Goal: Information Seeking & Learning: Learn about a topic

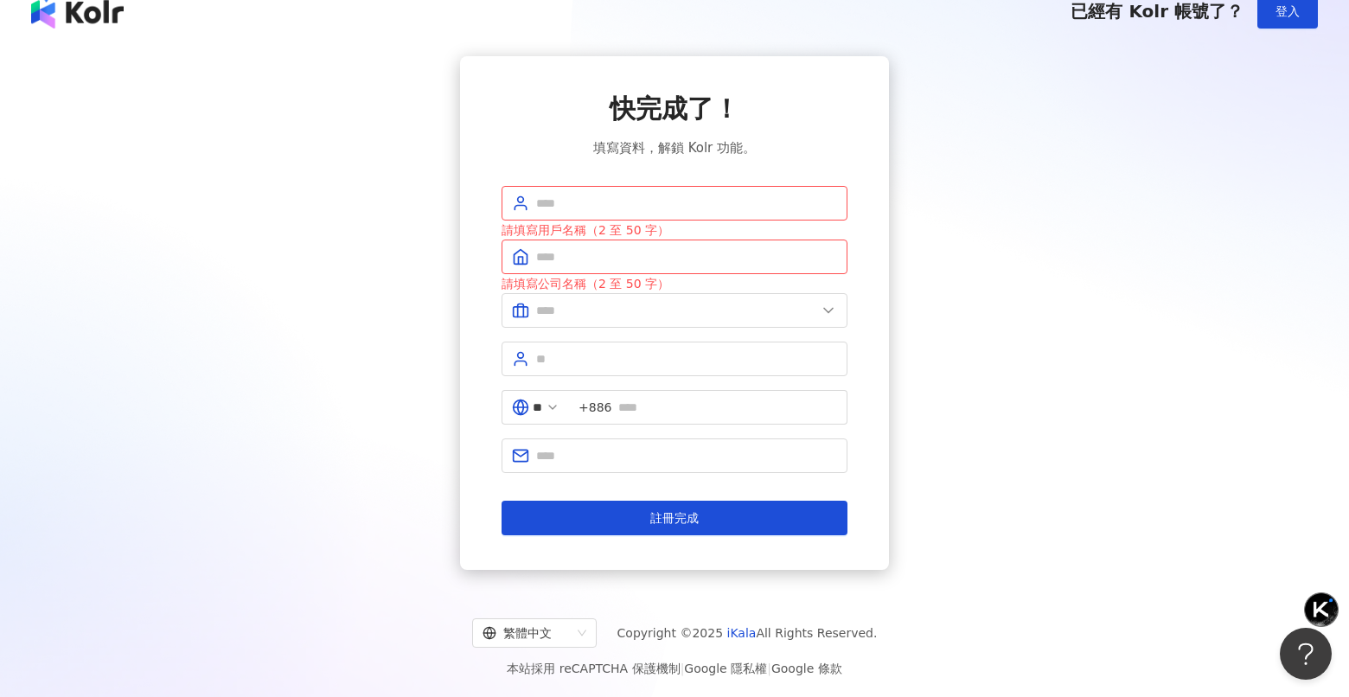
scroll to position [80, 0]
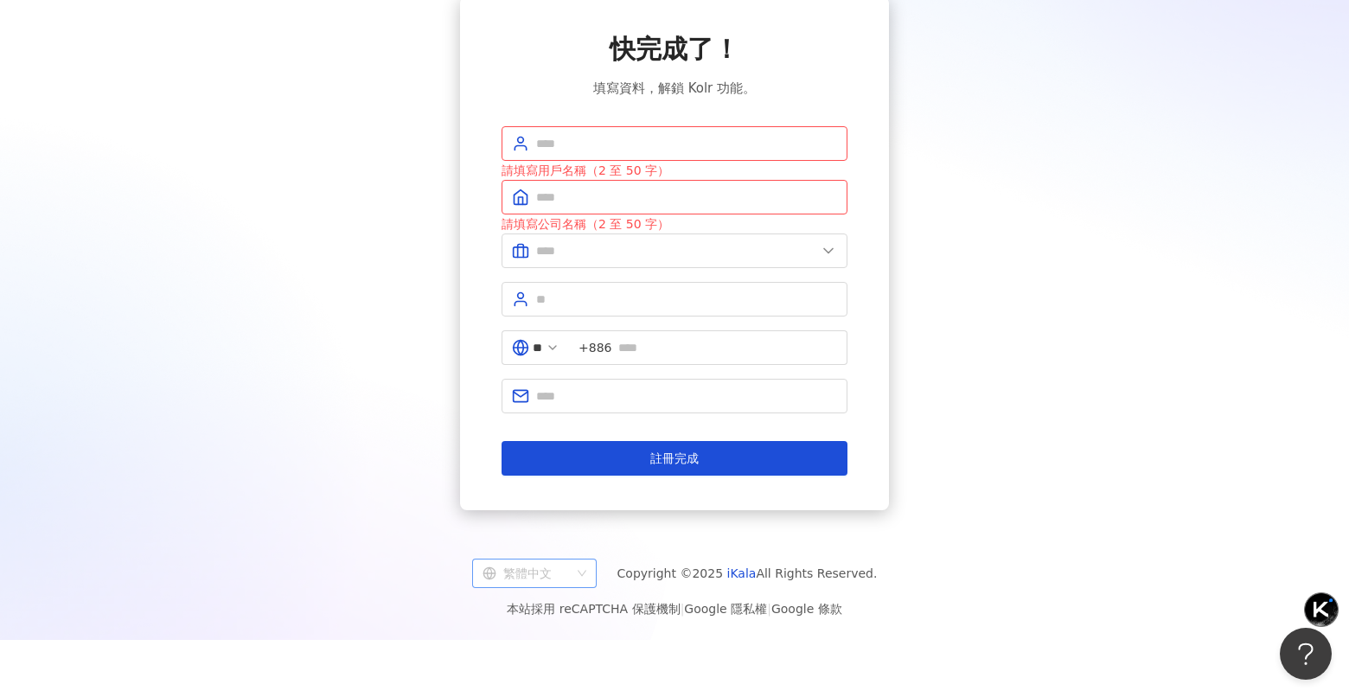
click at [540, 574] on div "繁體中文" at bounding box center [527, 574] width 88 height 28
click at [552, 672] on div "日本語" at bounding box center [542, 668] width 97 height 19
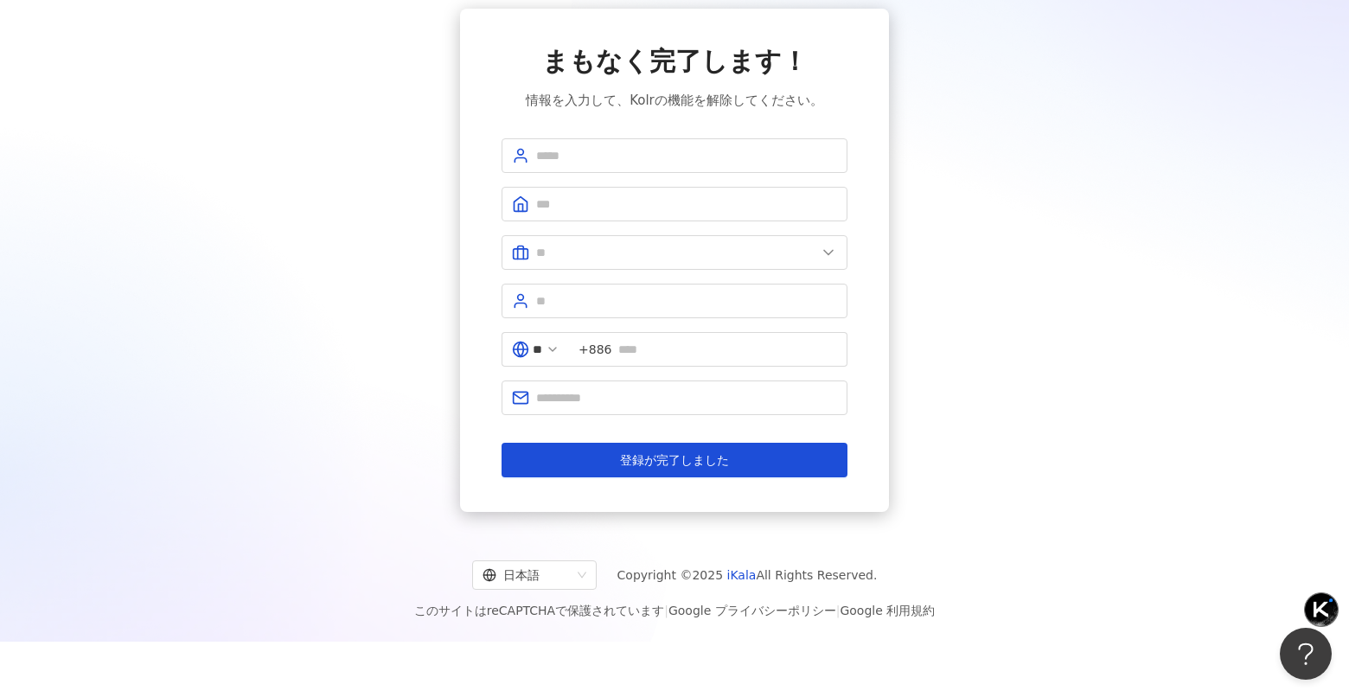
scroll to position [48, 0]
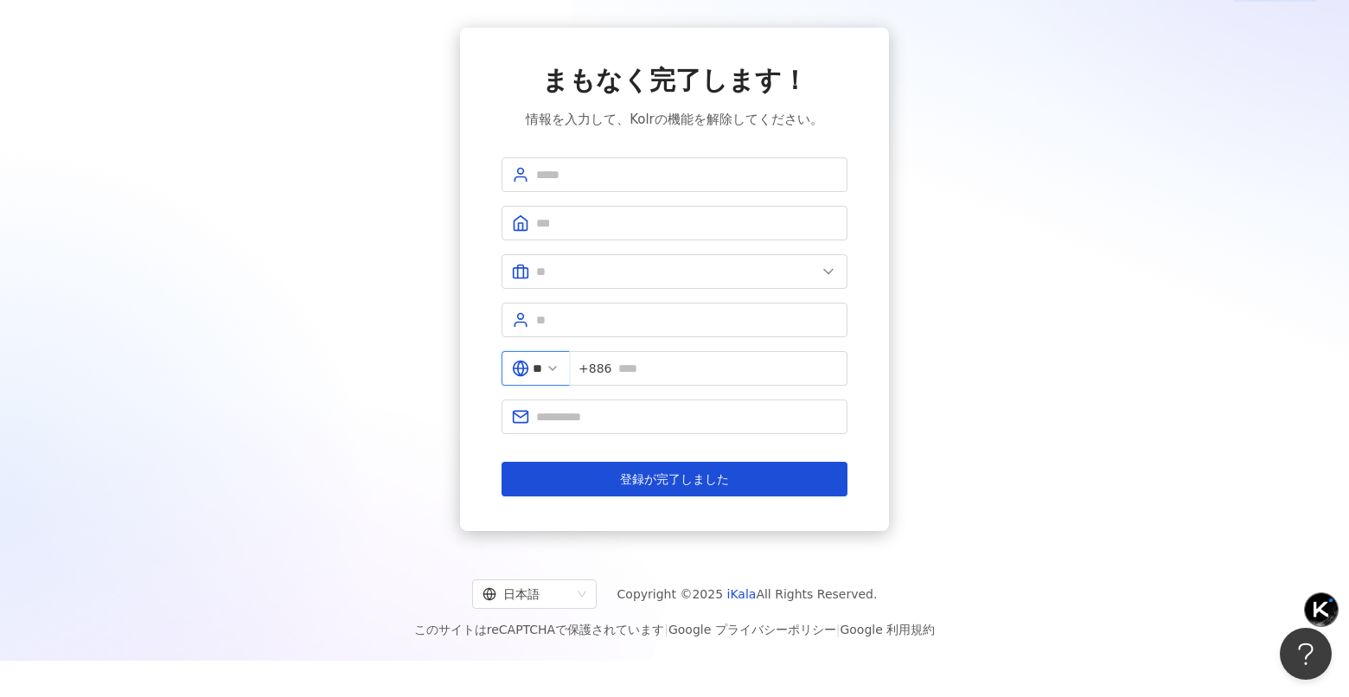
click at [542, 369] on input "**" at bounding box center [538, 368] width 10 height 19
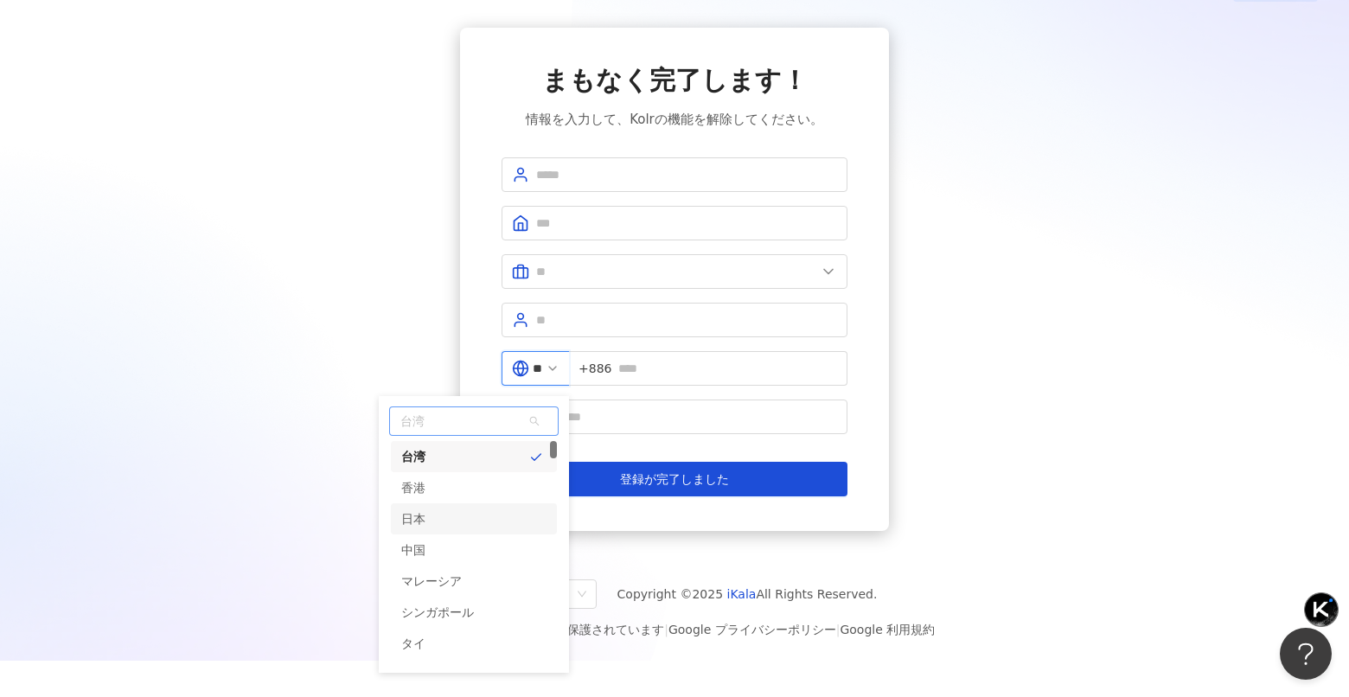
click at [505, 523] on div "日本" at bounding box center [474, 518] width 166 height 31
type input "**"
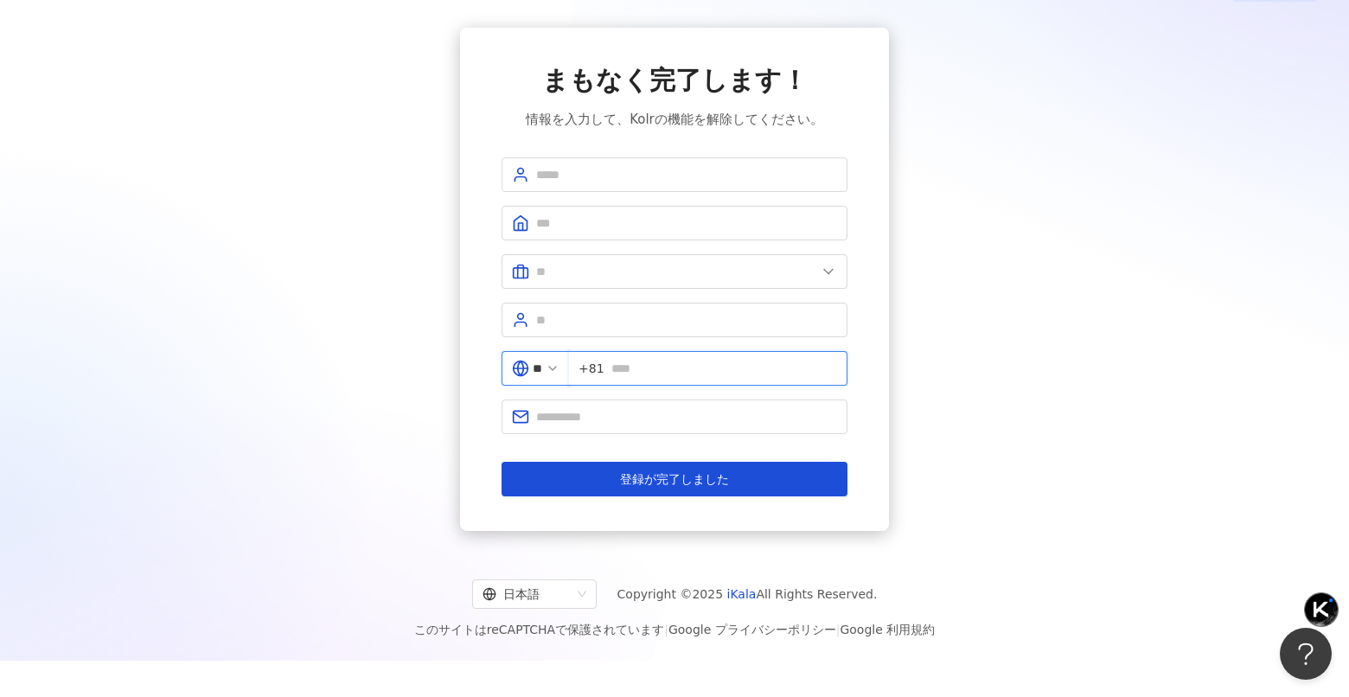
click at [665, 367] on input "text" at bounding box center [724, 368] width 226 height 19
type input "**********"
click at [973, 418] on div "**********" at bounding box center [675, 279] width 1308 height 503
click at [688, 413] on input "text" at bounding box center [686, 416] width 301 height 19
type input "**********"
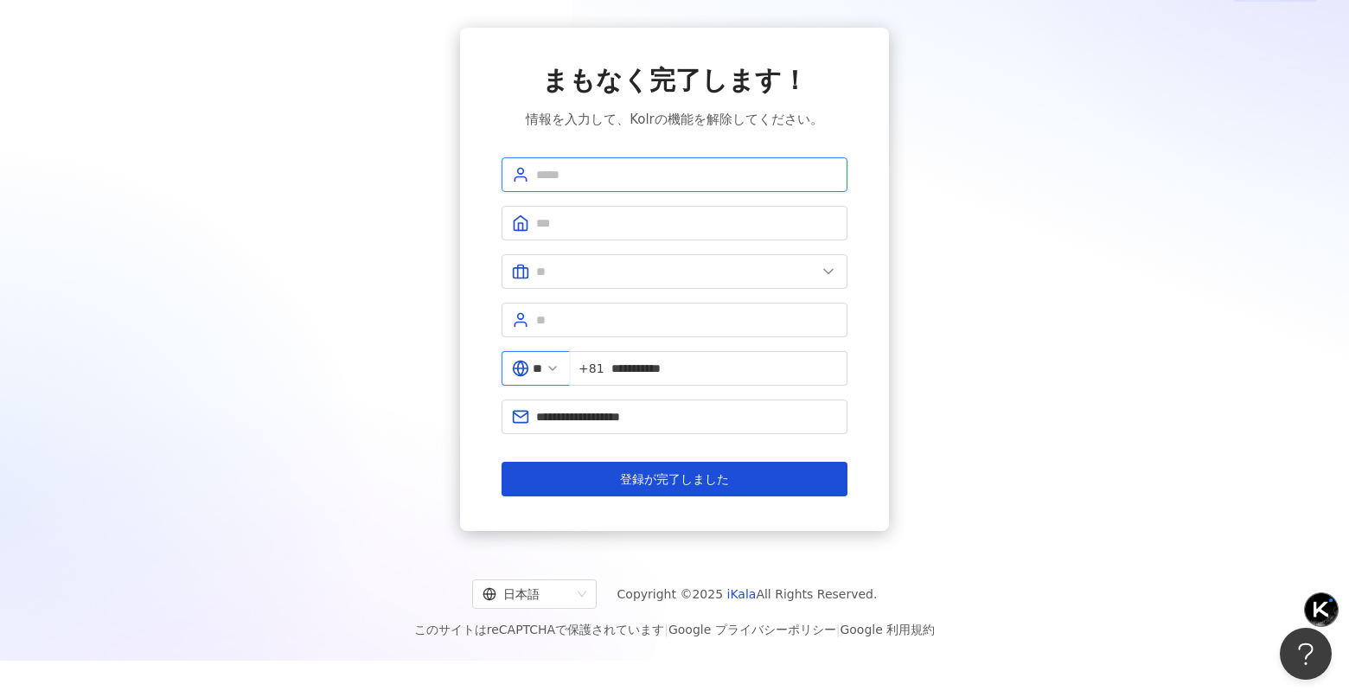
click at [646, 183] on input "text" at bounding box center [686, 174] width 301 height 19
click at [1002, 276] on div "**********" at bounding box center [675, 279] width 1308 height 503
click at [654, 180] on input "*********" at bounding box center [686, 174] width 301 height 19
drag, startPoint x: 560, startPoint y: 173, endPoint x: 656, endPoint y: 175, distance: 96.0
click at [656, 176] on input "*********" at bounding box center [686, 174] width 301 height 19
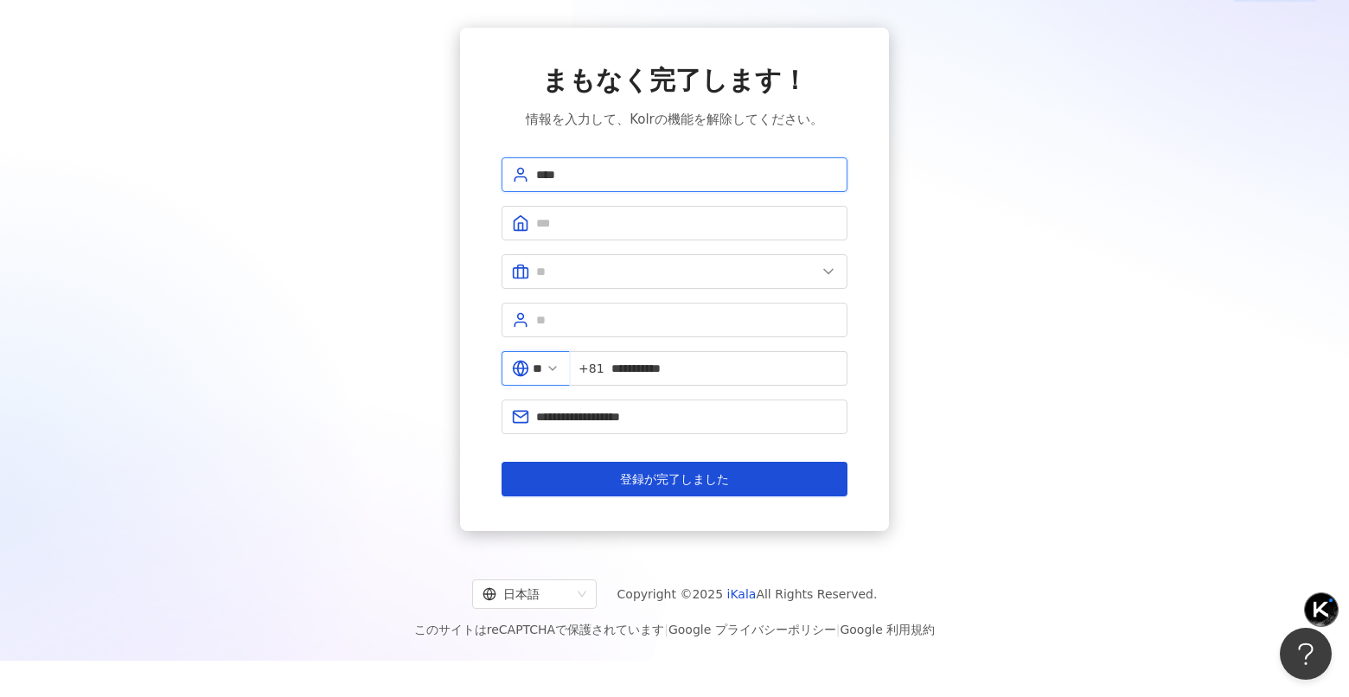
type input "****"
click at [1066, 200] on div "**********" at bounding box center [675, 279] width 1308 height 503
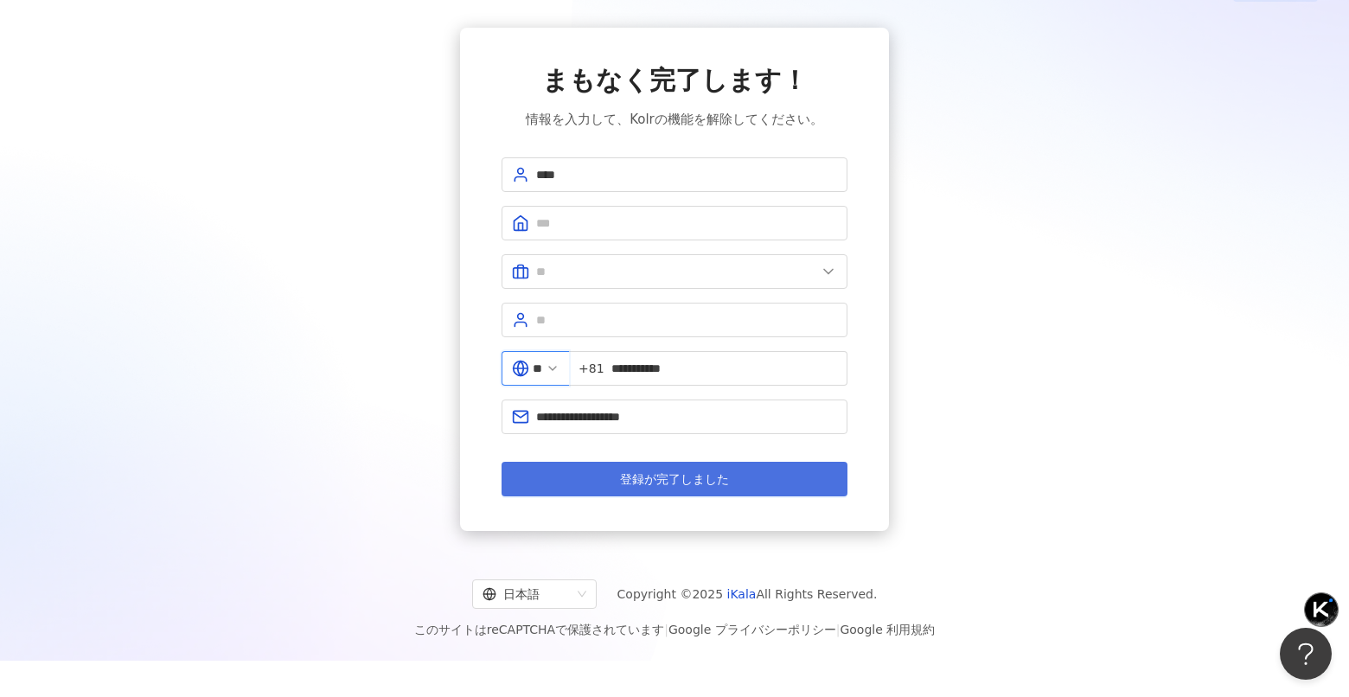
click at [702, 472] on span "登録が完了しました" at bounding box center [674, 479] width 109 height 14
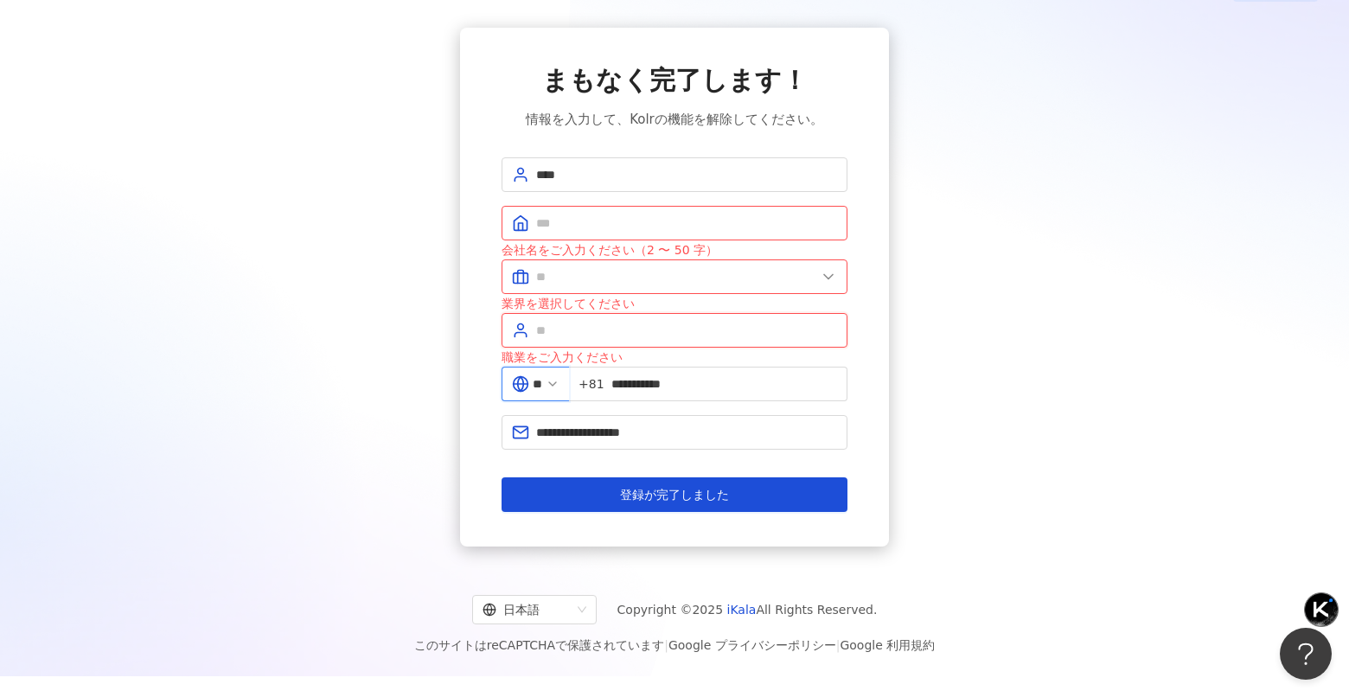
click at [598, 333] on input "text" at bounding box center [686, 330] width 301 height 19
click at [536, 334] on input "text" at bounding box center [686, 330] width 301 height 19
click at [549, 271] on input "text" at bounding box center [676, 276] width 280 height 19
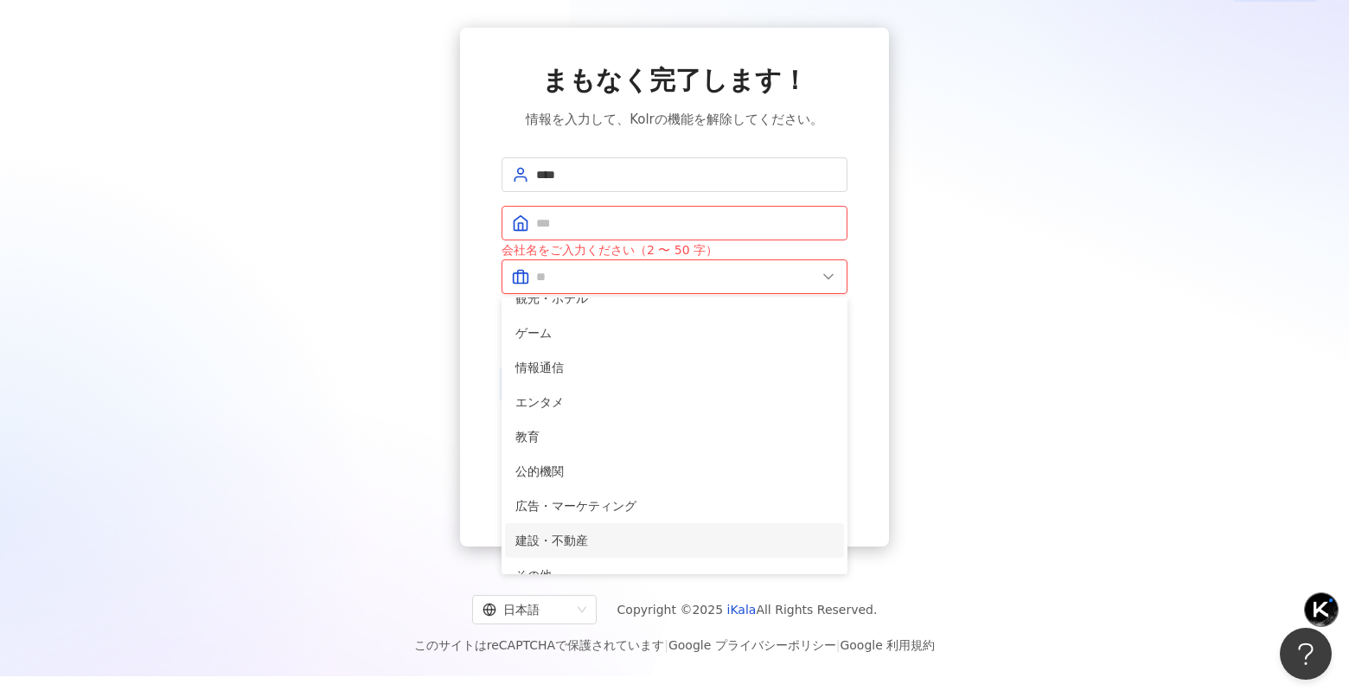
scroll to position [353, 0]
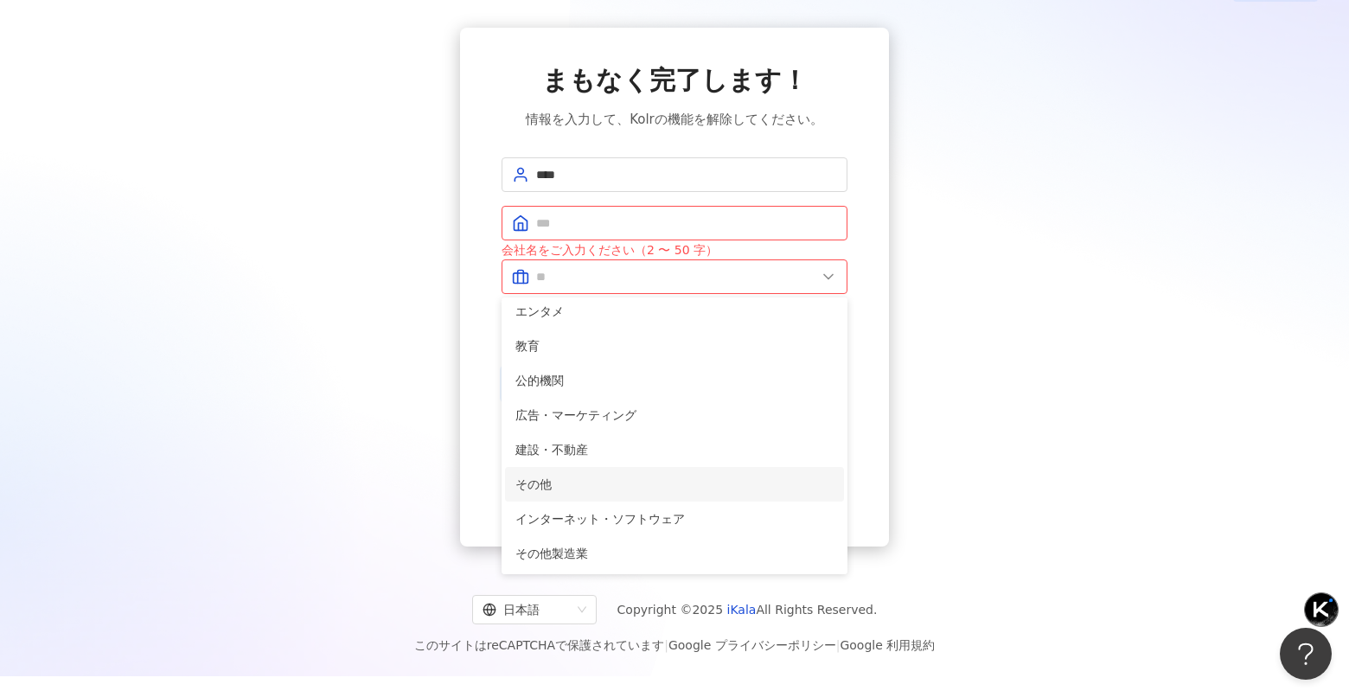
click at [565, 498] on li "その他" at bounding box center [674, 484] width 339 height 35
type input "***"
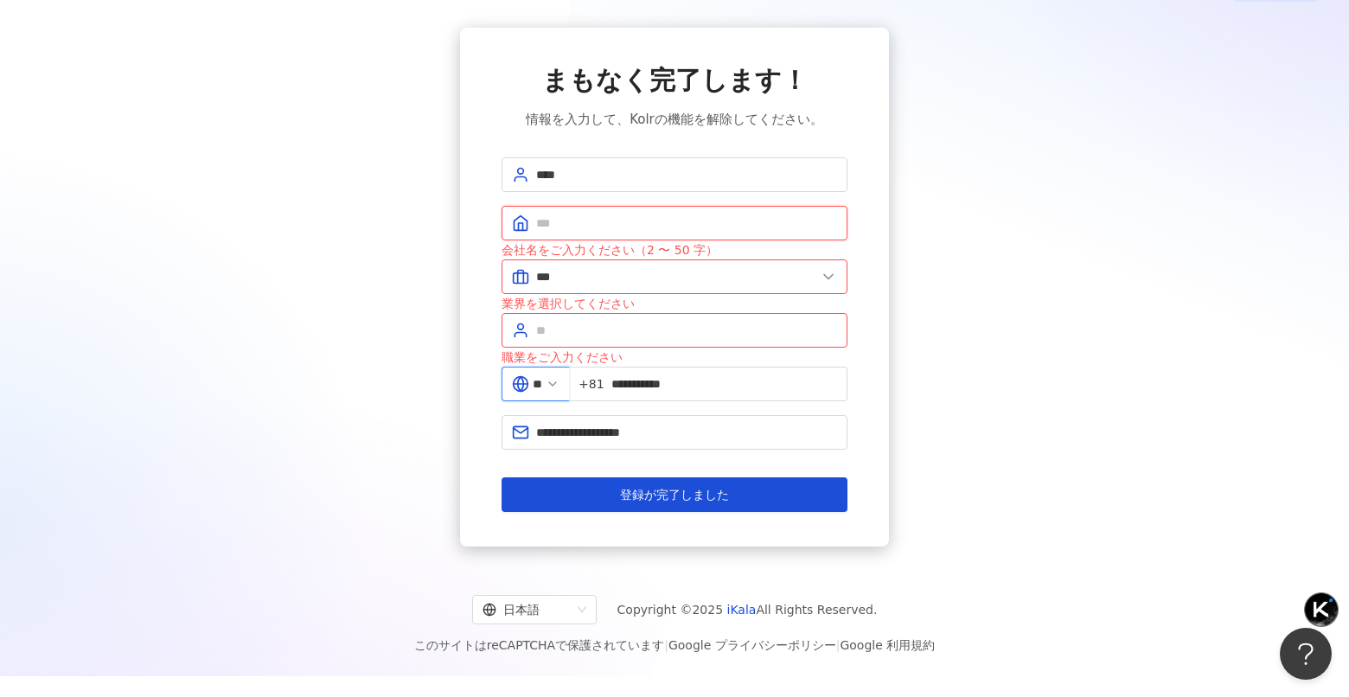
click at [613, 216] on input "text" at bounding box center [686, 223] width 301 height 19
click at [575, 348] on div "職業をご入力ください" at bounding box center [675, 357] width 346 height 19
click at [578, 339] on span at bounding box center [675, 330] width 346 height 35
click at [579, 337] on input "text" at bounding box center [686, 330] width 301 height 19
type input "*"
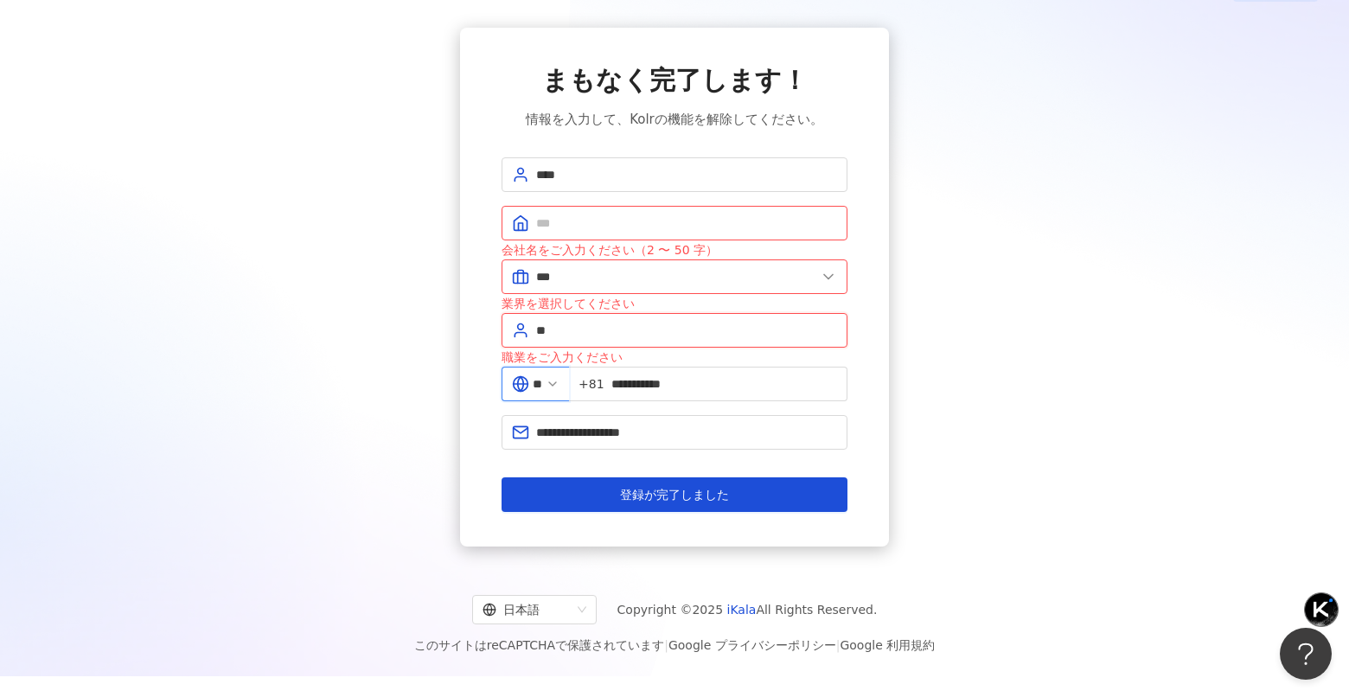
type input "*"
type input "***"
click at [639, 220] on input "text" at bounding box center [686, 223] width 301 height 19
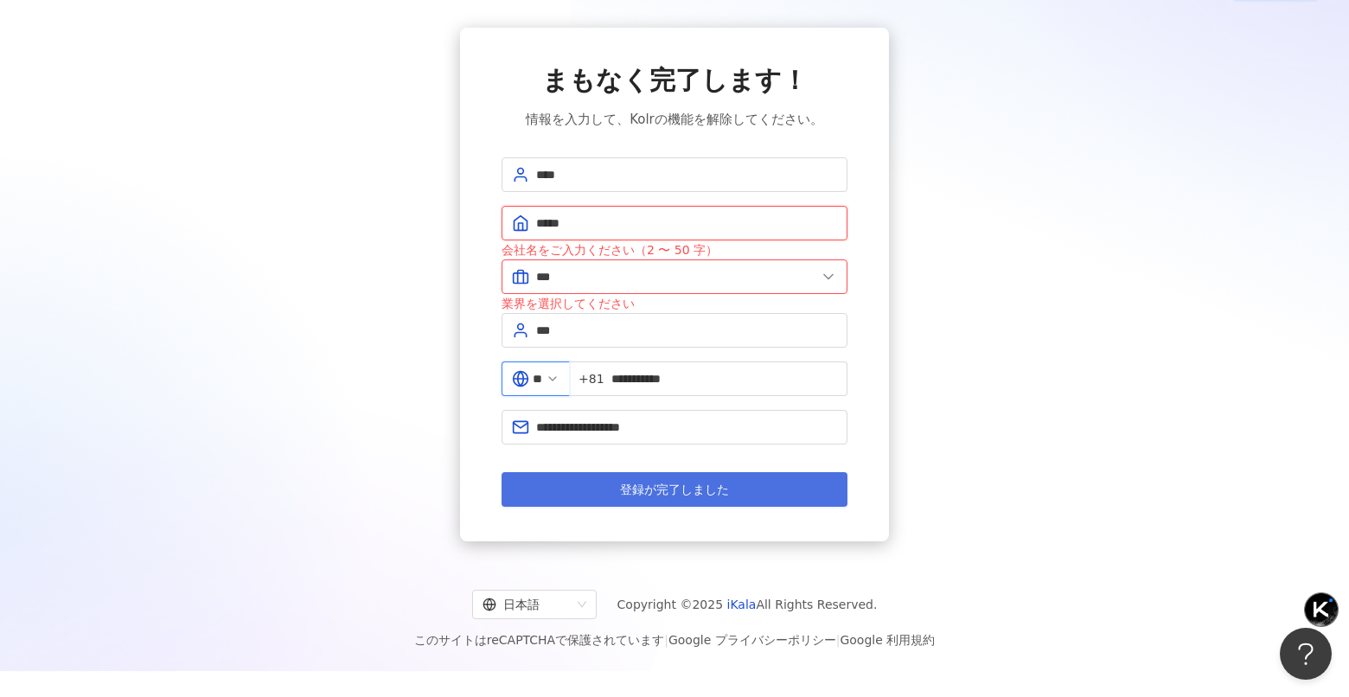
type input "*****"
click at [610, 488] on button "登録が完了しました" at bounding box center [675, 489] width 346 height 35
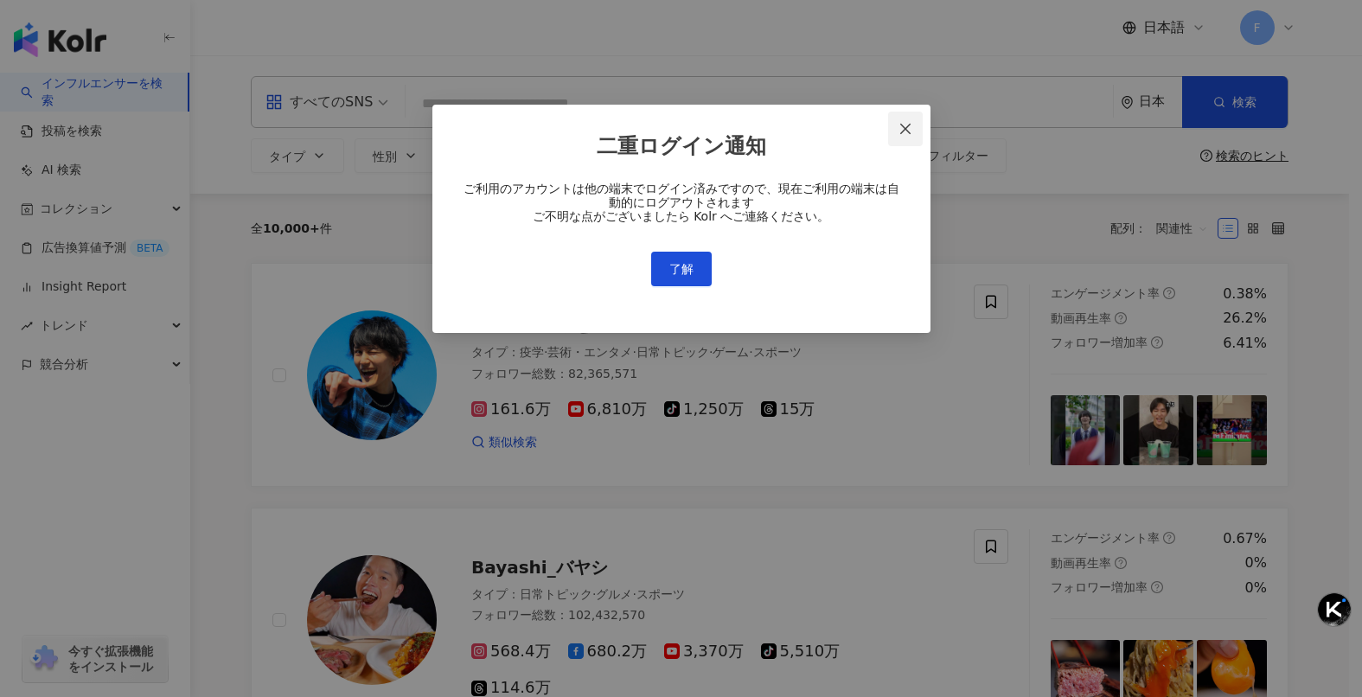
click at [906, 123] on icon "close" at bounding box center [906, 129] width 14 height 14
click at [689, 263] on span "了解" at bounding box center [681, 269] width 24 height 14
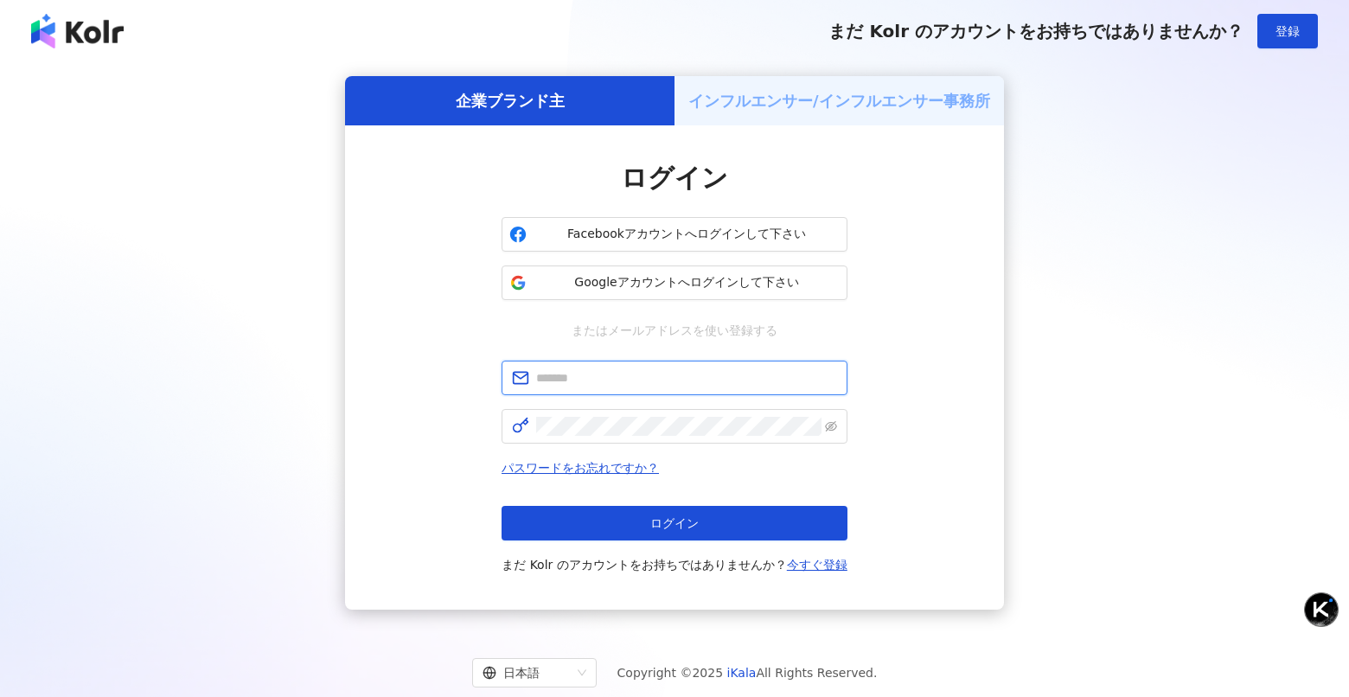
click at [592, 374] on input "text" at bounding box center [686, 377] width 301 height 19
type input "**********"
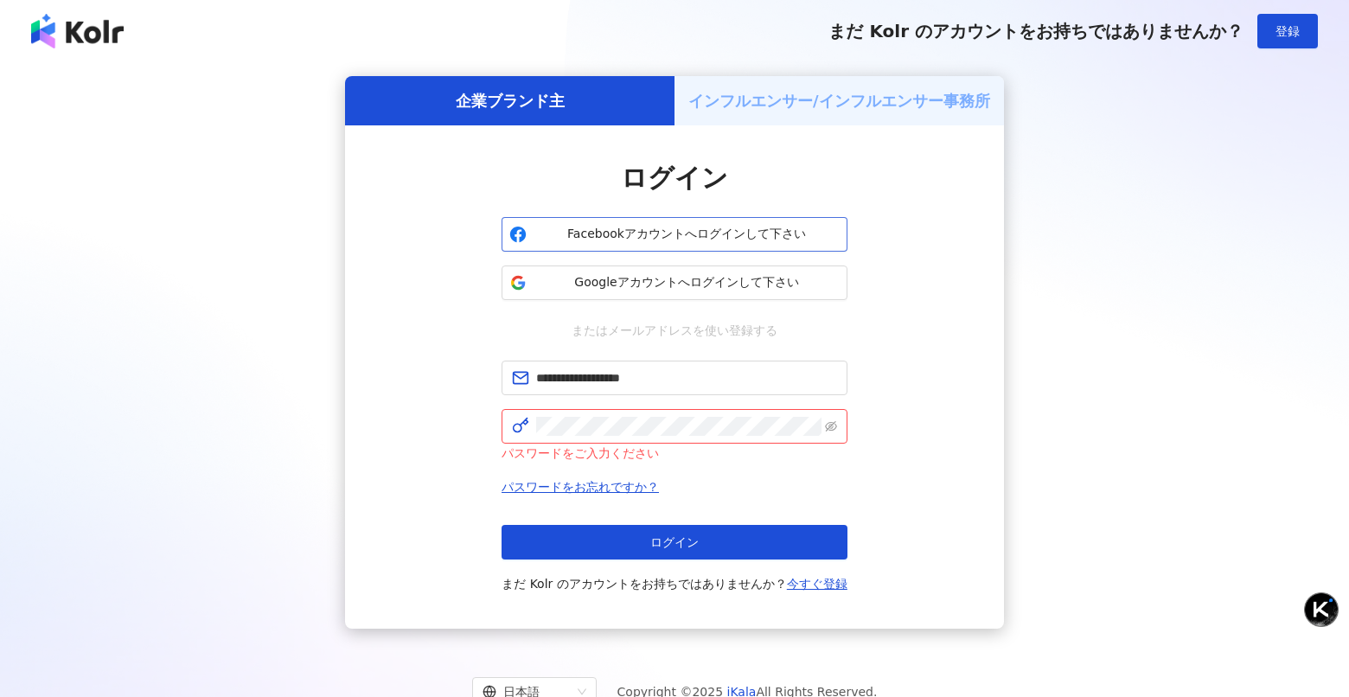
click at [588, 234] on span "Facebookアカウントへログインして下さい" at bounding box center [687, 234] width 306 height 17
click at [694, 244] on button "Facebookアカウントへログインして下さい" at bounding box center [675, 234] width 346 height 35
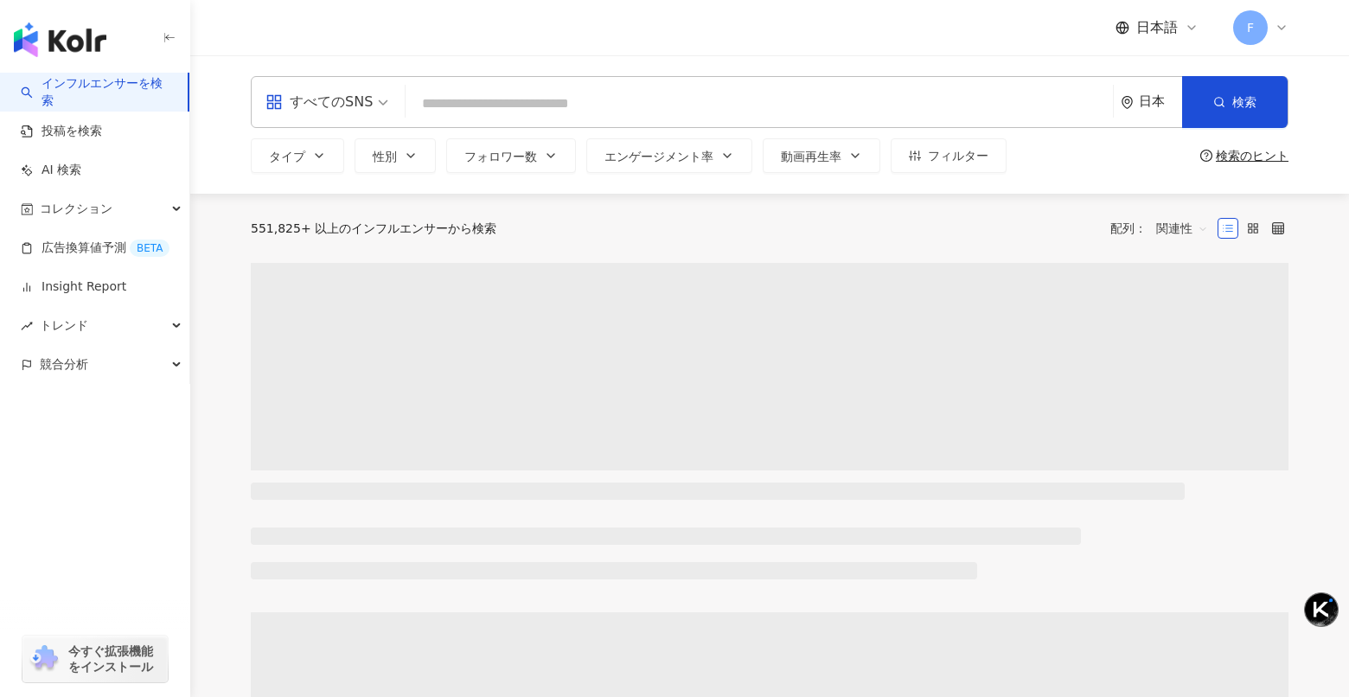
click at [1282, 31] on icon at bounding box center [1282, 28] width 14 height 14
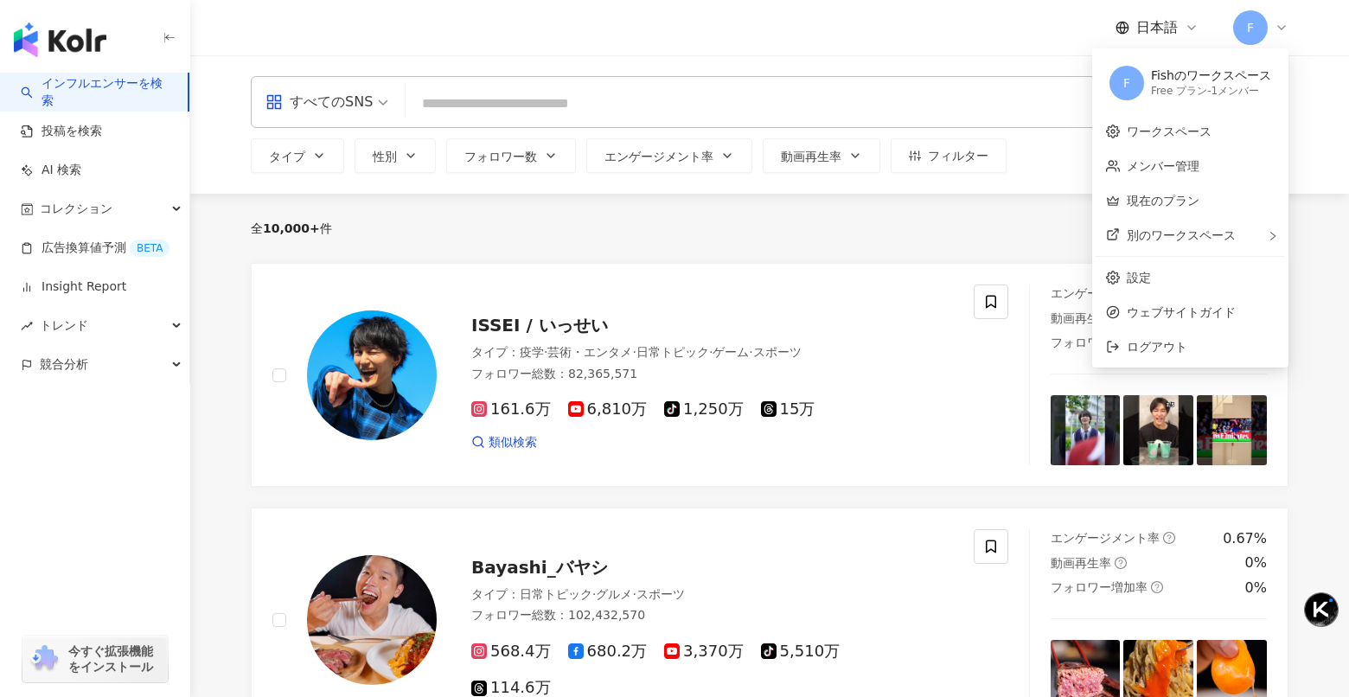
click at [762, 27] on div "日本語 F" at bounding box center [770, 27] width 1038 height 55
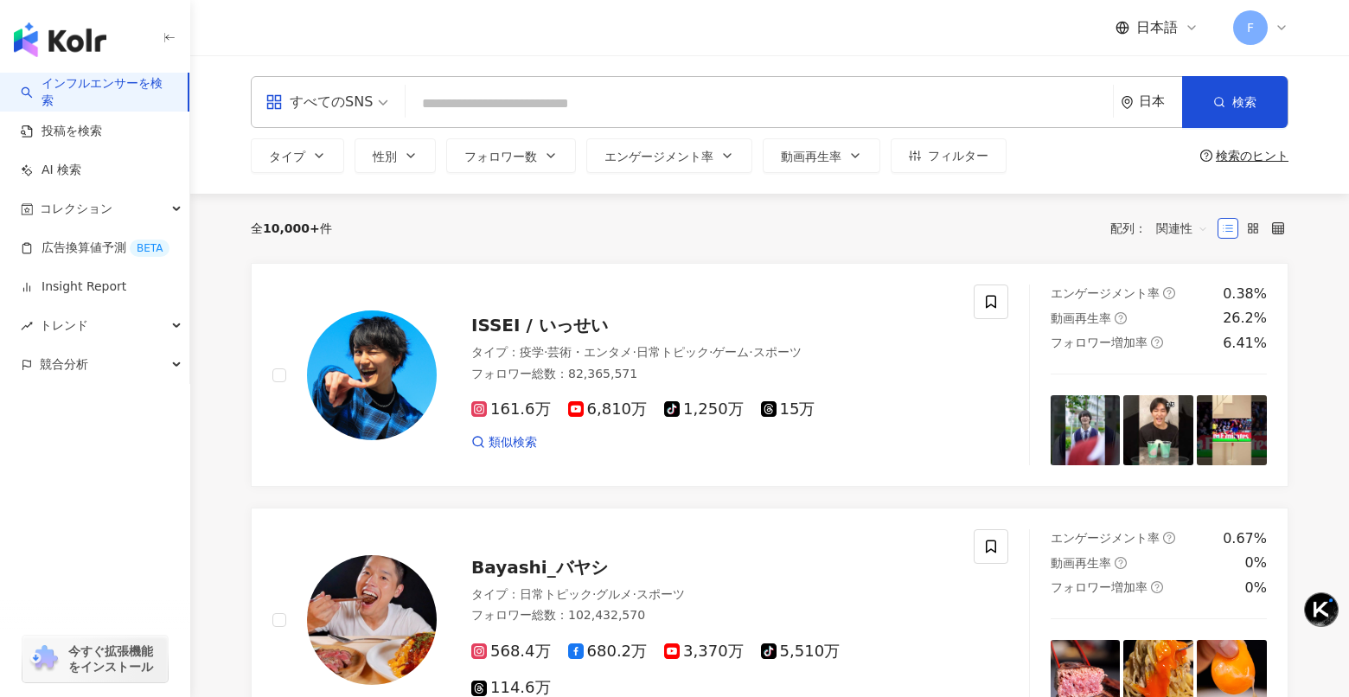
click at [491, 109] on input "search" at bounding box center [760, 103] width 694 height 33
click at [373, 116] on span at bounding box center [327, 102] width 123 height 50
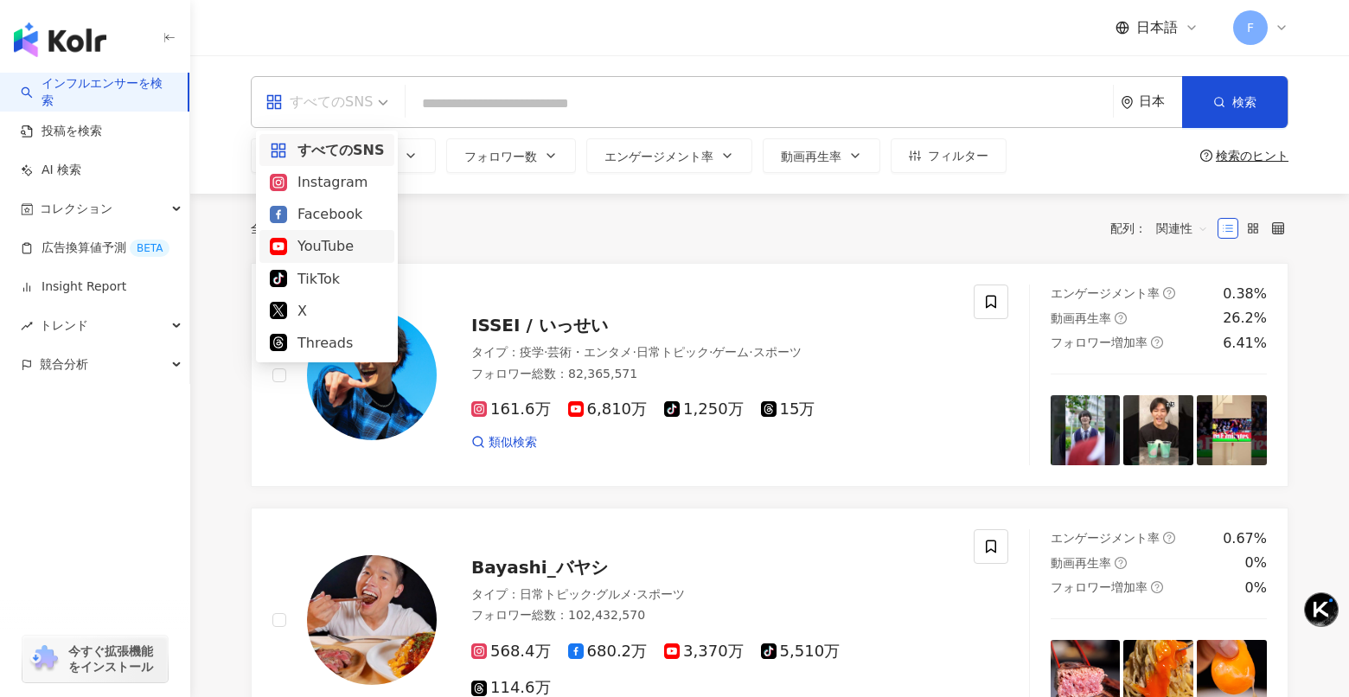
click at [351, 248] on div "YouTube" at bounding box center [327, 246] width 114 height 22
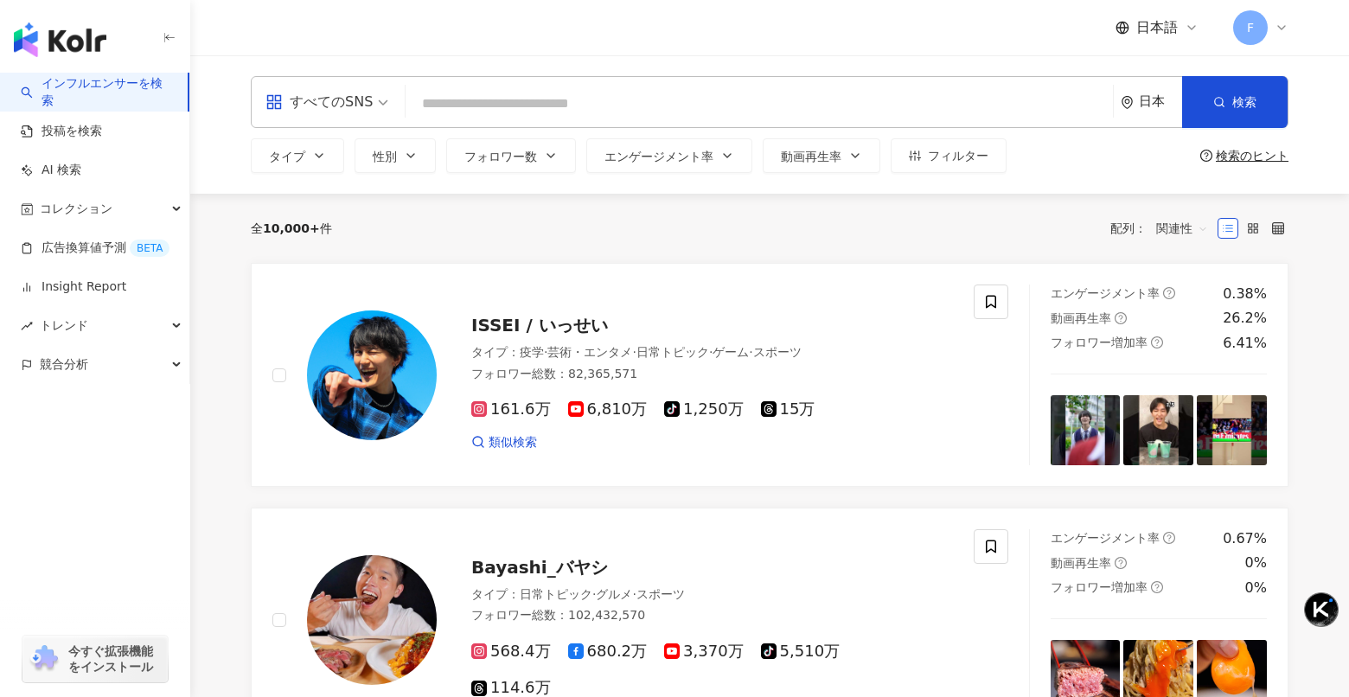
click at [479, 110] on input "search" at bounding box center [760, 103] width 694 height 33
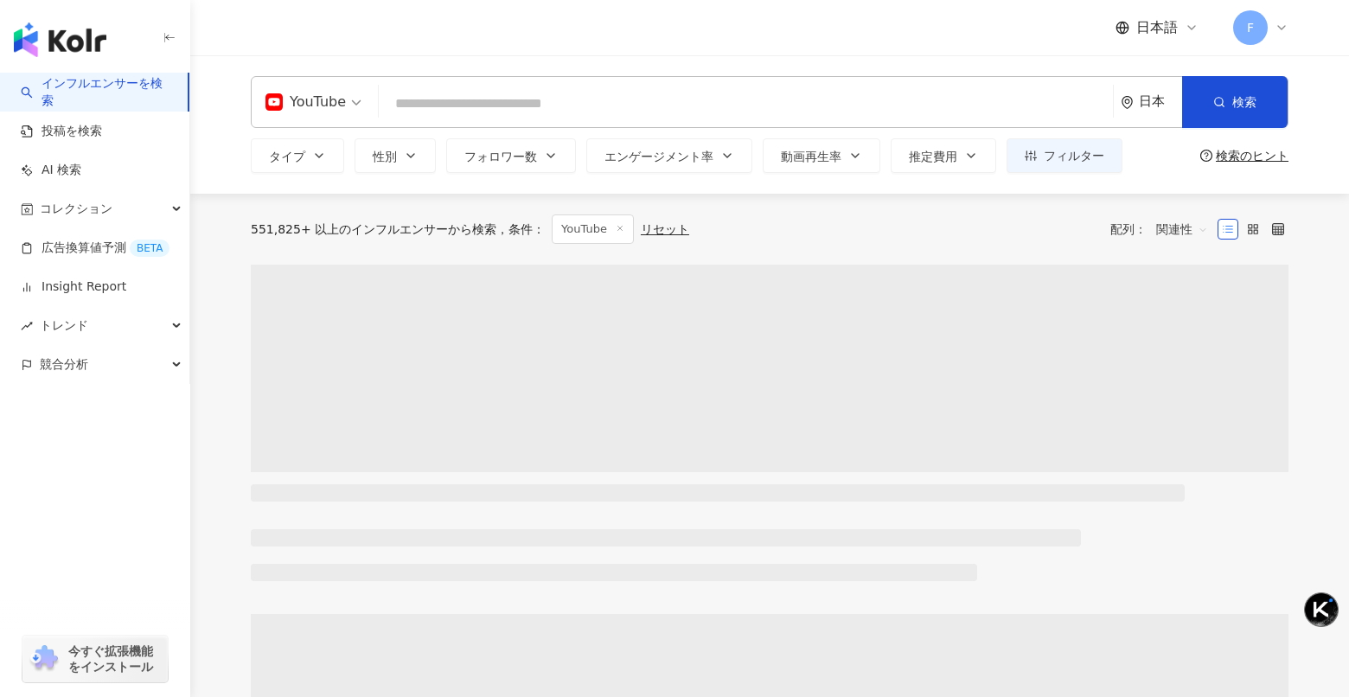
type input "*"
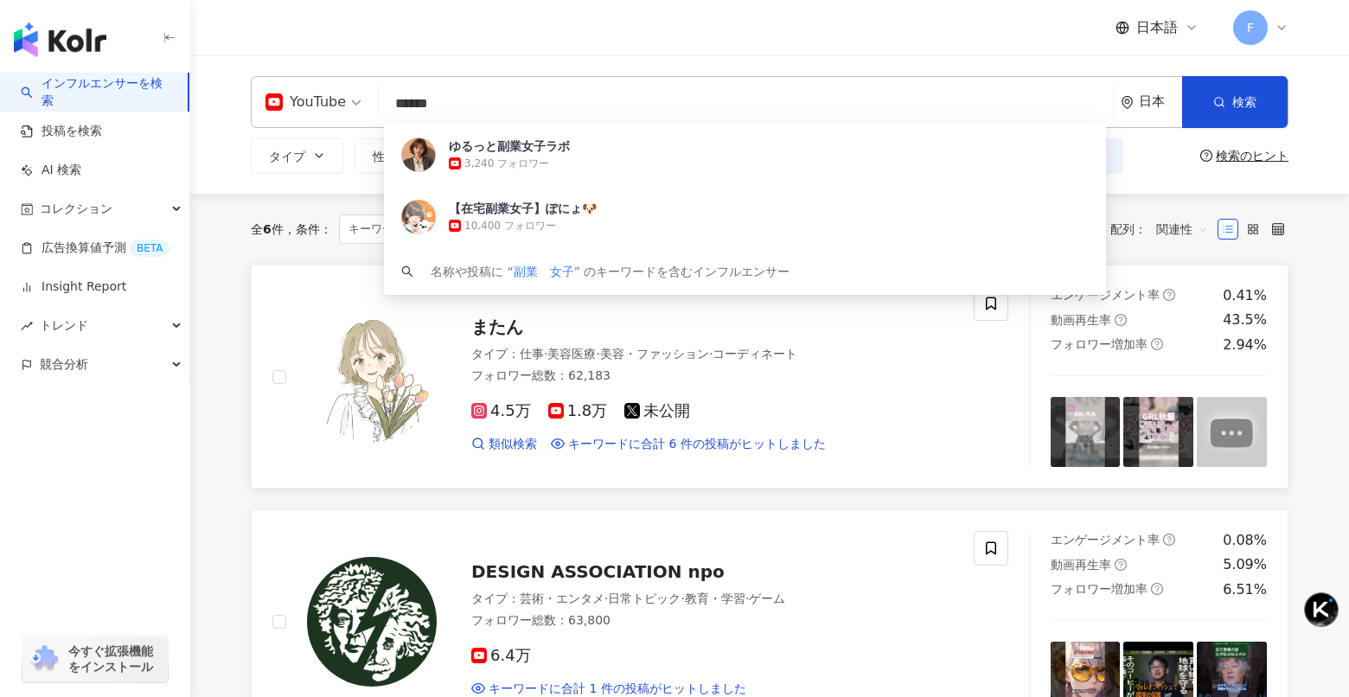
type input "*****"
click at [491, 336] on div "またん" at bounding box center [712, 327] width 482 height 24
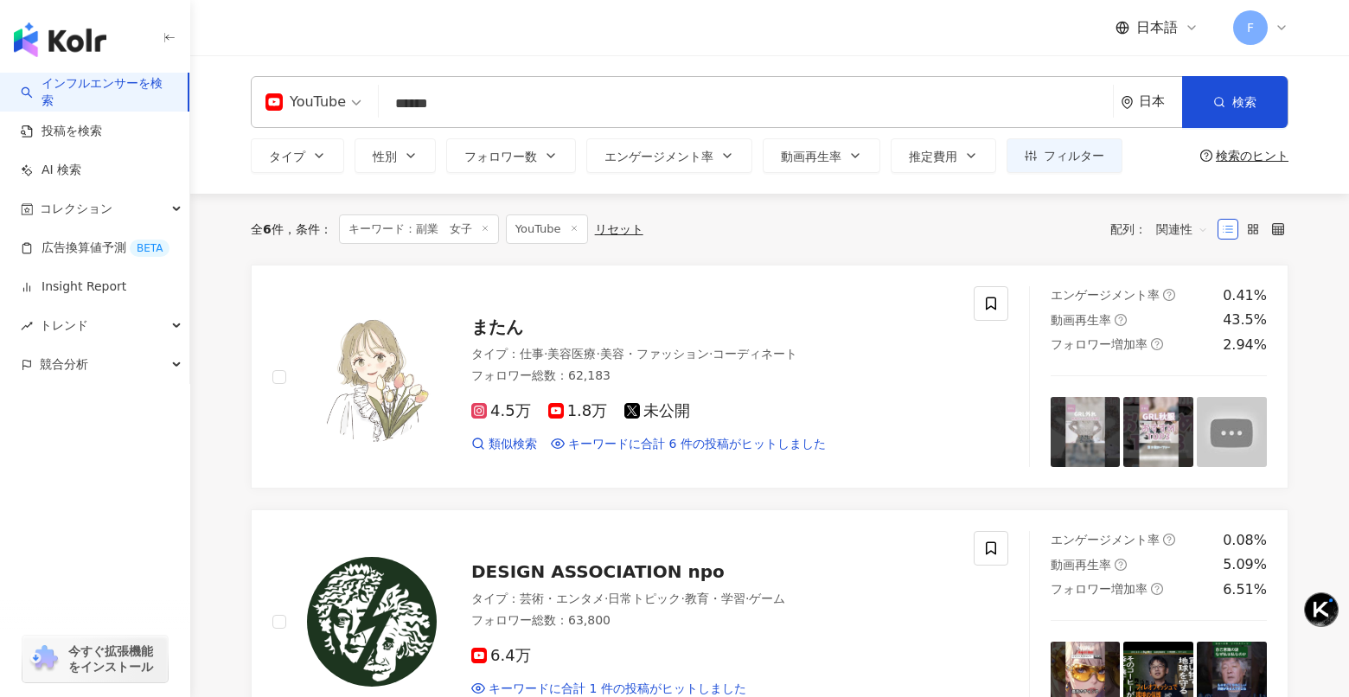
click at [431, 102] on input "*****" at bounding box center [746, 103] width 720 height 33
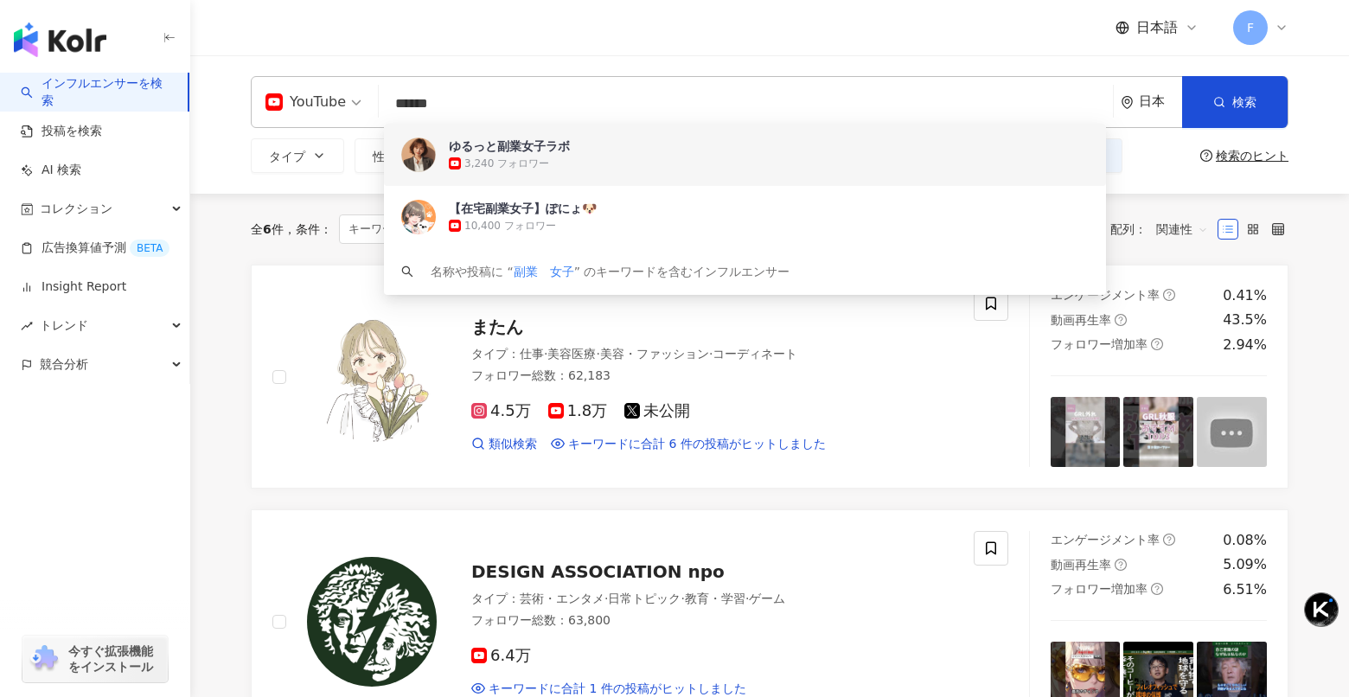
click at [582, 144] on span "ゆるっと副業女子ラボ" at bounding box center [722, 146] width 546 height 17
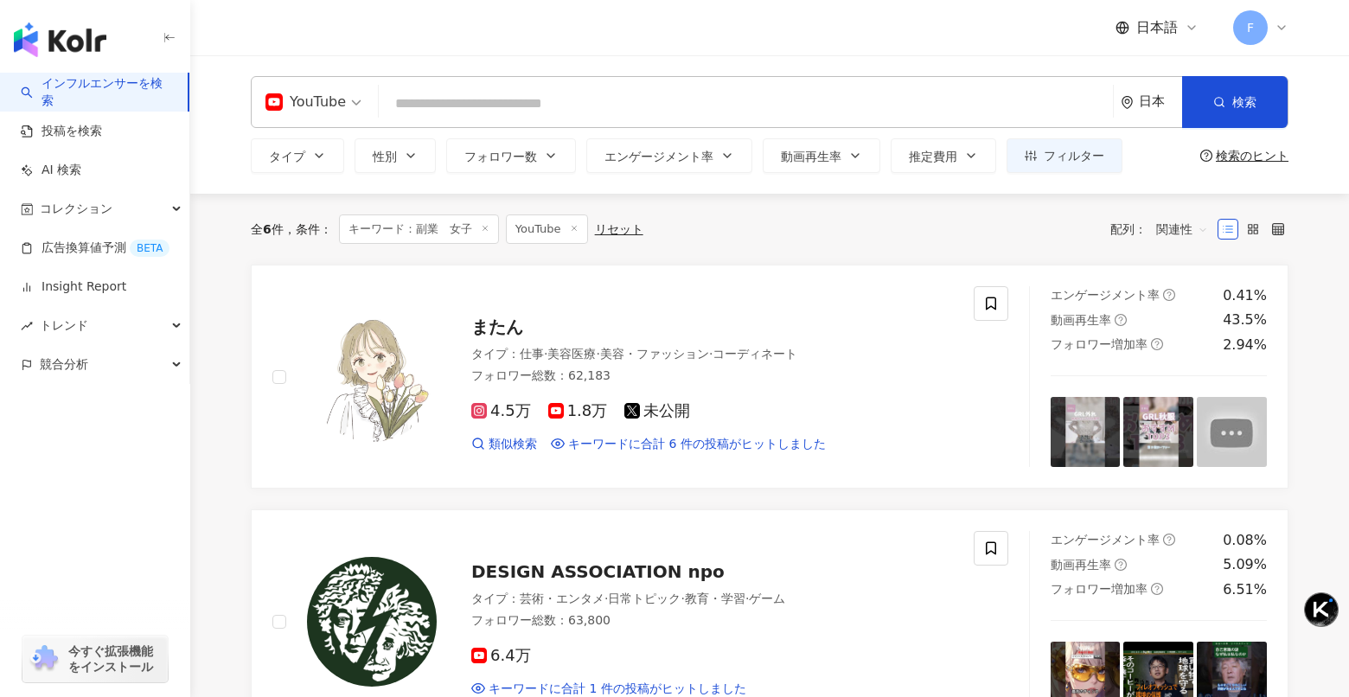
click at [608, 106] on input "search" at bounding box center [746, 103] width 720 height 33
click at [381, 165] on button "性別" at bounding box center [395, 155] width 81 height 35
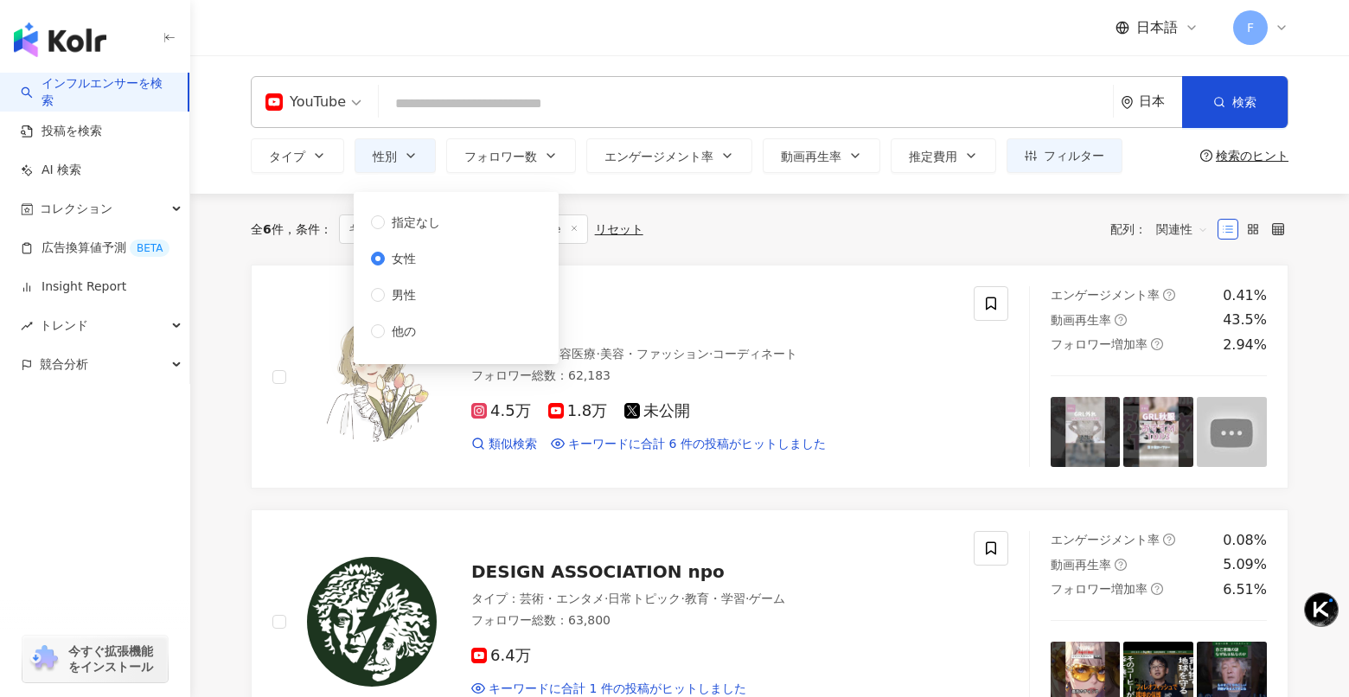
click at [419, 113] on input "search" at bounding box center [746, 103] width 720 height 33
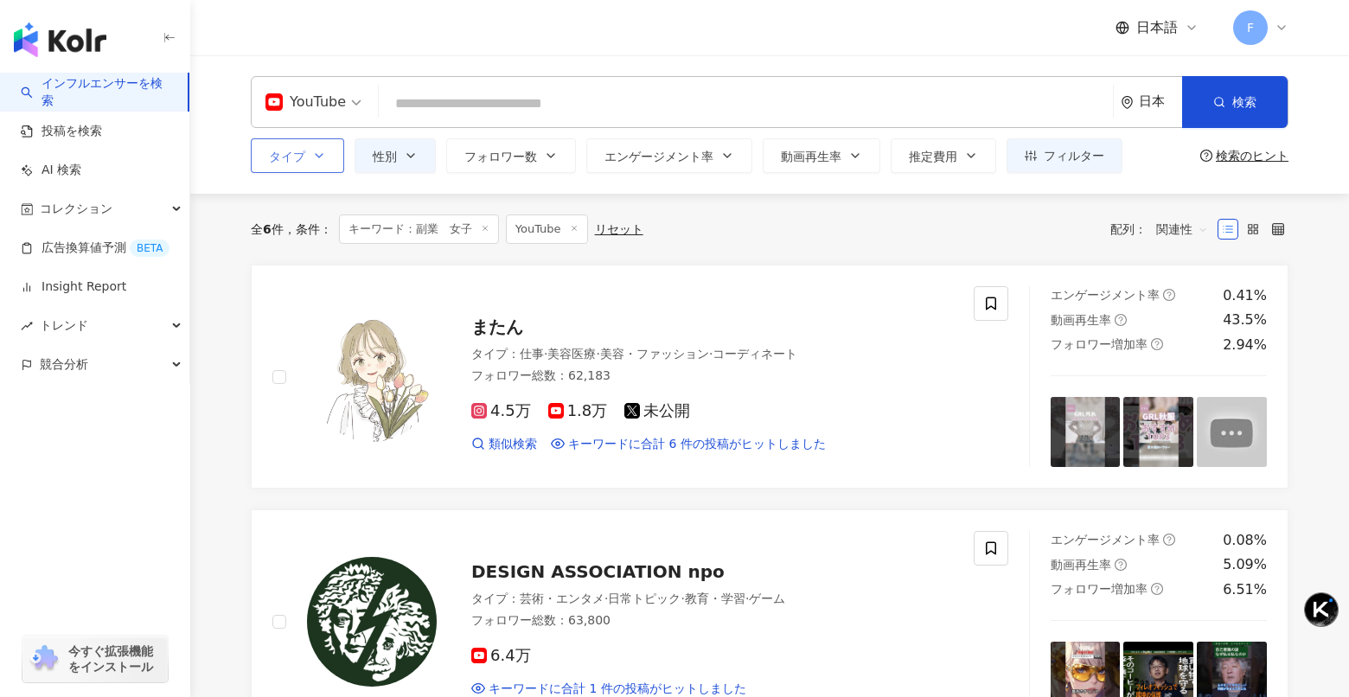
click at [300, 163] on button "タイプ" at bounding box center [297, 155] width 93 height 35
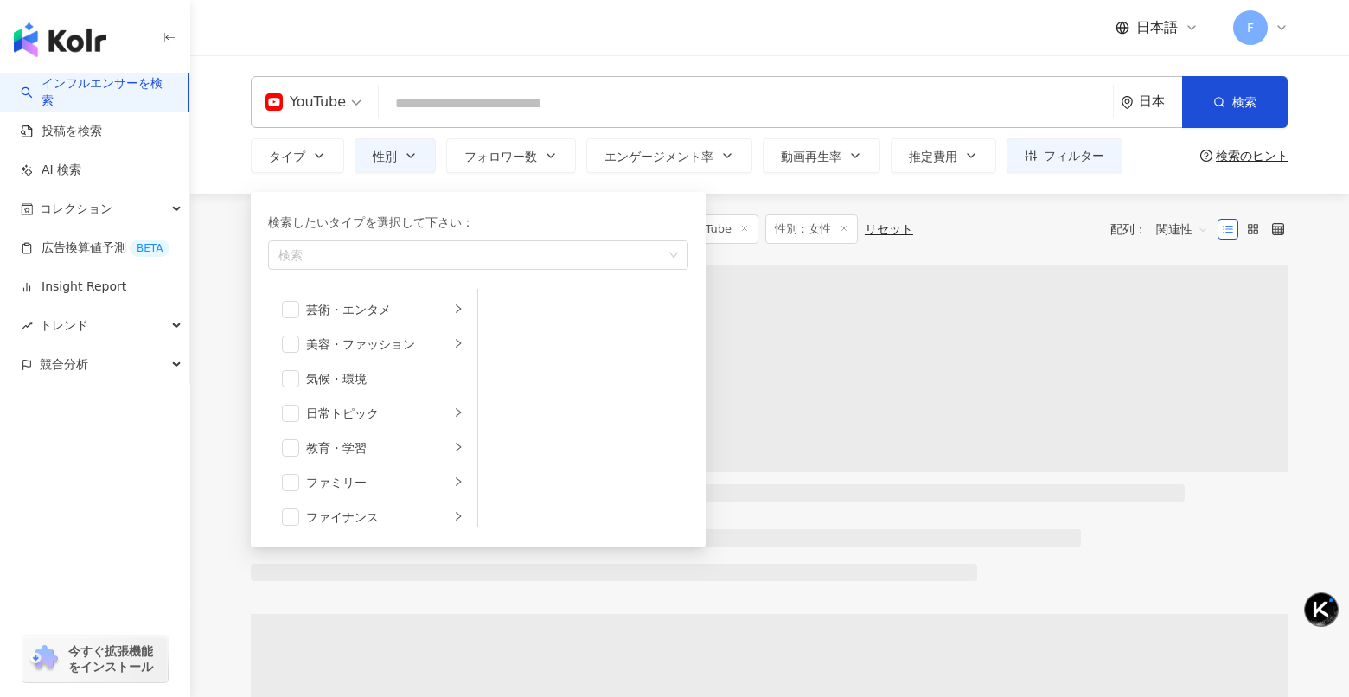
click at [470, 105] on input "search" at bounding box center [746, 103] width 720 height 33
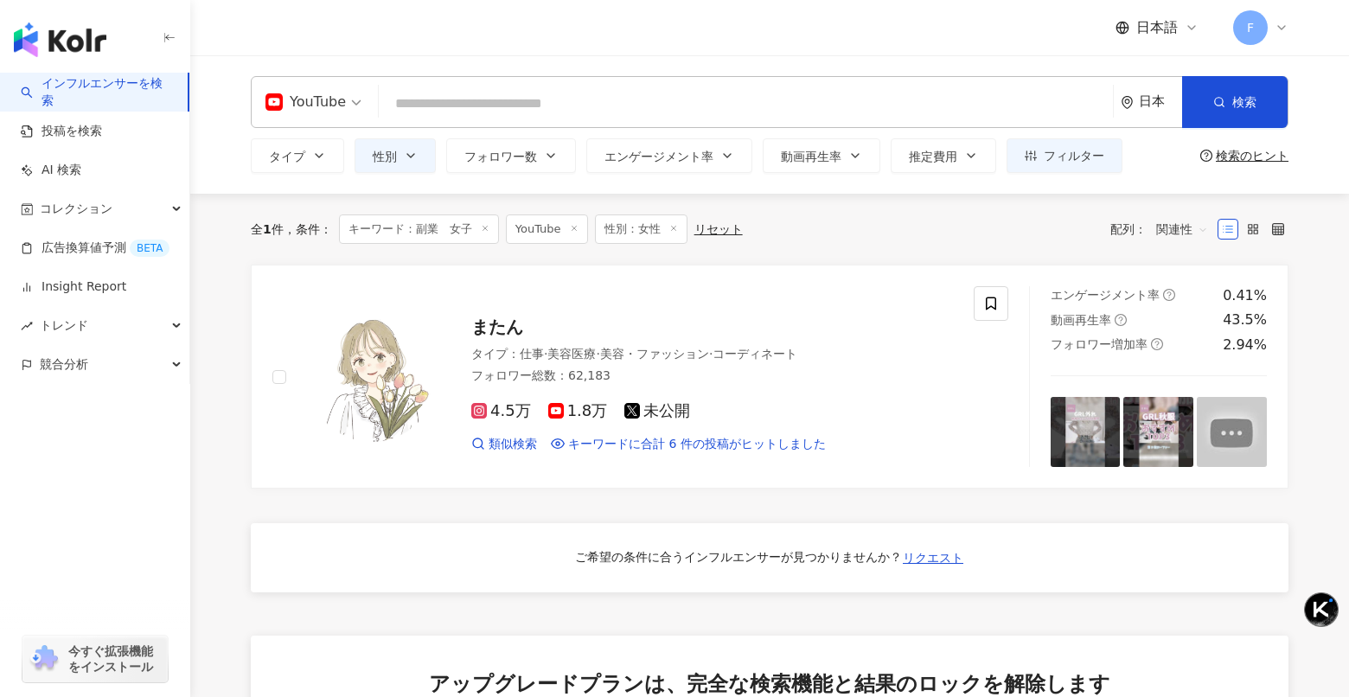
click at [451, 99] on input "search" at bounding box center [746, 103] width 720 height 33
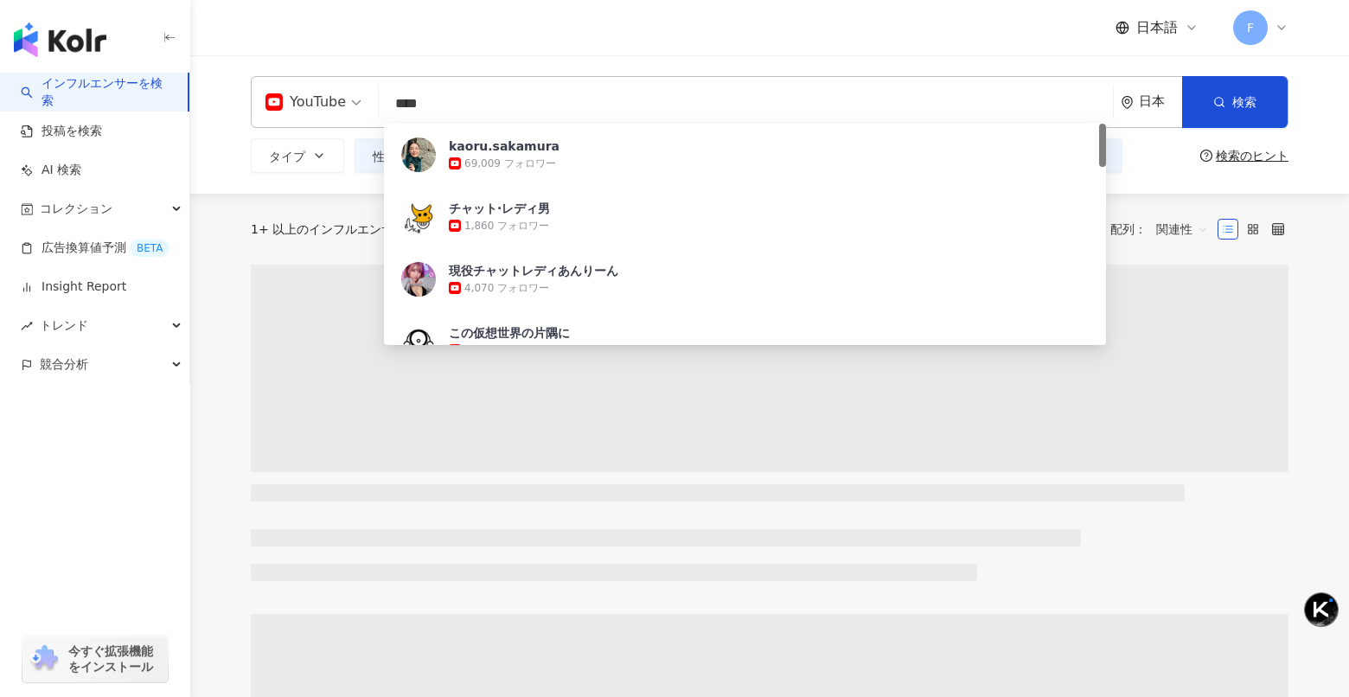
click at [443, 37] on div "日本語 F" at bounding box center [770, 27] width 1038 height 55
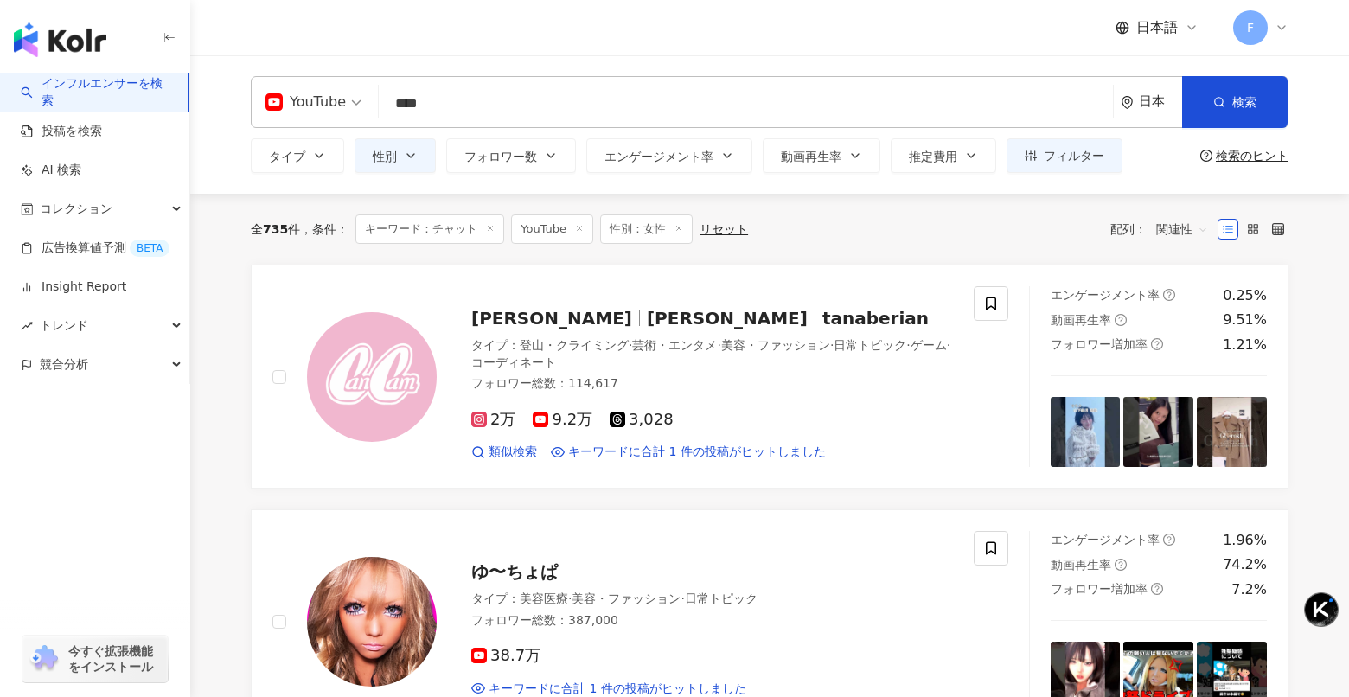
click at [508, 95] on input "****" at bounding box center [746, 103] width 720 height 33
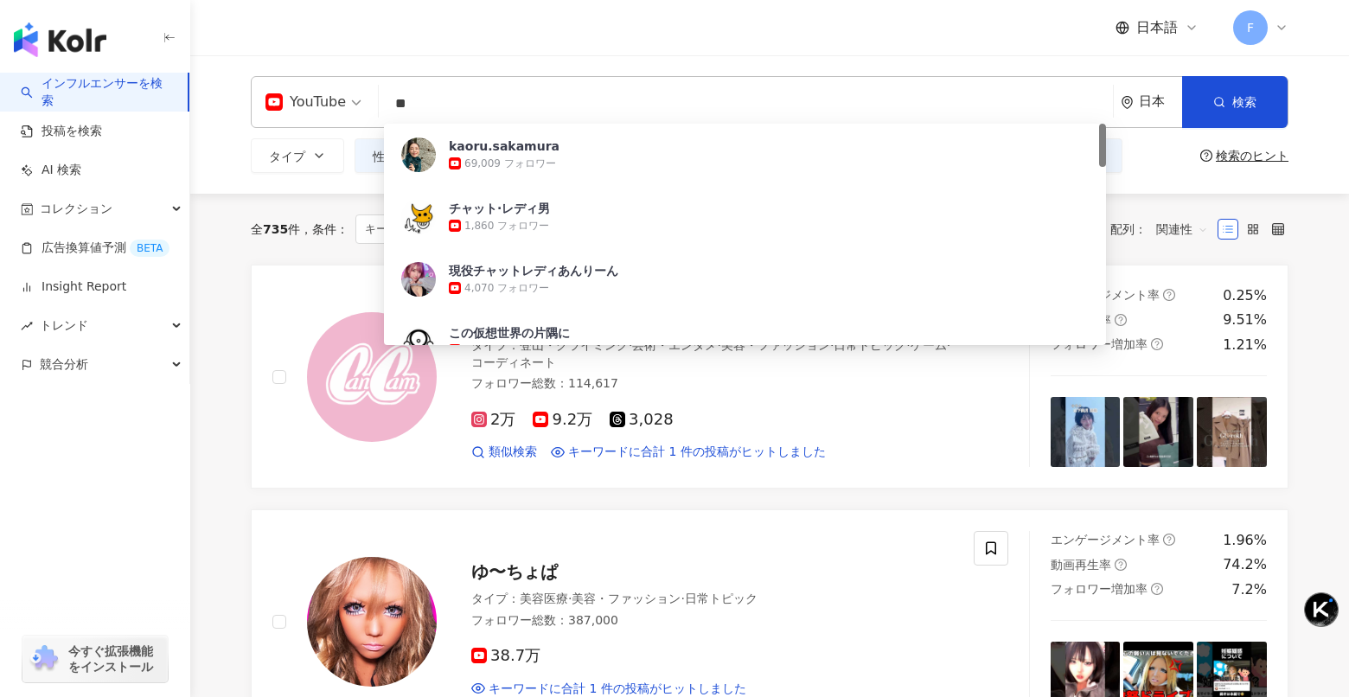
type input "*"
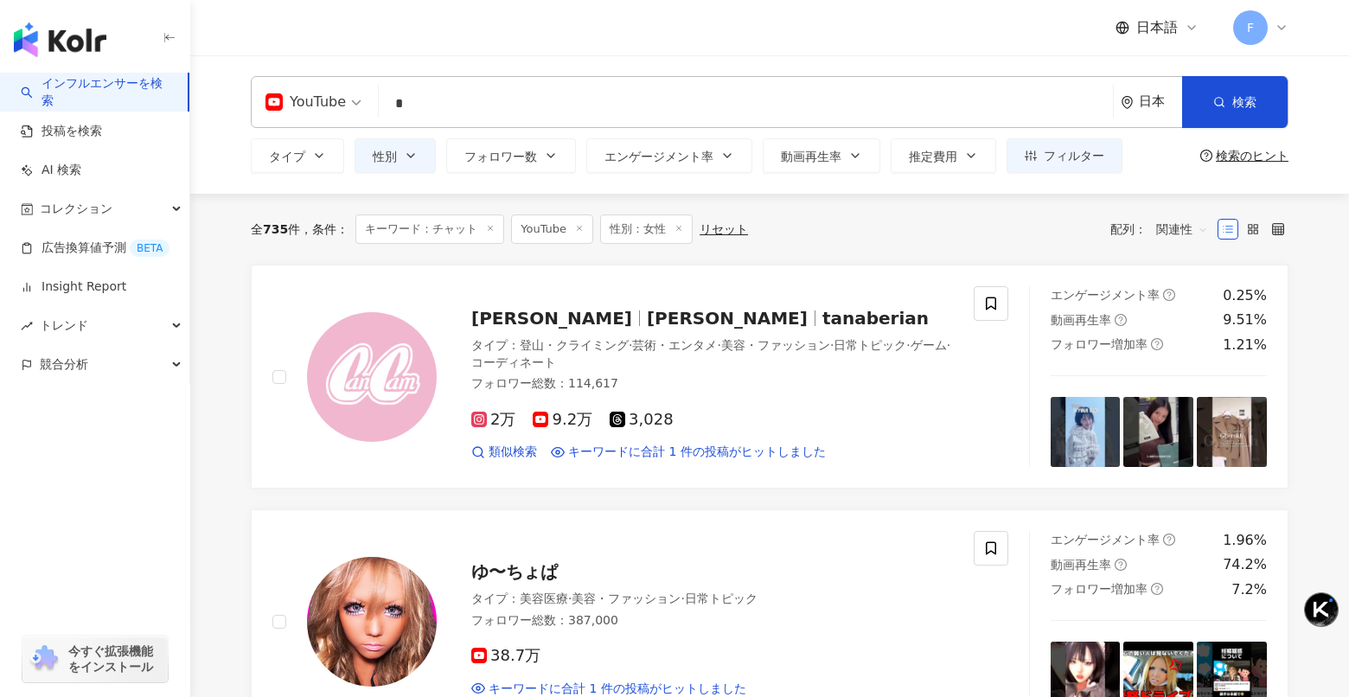
type input "*"
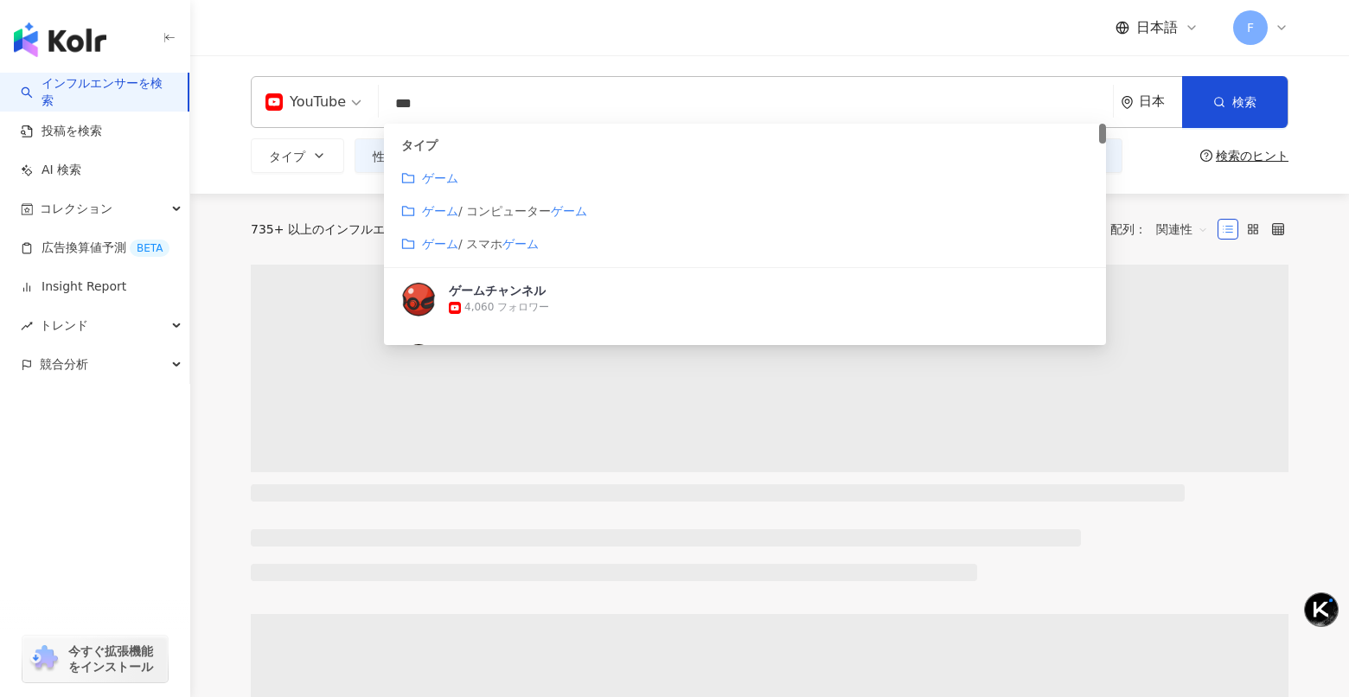
click at [705, 30] on div "日本語 F" at bounding box center [770, 27] width 1038 height 55
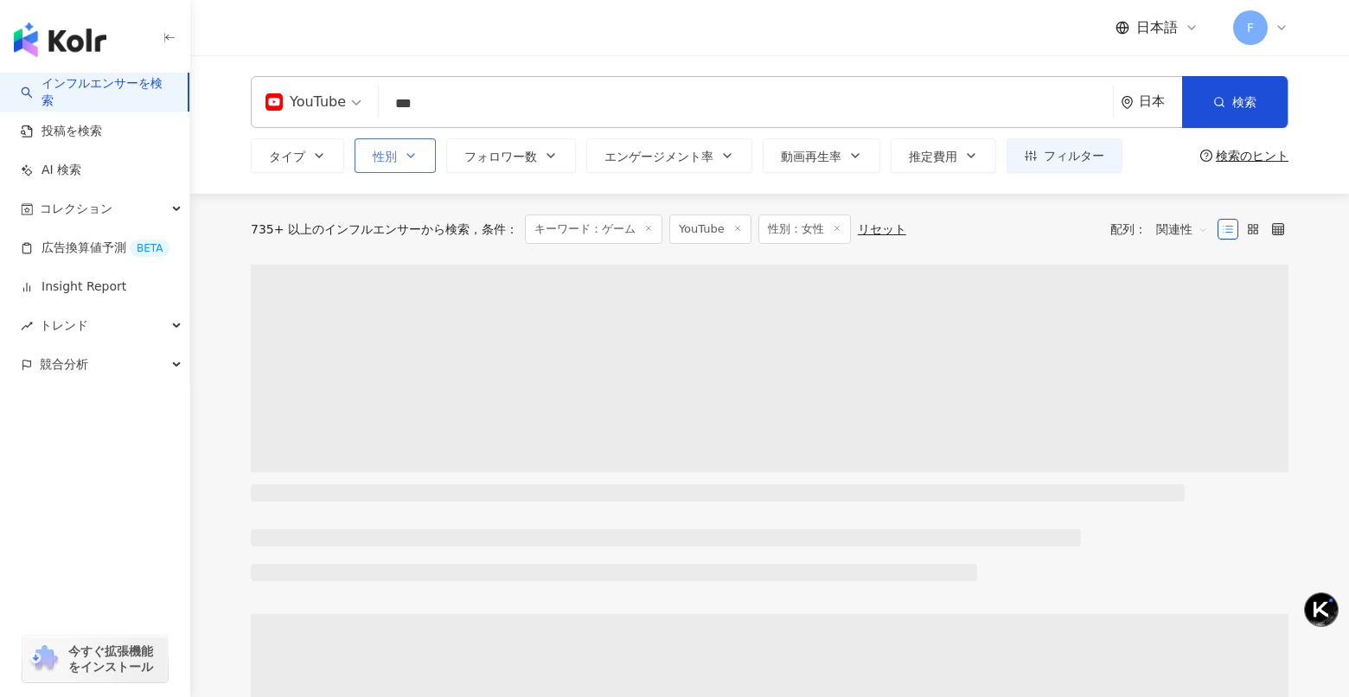
click at [386, 156] on span "性別" at bounding box center [385, 157] width 24 height 14
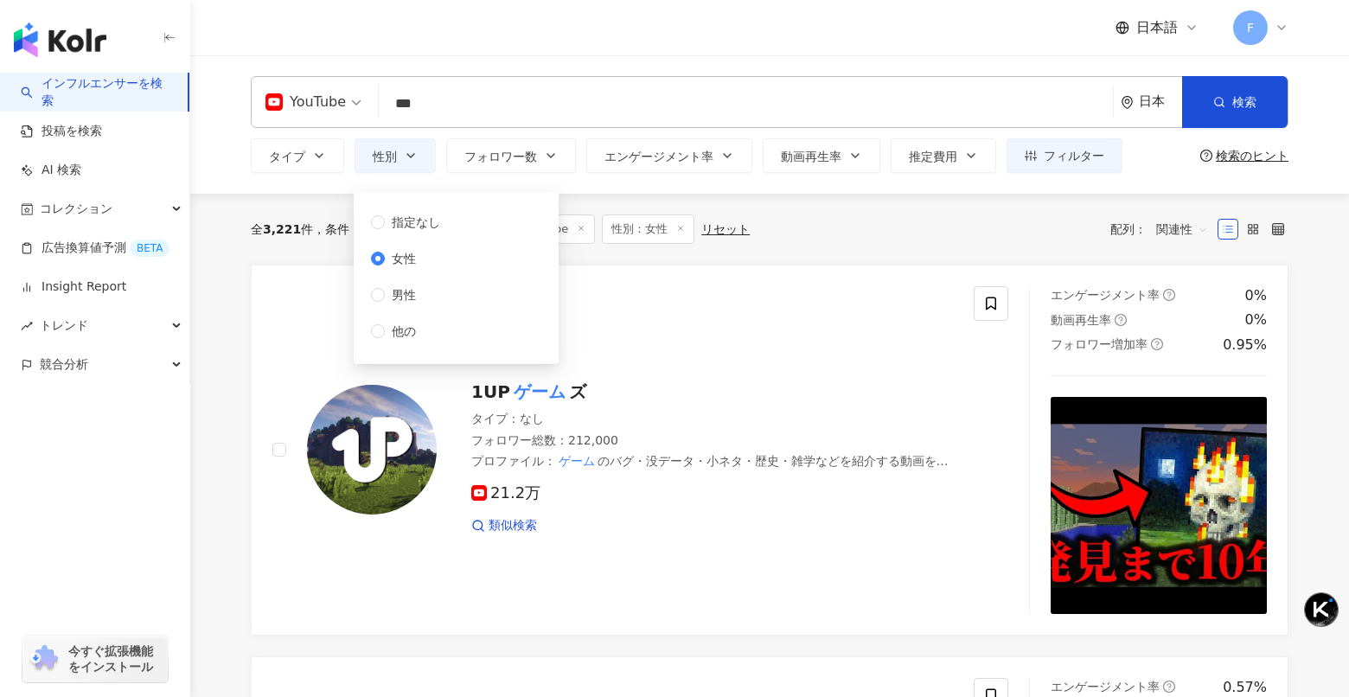
click at [714, 42] on div "日本語 F" at bounding box center [770, 27] width 1038 height 55
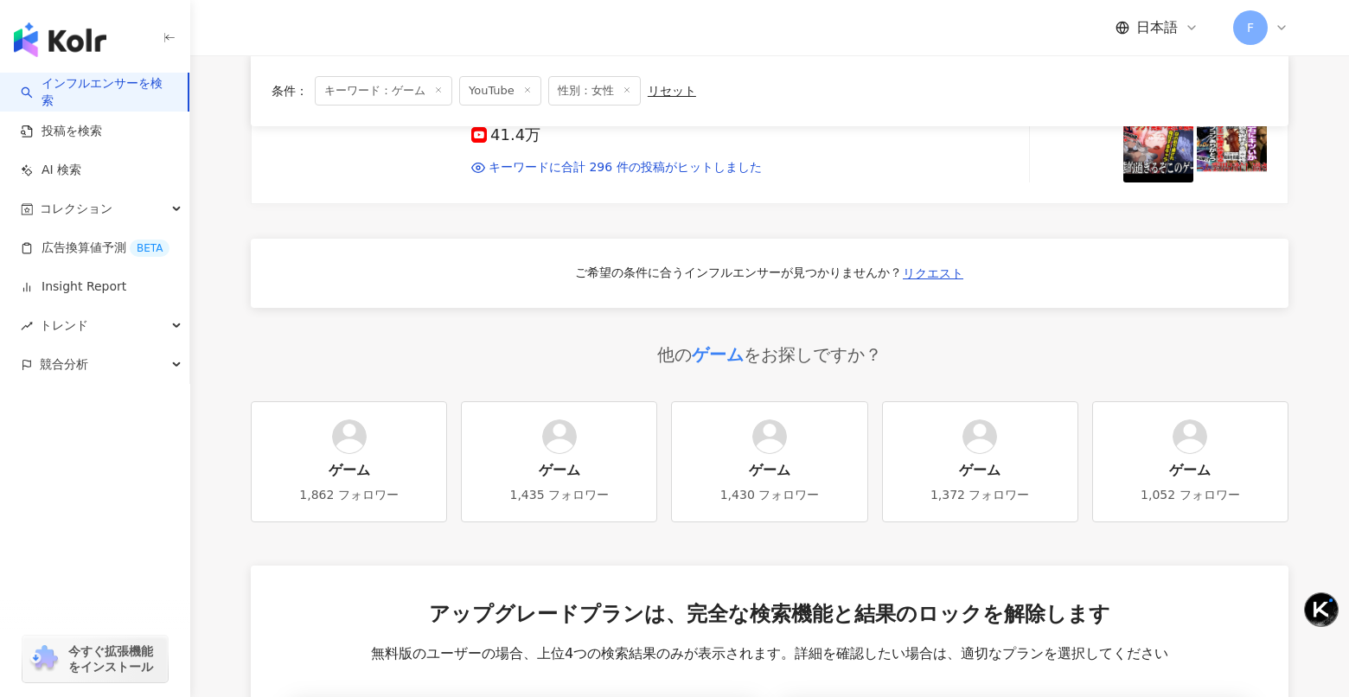
scroll to position [1055, 0]
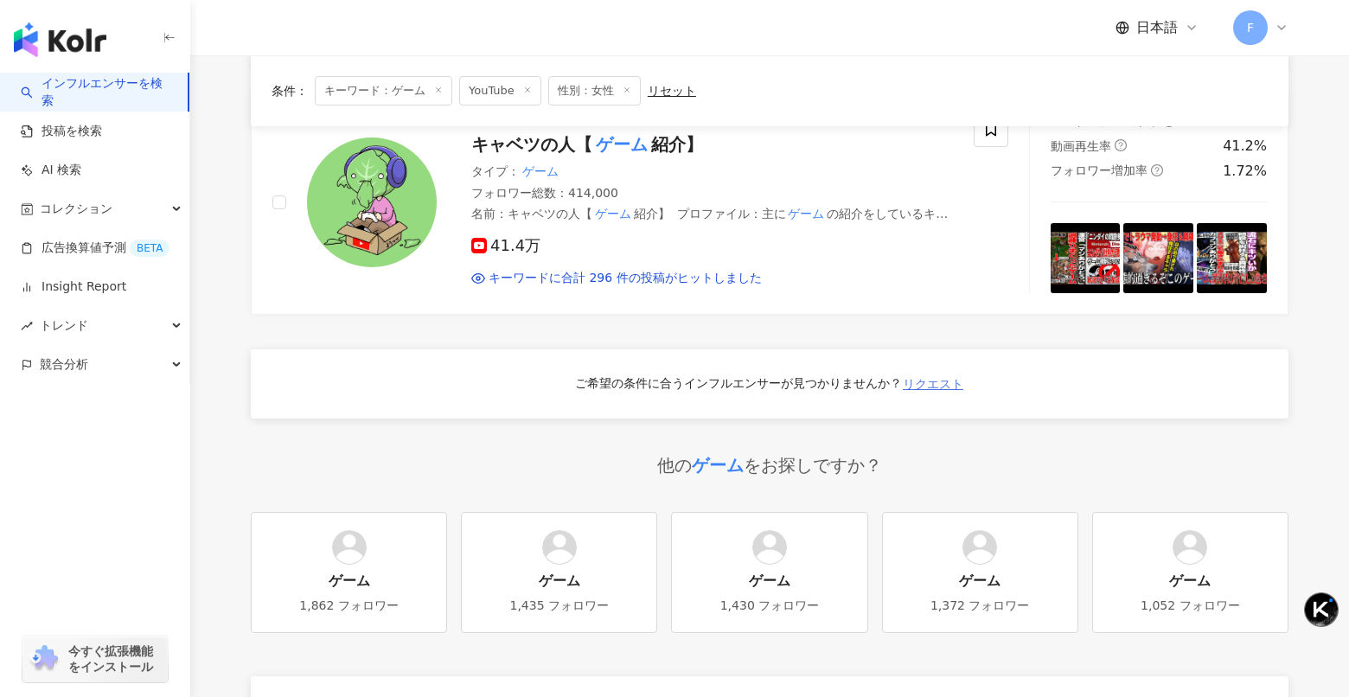
click at [924, 381] on span "リクエスト" at bounding box center [933, 384] width 61 height 14
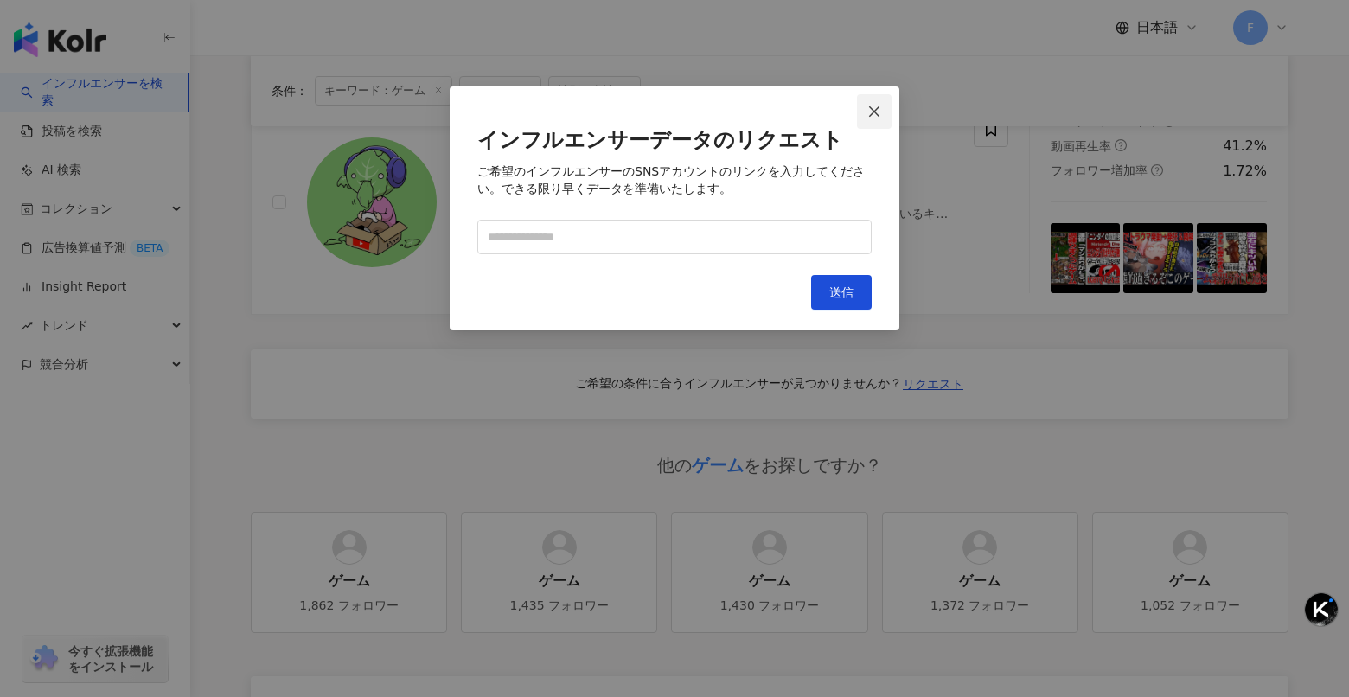
click at [891, 114] on span "Close" at bounding box center [874, 112] width 35 height 14
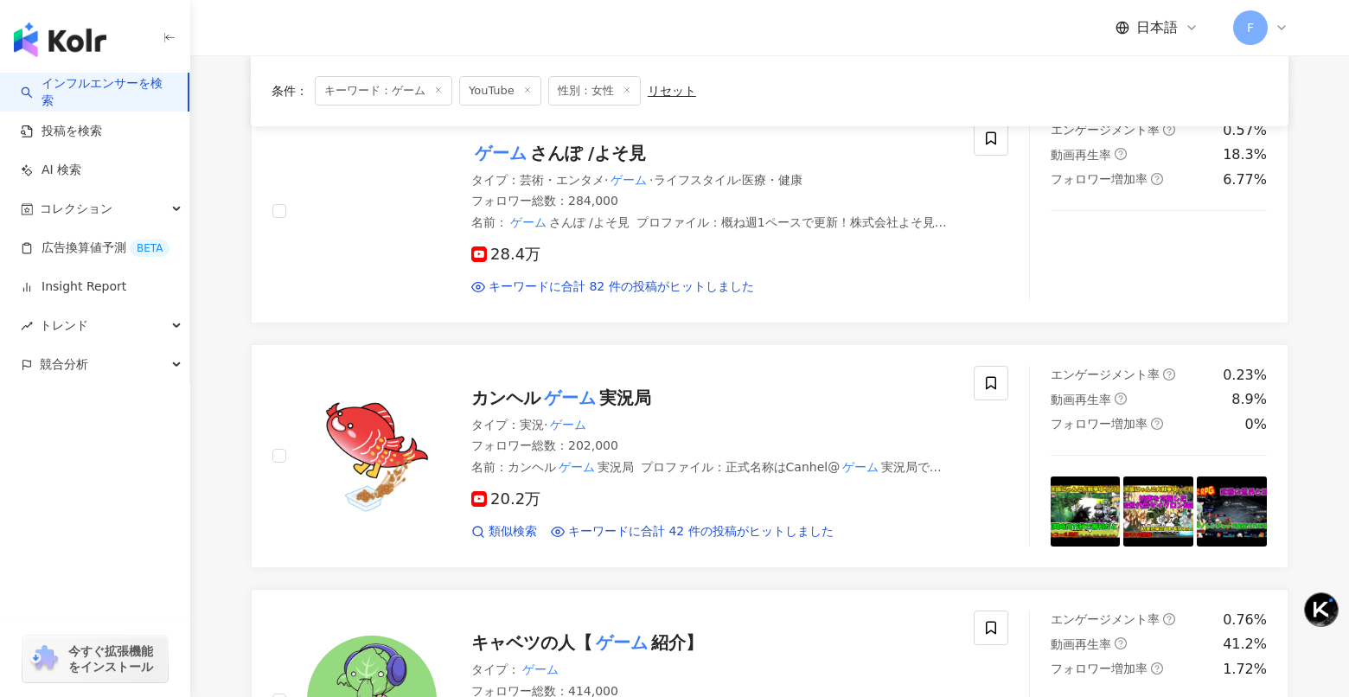
scroll to position [0, 0]
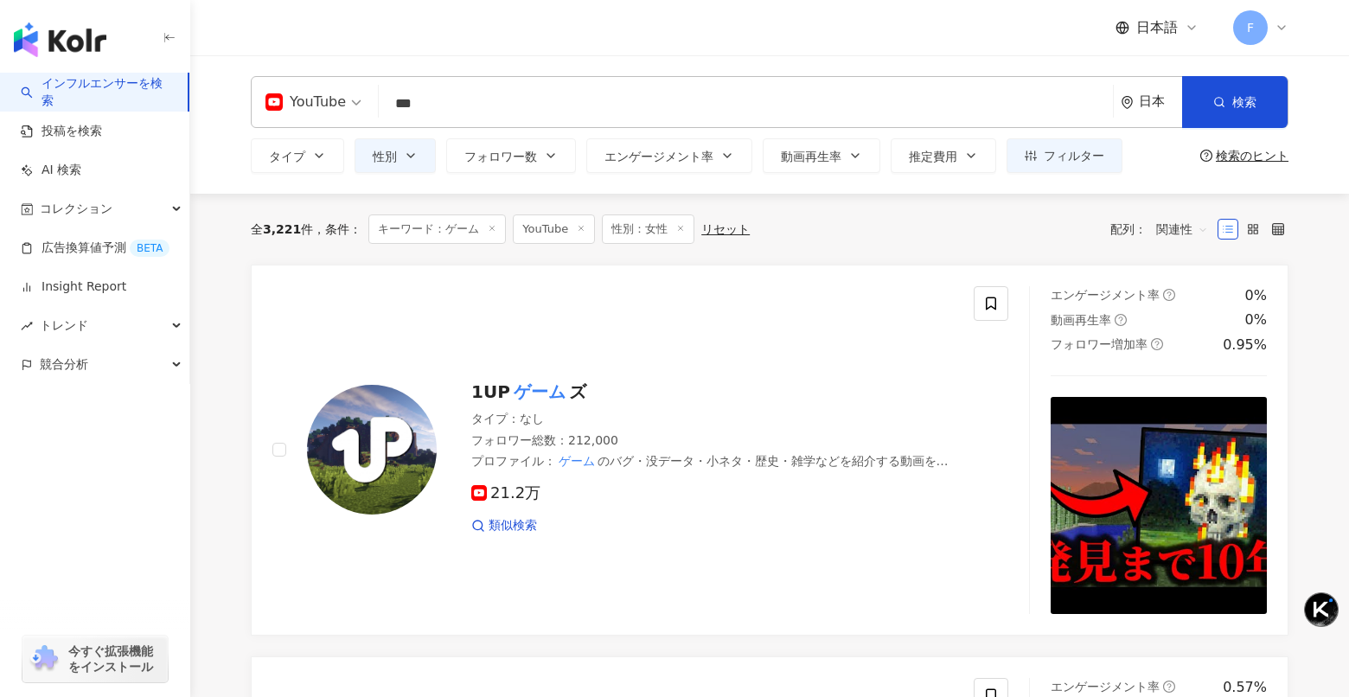
click at [584, 116] on input "***" at bounding box center [746, 103] width 720 height 33
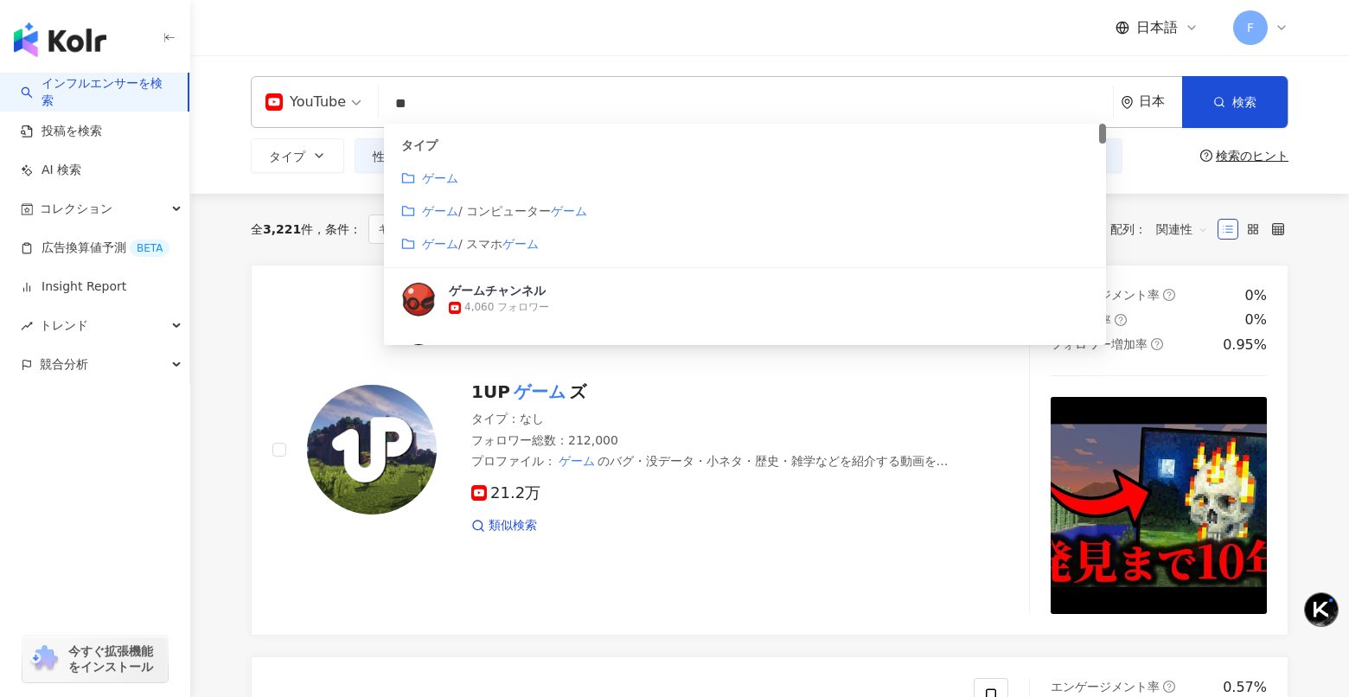
type input "*"
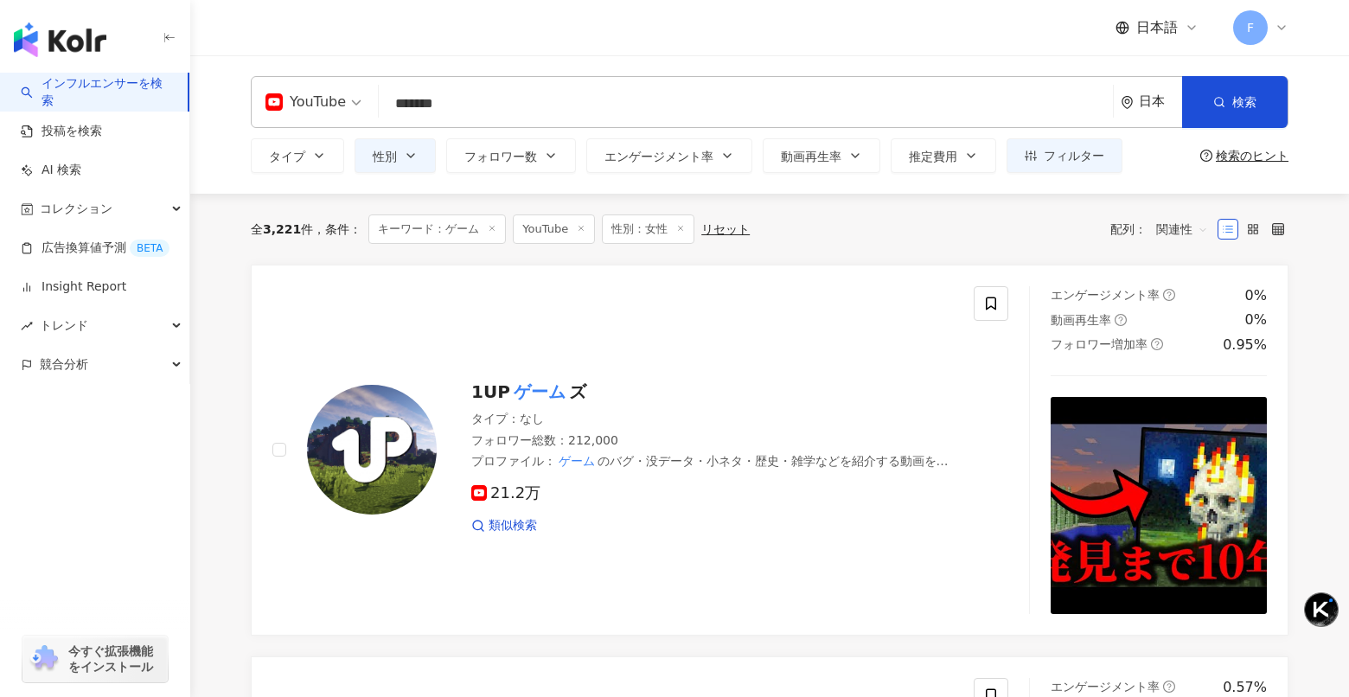
type input "*******"
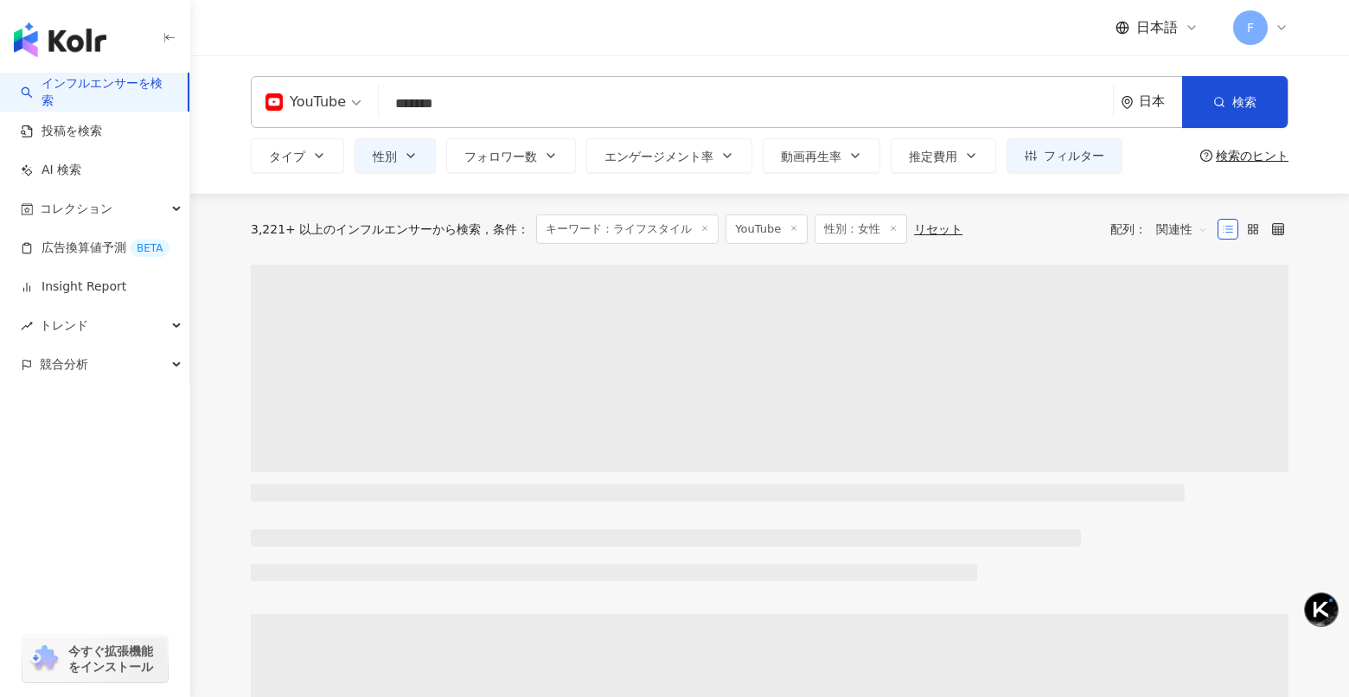
click at [285, 33] on div "日本語 F" at bounding box center [770, 27] width 1038 height 55
click at [295, 170] on button "タイプ" at bounding box center [297, 155] width 93 height 35
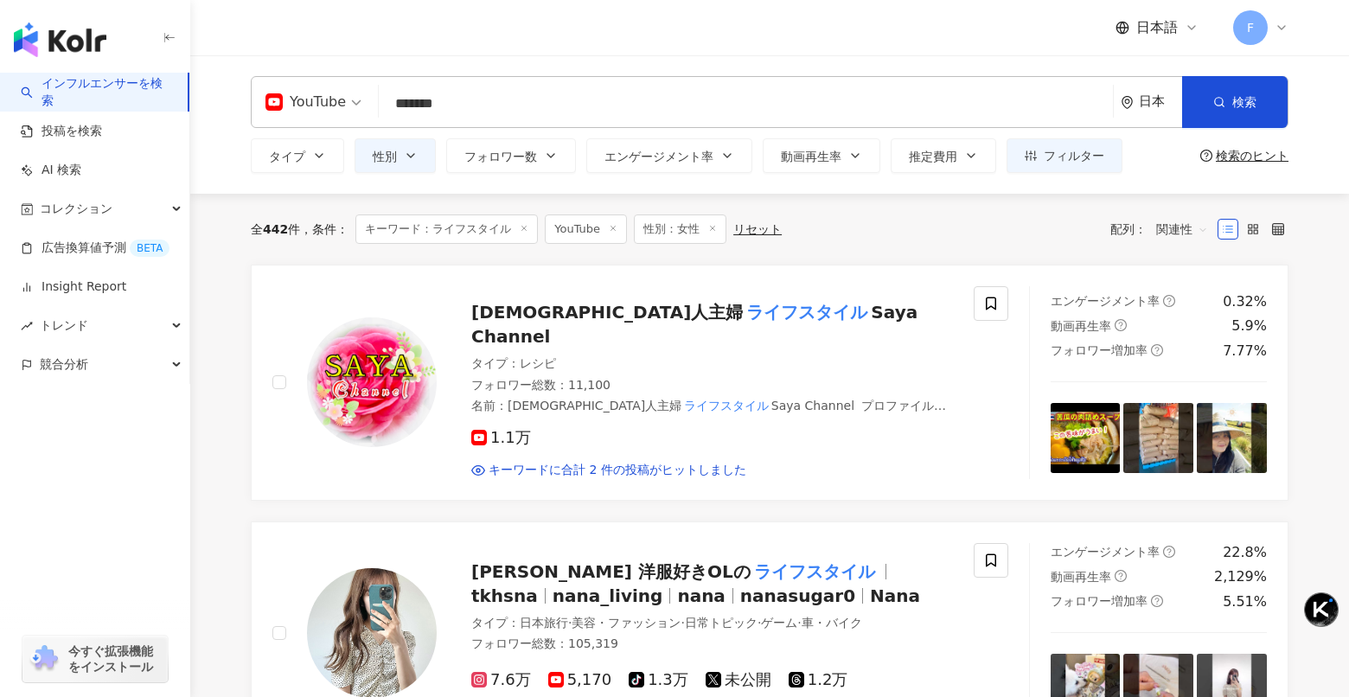
click at [528, 43] on div "日本語 F" at bounding box center [770, 27] width 1038 height 55
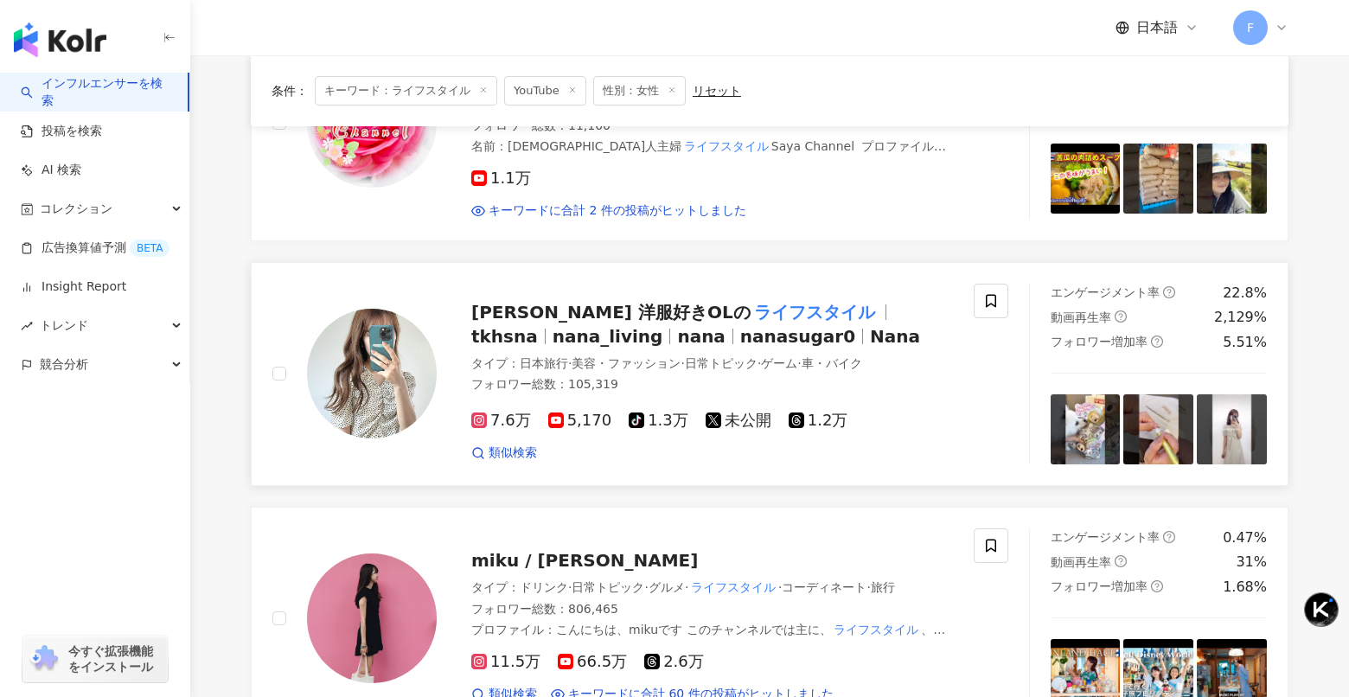
scroll to position [274, 0]
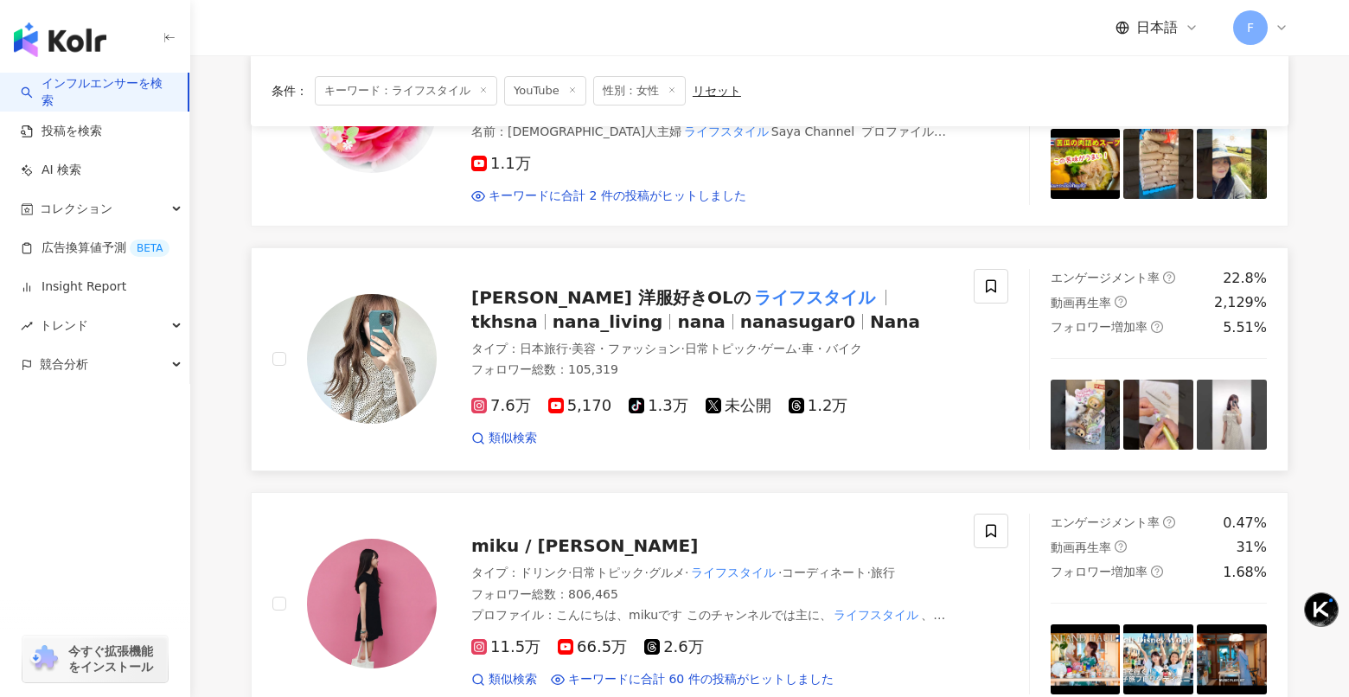
click at [1035, 398] on div "エンゲージメント率 22.8% 動画再生率 2,129% フォロワー増加率 5.51%" at bounding box center [1158, 359] width 259 height 181
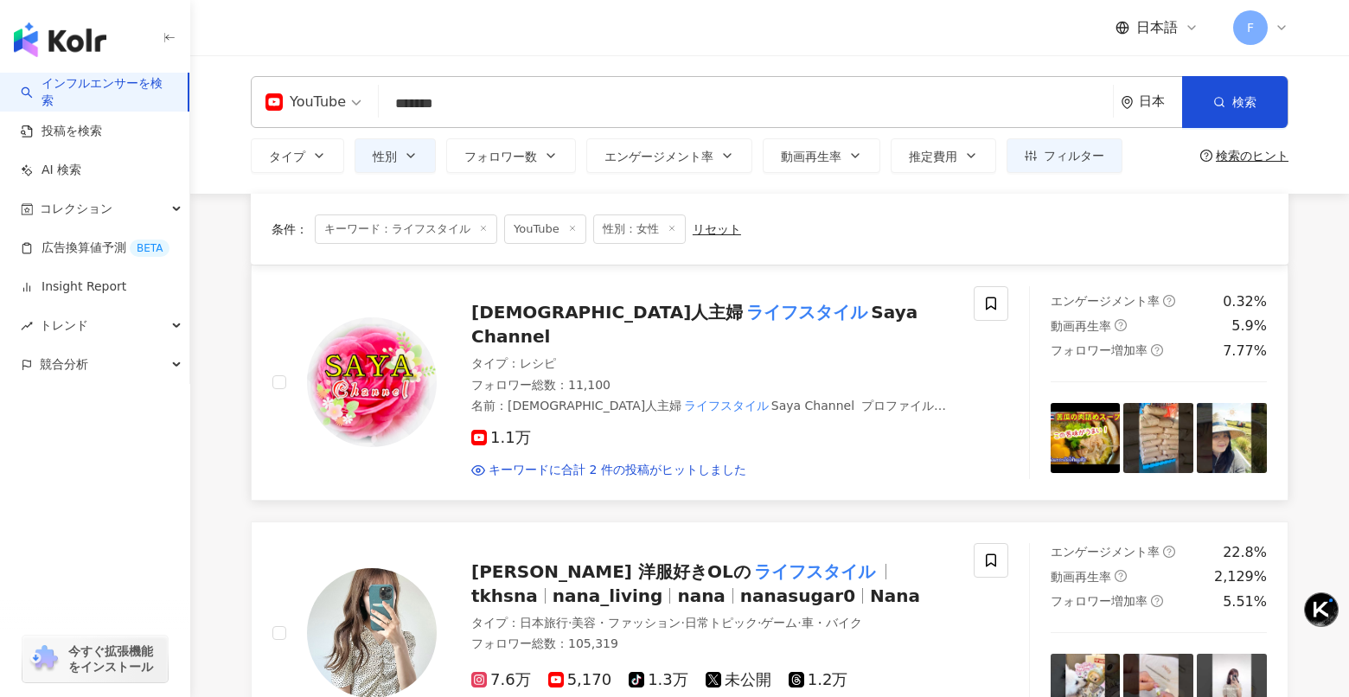
scroll to position [0, 0]
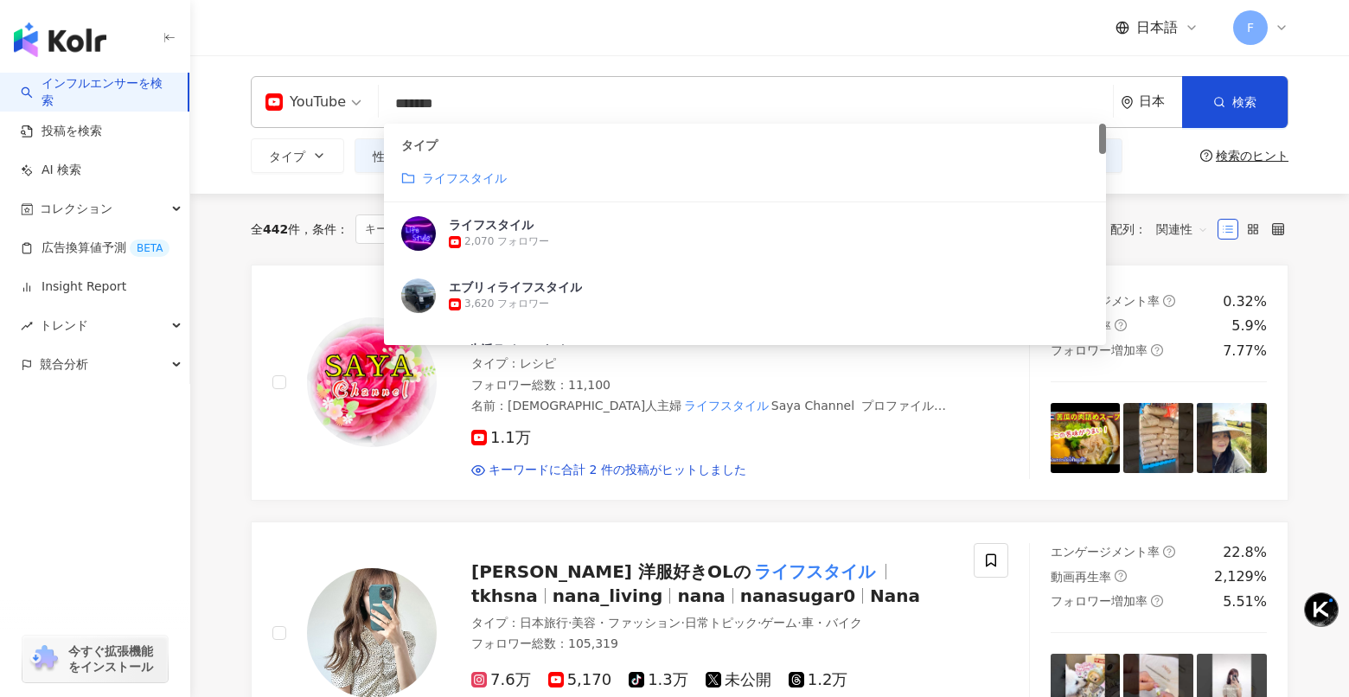
drag, startPoint x: 432, startPoint y: 97, endPoint x: 347, endPoint y: 94, distance: 85.7
click at [355, 94] on div "YouTube ******* 日本 検索 customizedTag ac4b1ca8-168f-4fc0-8313-75511ed98b7d タイプ ライ…" at bounding box center [770, 102] width 1038 height 52
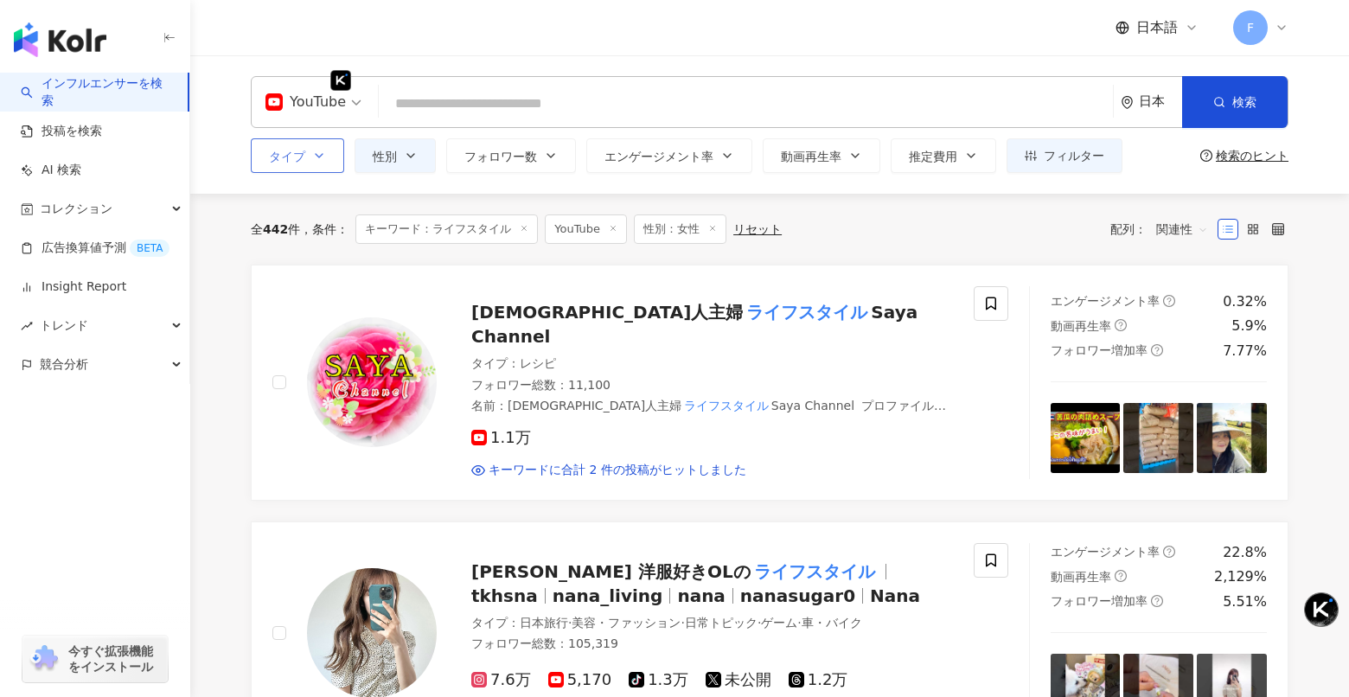
click at [291, 158] on span "タイプ" at bounding box center [287, 157] width 36 height 14
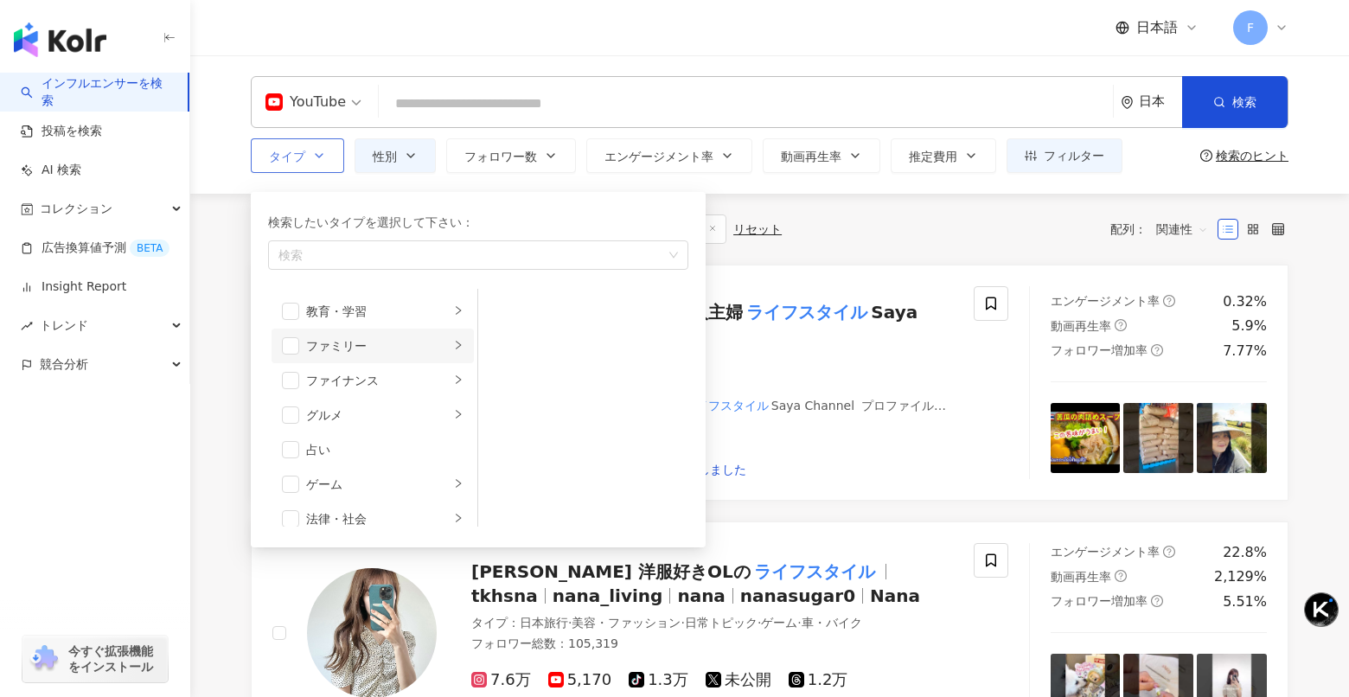
scroll to position [242, 0]
click at [380, 376] on div "ゲーム" at bounding box center [378, 378] width 144 height 19
click at [396, 480] on div "エンタメ" at bounding box center [378, 482] width 144 height 19
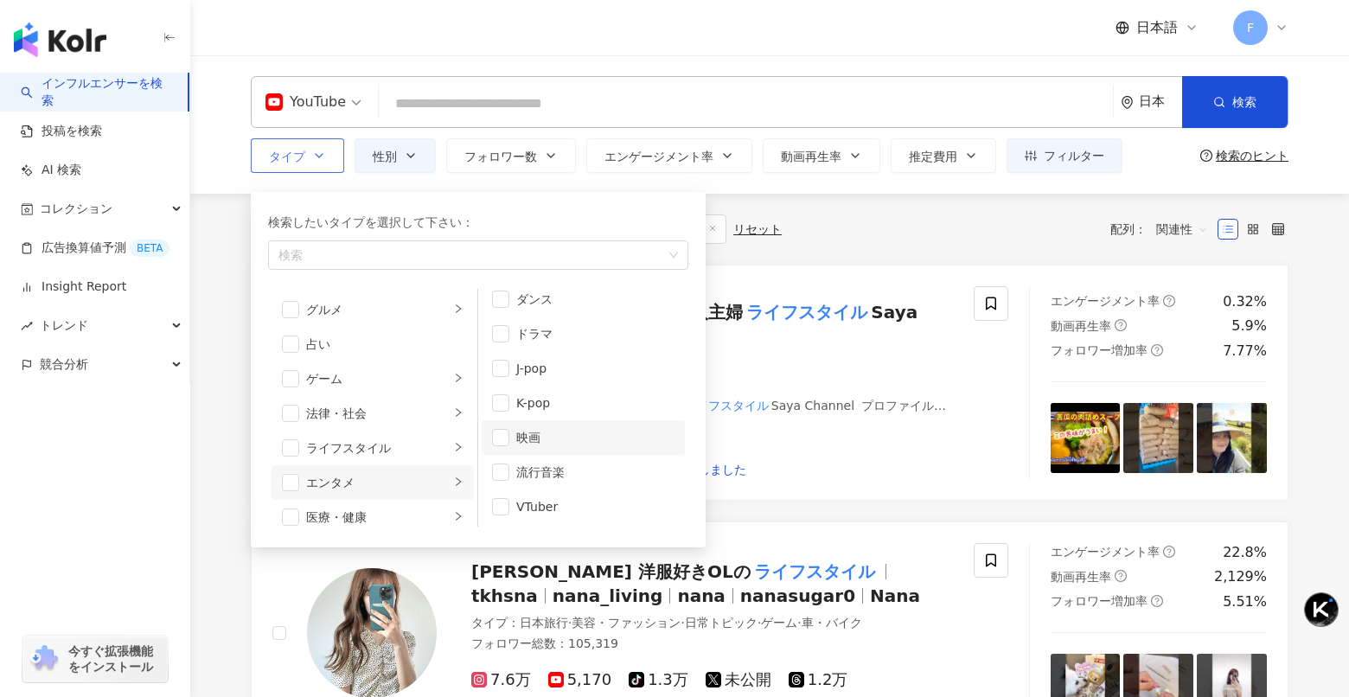
scroll to position [46, 0]
click at [496, 504] on span "button" at bounding box center [500, 505] width 17 height 17
click at [251, 138] on button "タイプ 検索したいタイプを選択して下さい： VTuber 芸術・エンタメ 美容・ファッション 気候・環境 日常トピック 教育・学習 ファミリー ファイナンス …" at bounding box center [297, 155] width 93 height 35
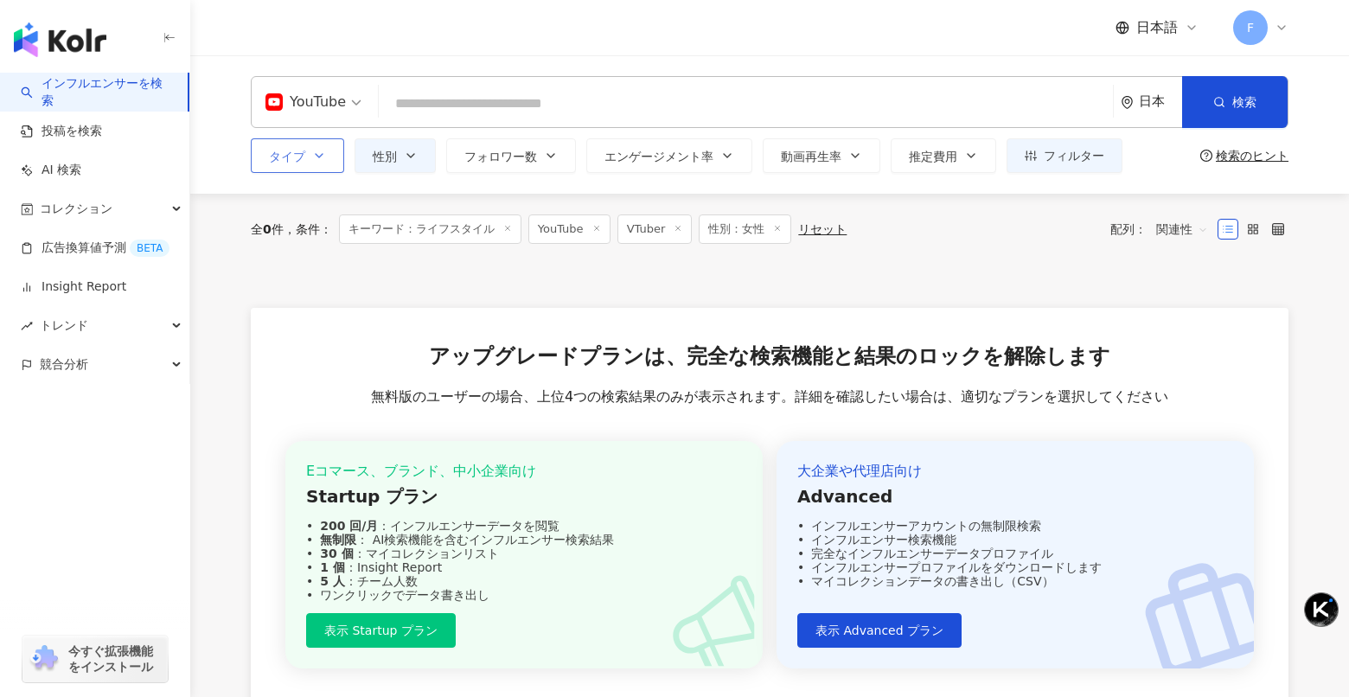
click at [778, 227] on icon at bounding box center [777, 228] width 9 height 9
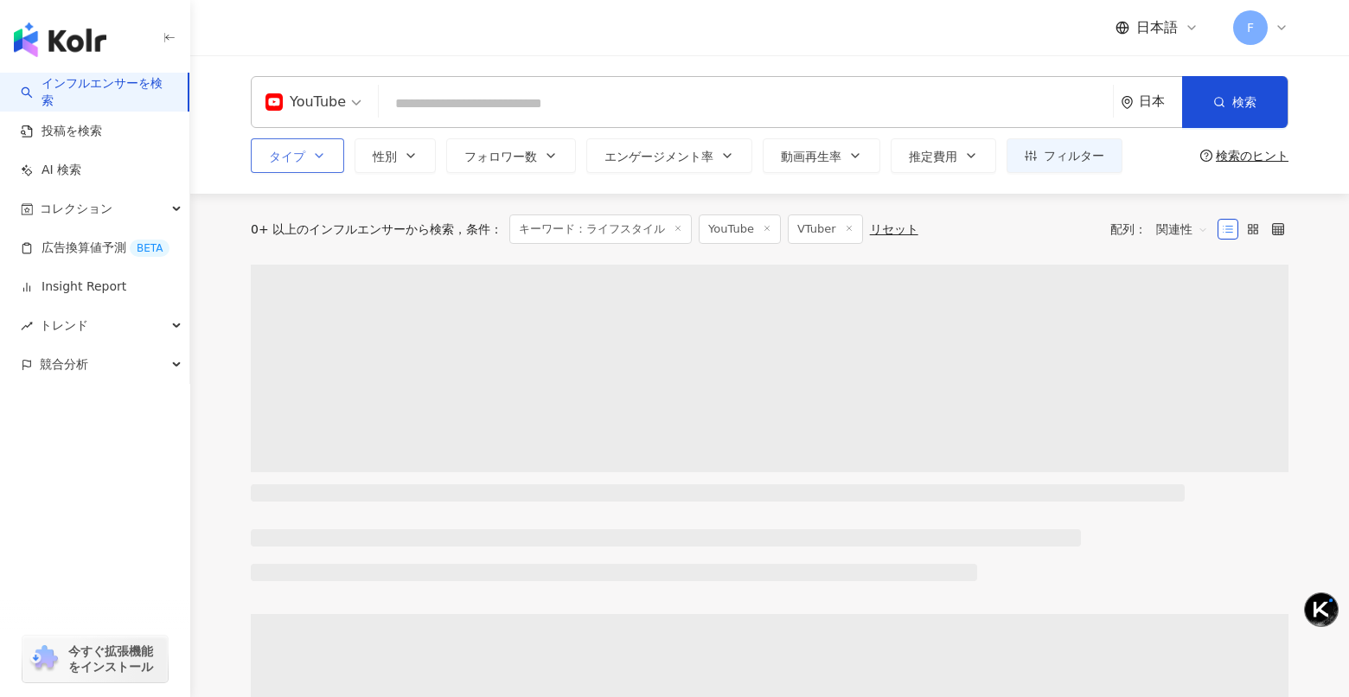
click at [674, 227] on icon at bounding box center [678, 228] width 9 height 9
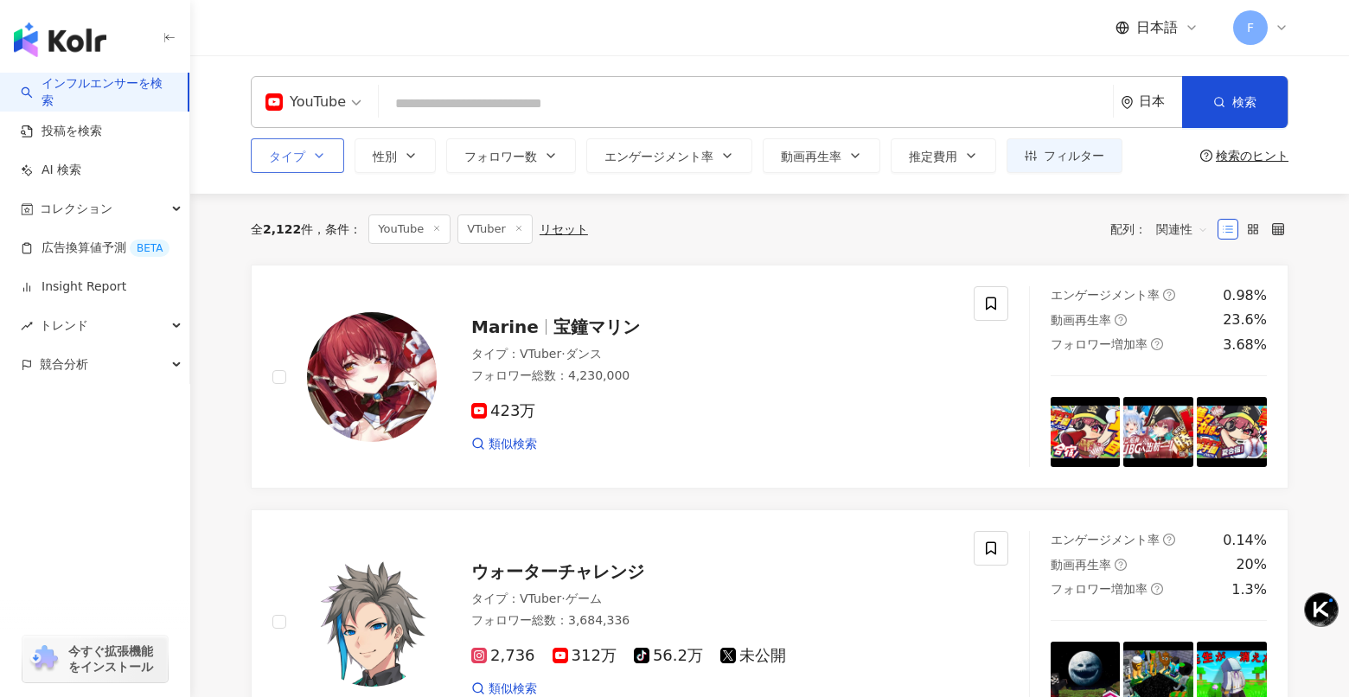
click at [515, 230] on icon at bounding box center [519, 228] width 9 height 9
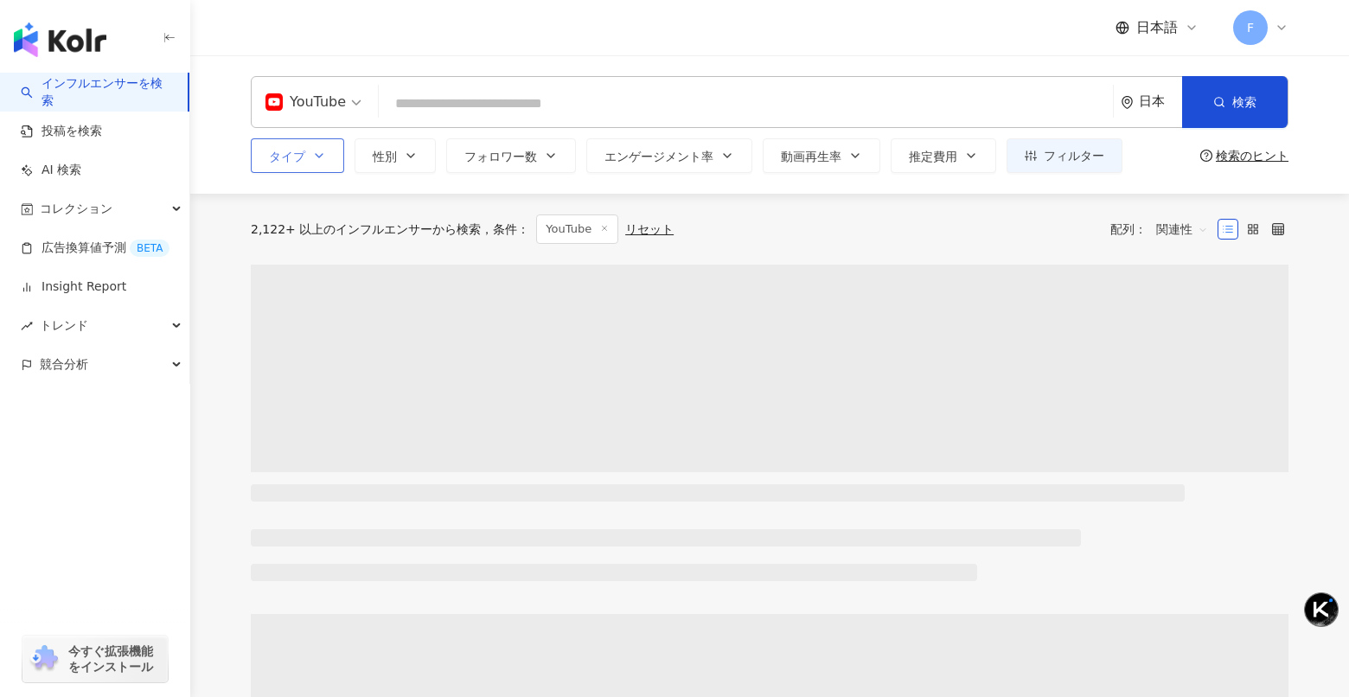
click at [304, 152] on span "タイプ" at bounding box center [287, 157] width 36 height 14
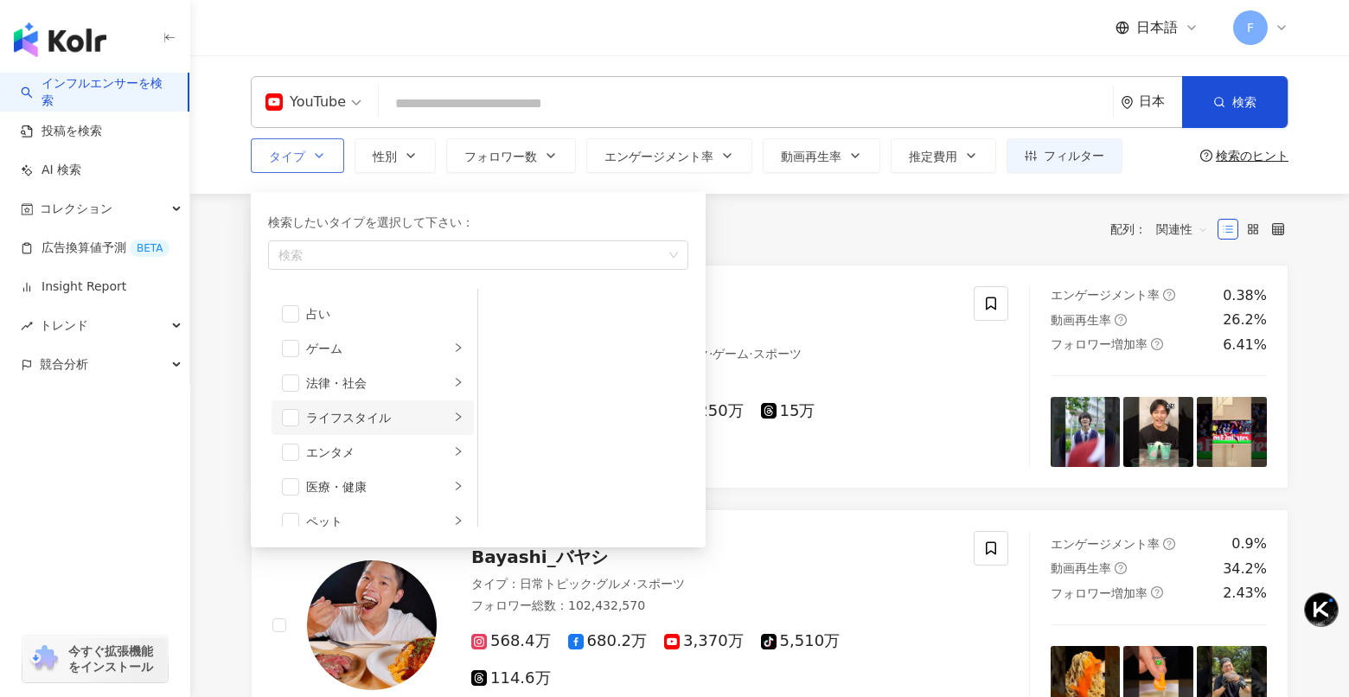
scroll to position [306, 0]
click at [433, 379] on div "ライフスタイル" at bounding box center [378, 383] width 144 height 19
click at [407, 409] on div "エンタメ" at bounding box center [378, 415] width 144 height 19
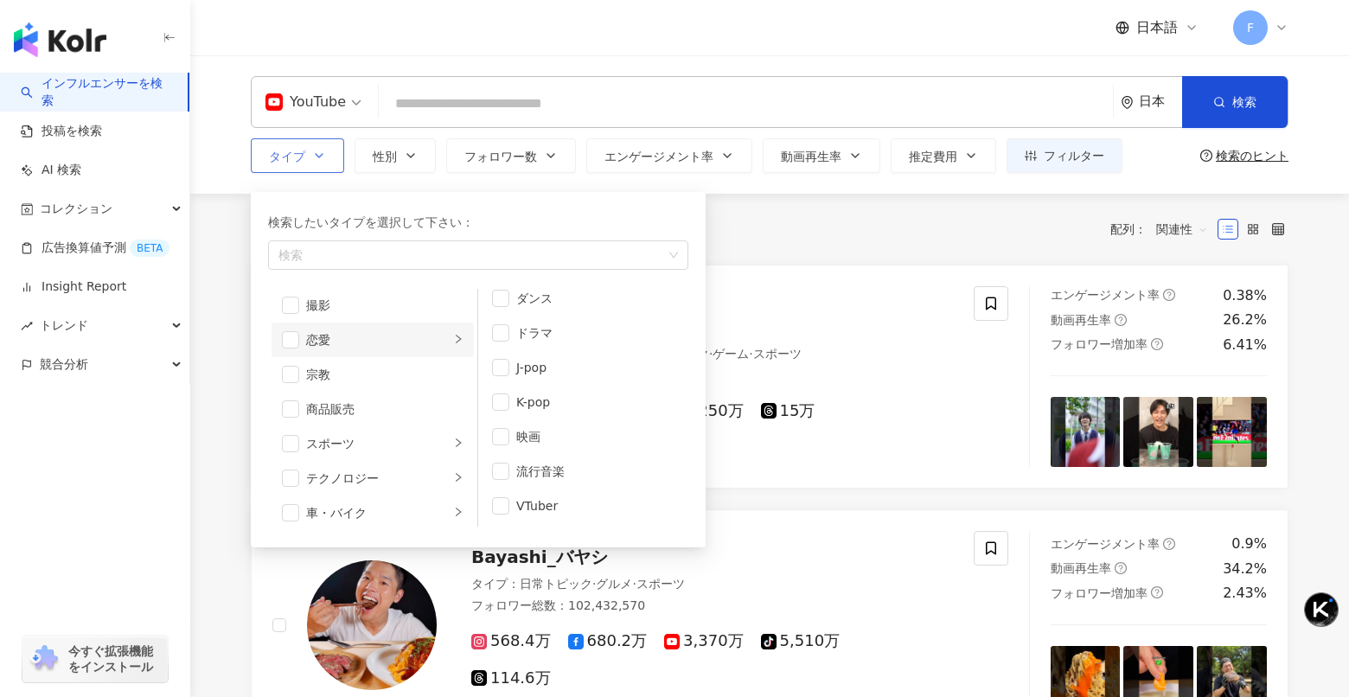
scroll to position [523, 0]
click at [432, 341] on div "恋愛" at bounding box center [378, 339] width 144 height 19
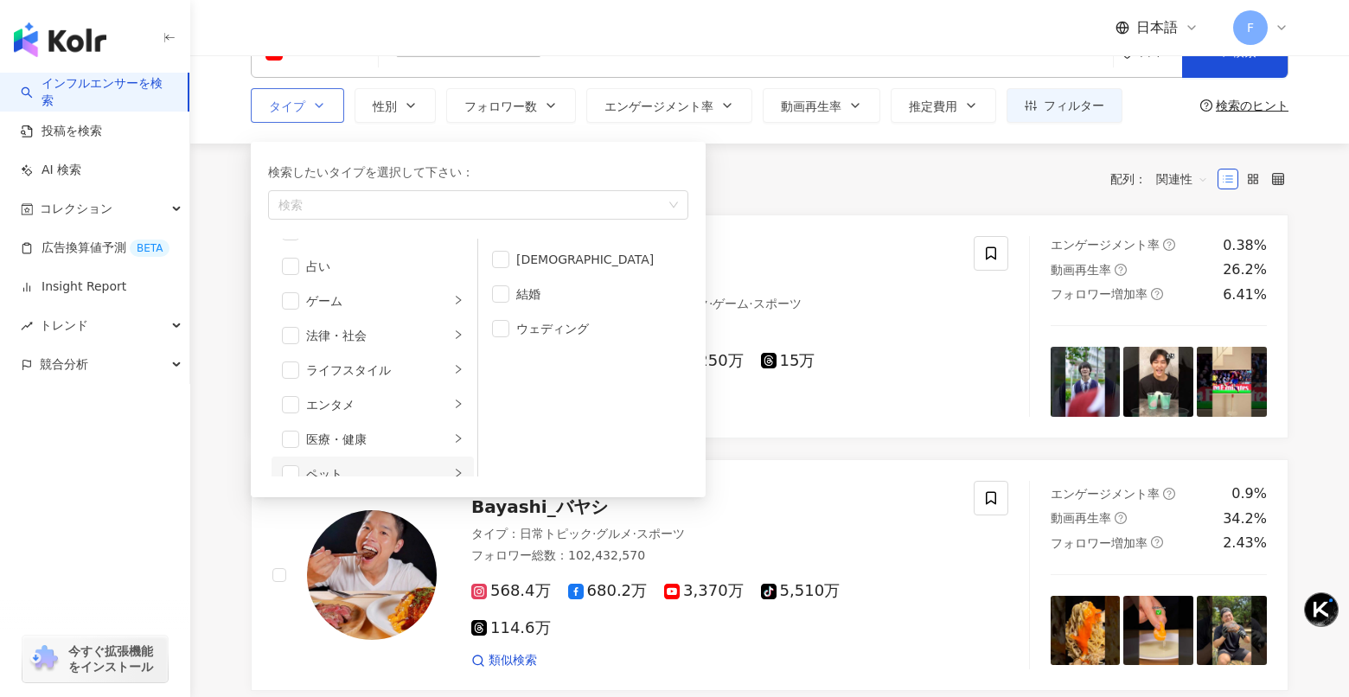
scroll to position [266, 0]
click at [409, 370] on div "ライフスタイル" at bounding box center [378, 374] width 144 height 19
click at [430, 345] on div "法律・社会" at bounding box center [378, 339] width 144 height 19
click at [426, 306] on div "ゲーム" at bounding box center [378, 305] width 144 height 19
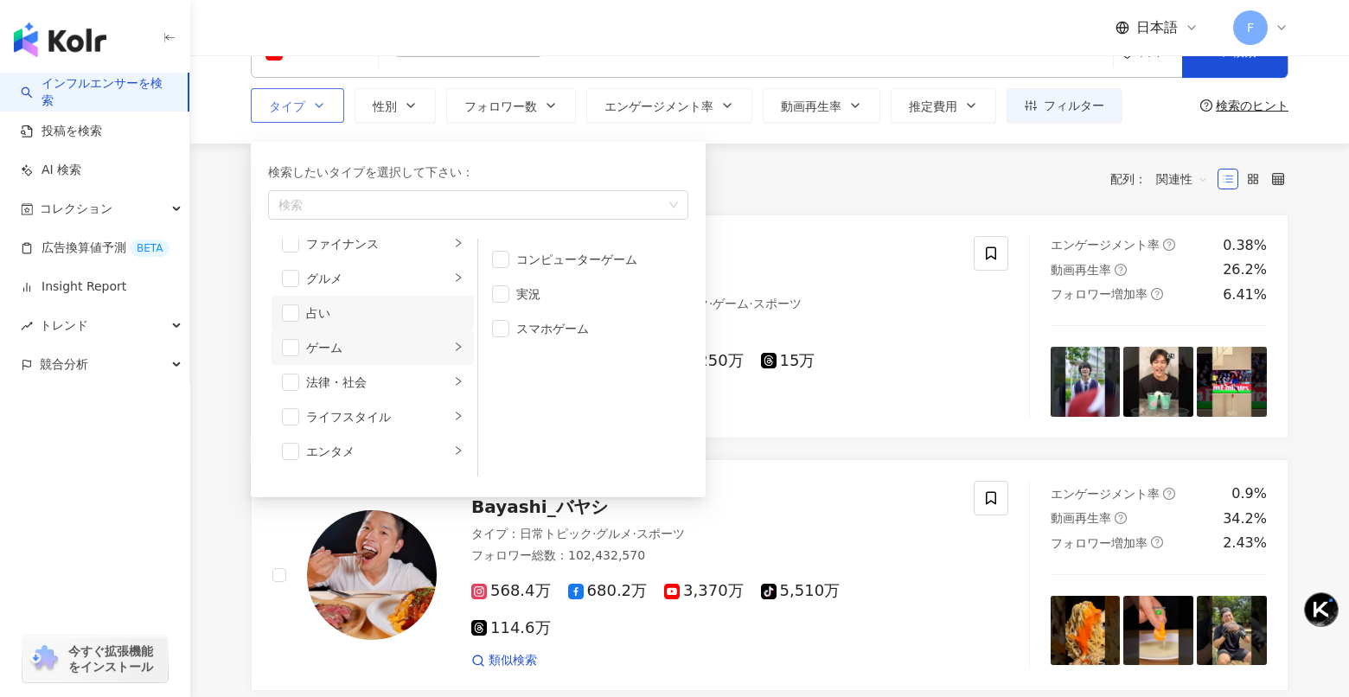
click at [445, 310] on div "占い" at bounding box center [384, 313] width 157 height 19
click at [283, 313] on span "button" at bounding box center [290, 312] width 17 height 17
click at [392, 285] on div "グルメ" at bounding box center [378, 278] width 144 height 19
click at [391, 272] on div "ファイナンス" at bounding box center [378, 275] width 144 height 19
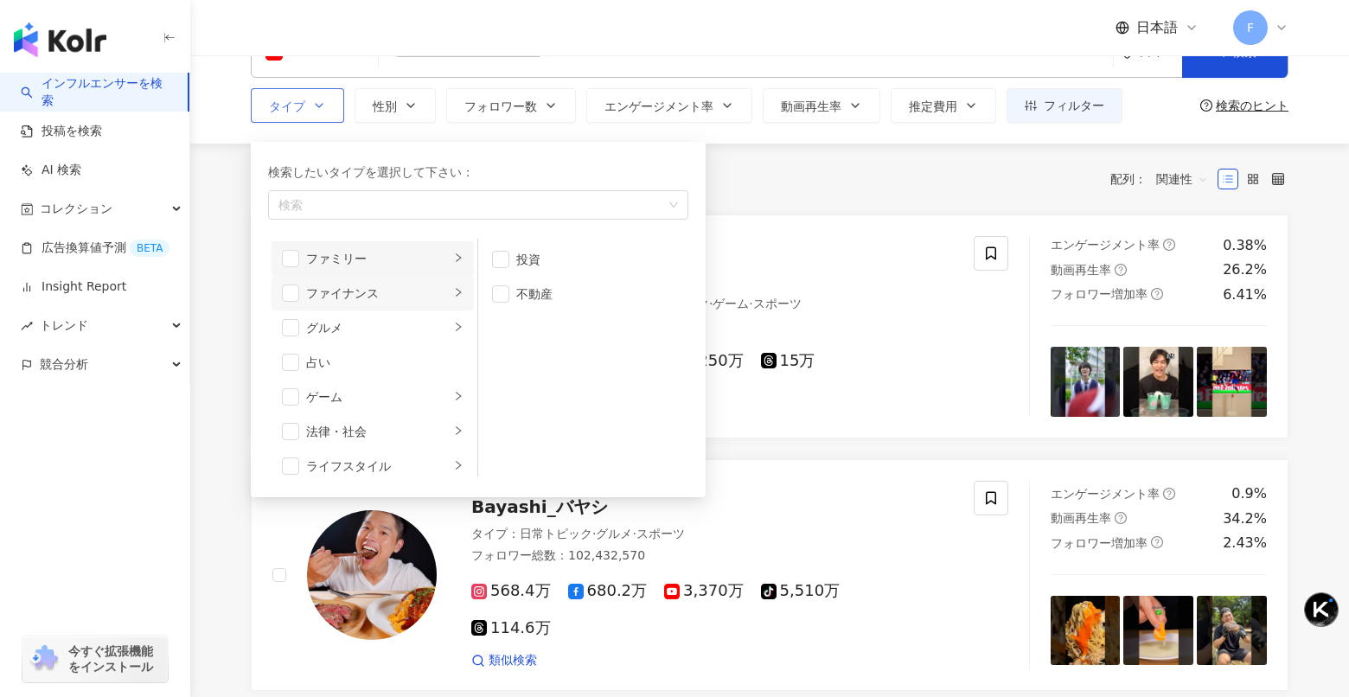
click at [400, 245] on li "ファミリー" at bounding box center [373, 258] width 202 height 35
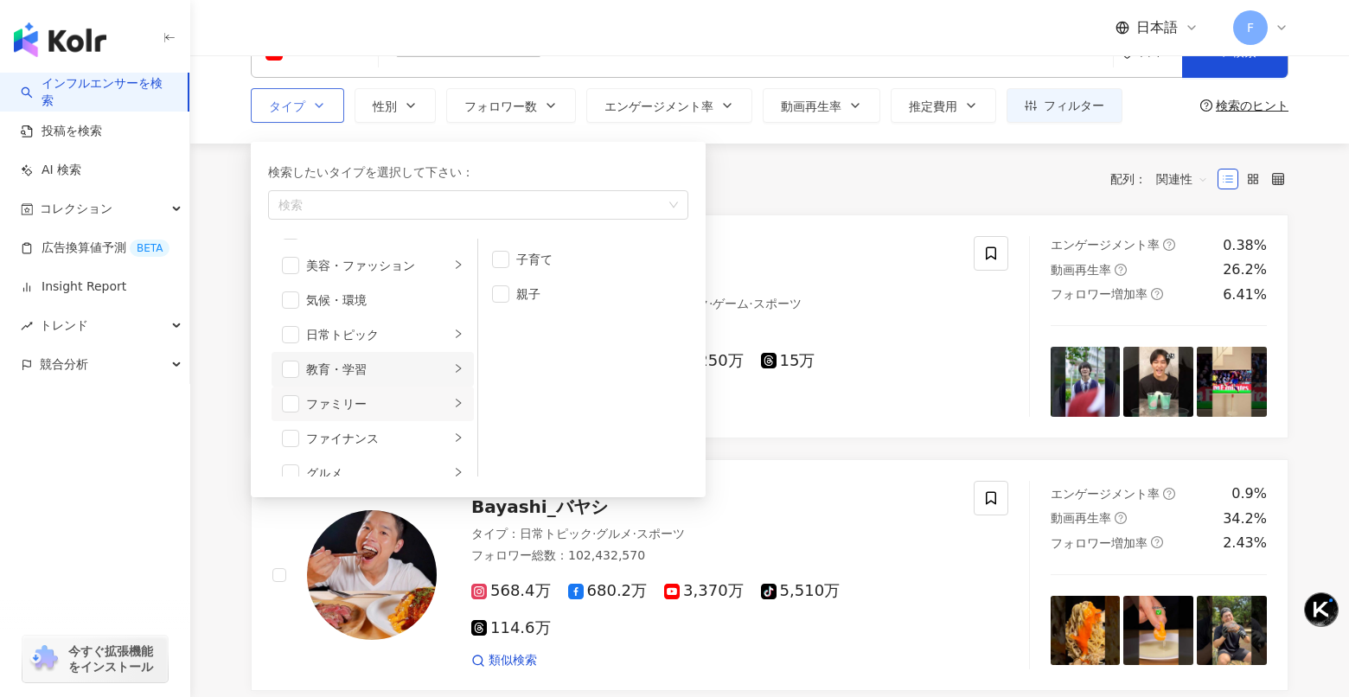
click at [404, 377] on div "教育・学習" at bounding box center [378, 369] width 144 height 19
click at [409, 331] on div "日常トピック" at bounding box center [378, 334] width 144 height 19
click at [502, 293] on span "button" at bounding box center [500, 293] width 17 height 17
click at [506, 330] on span "button" at bounding box center [500, 328] width 17 height 17
click at [507, 323] on span "button" at bounding box center [500, 328] width 17 height 17
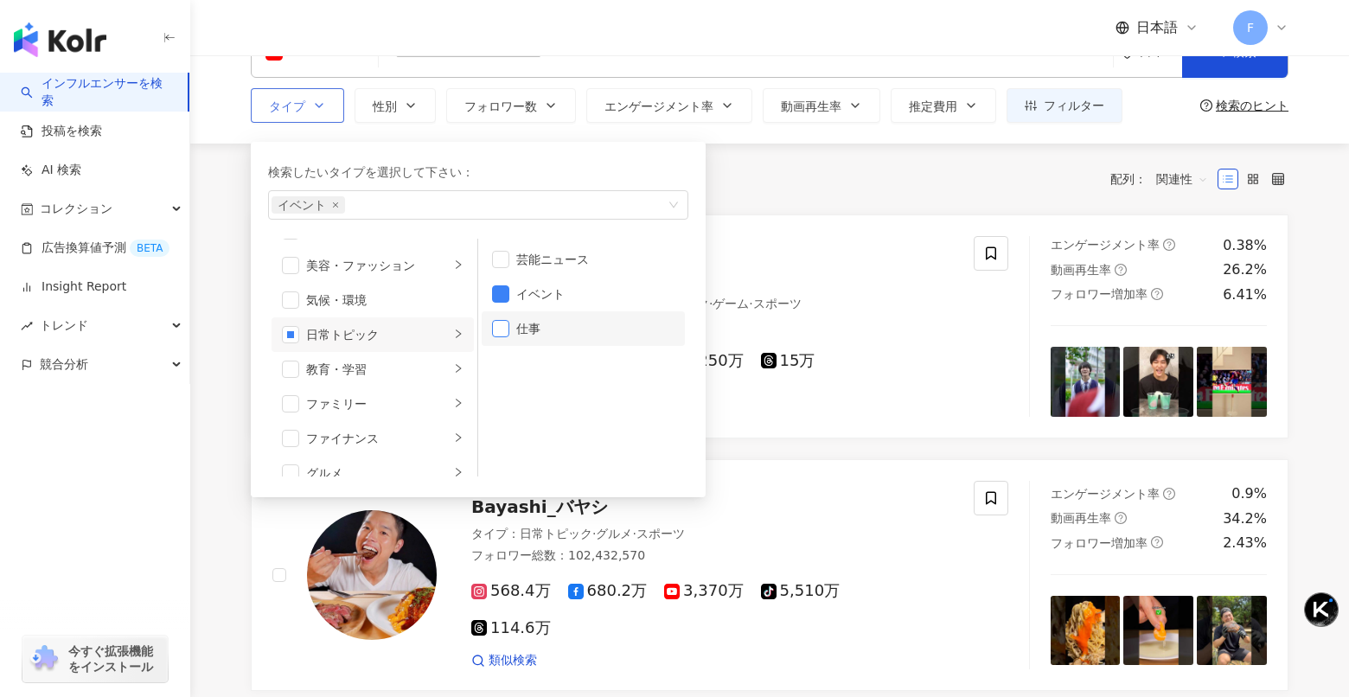
click at [251, 88] on button "タイプ 検索したいタイプを選択して下さい： イベント 芸術・エンタメ 美容・ファッション 気候・環境 日常トピック 教育・学習 ファミリー ファイナンス グル…" at bounding box center [297, 105] width 93 height 35
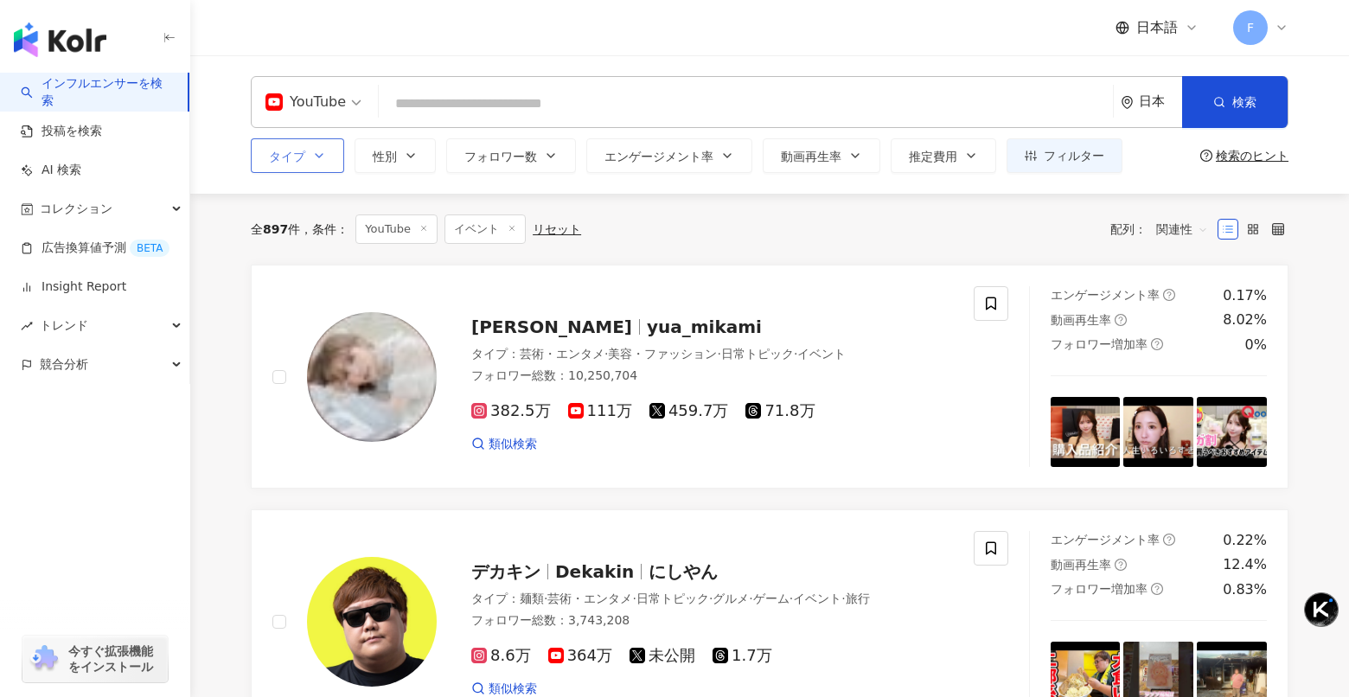
click at [512, 229] on line at bounding box center [512, 229] width 4 height 4
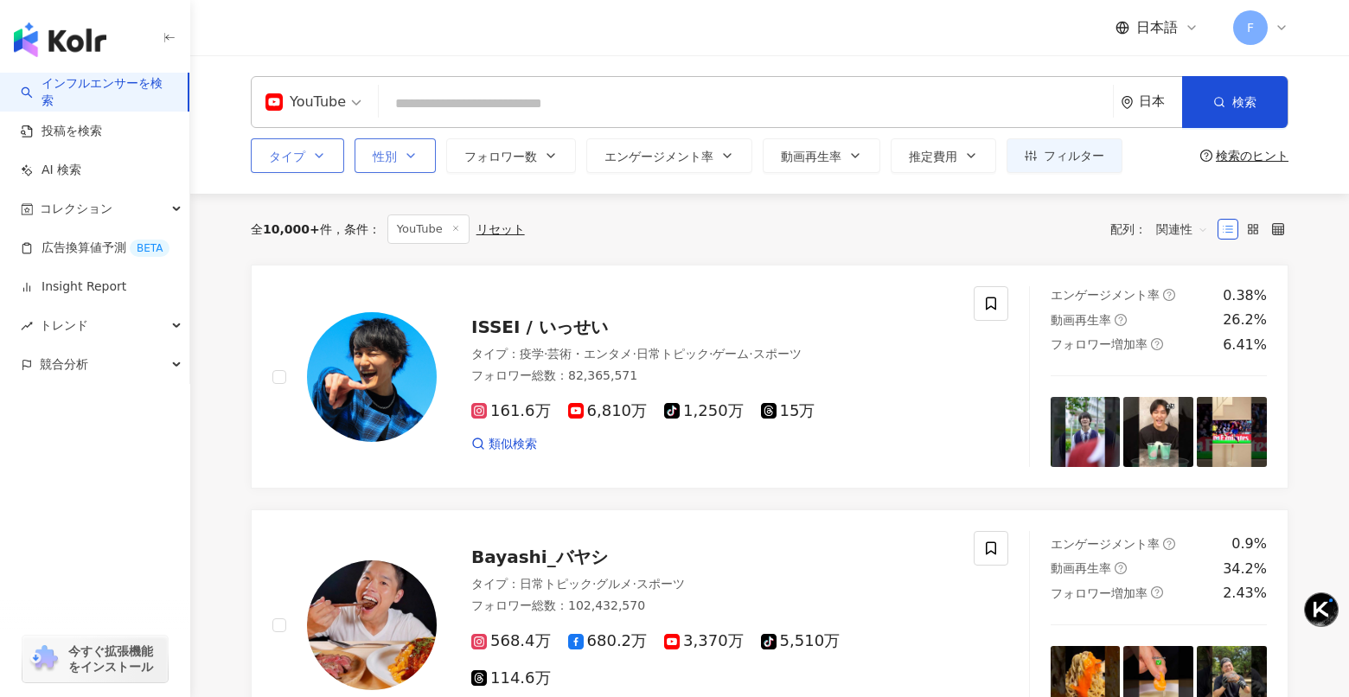
click at [404, 158] on icon "button" at bounding box center [411, 156] width 14 height 14
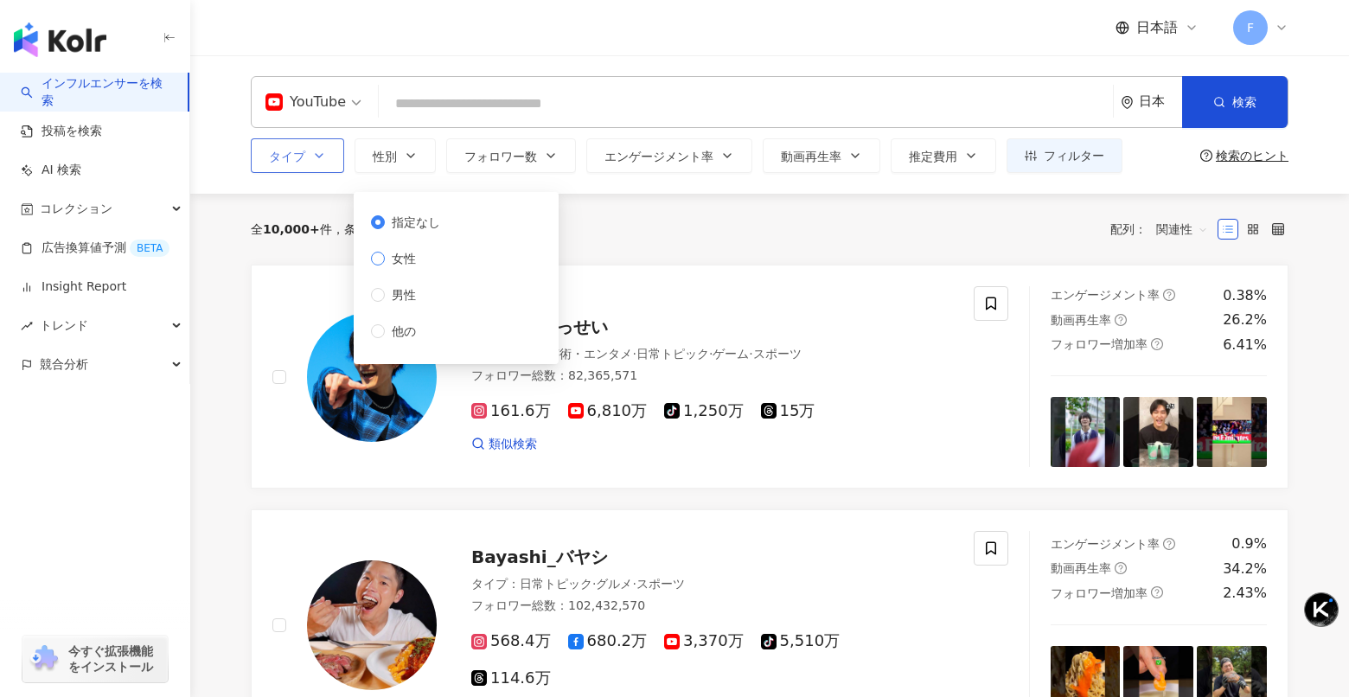
click at [426, 259] on label "女性" at bounding box center [409, 258] width 76 height 19
click at [640, 234] on div "全 10,000+ 件 条件 ： YouTube リセット 配列： 関連性" at bounding box center [770, 228] width 1038 height 29
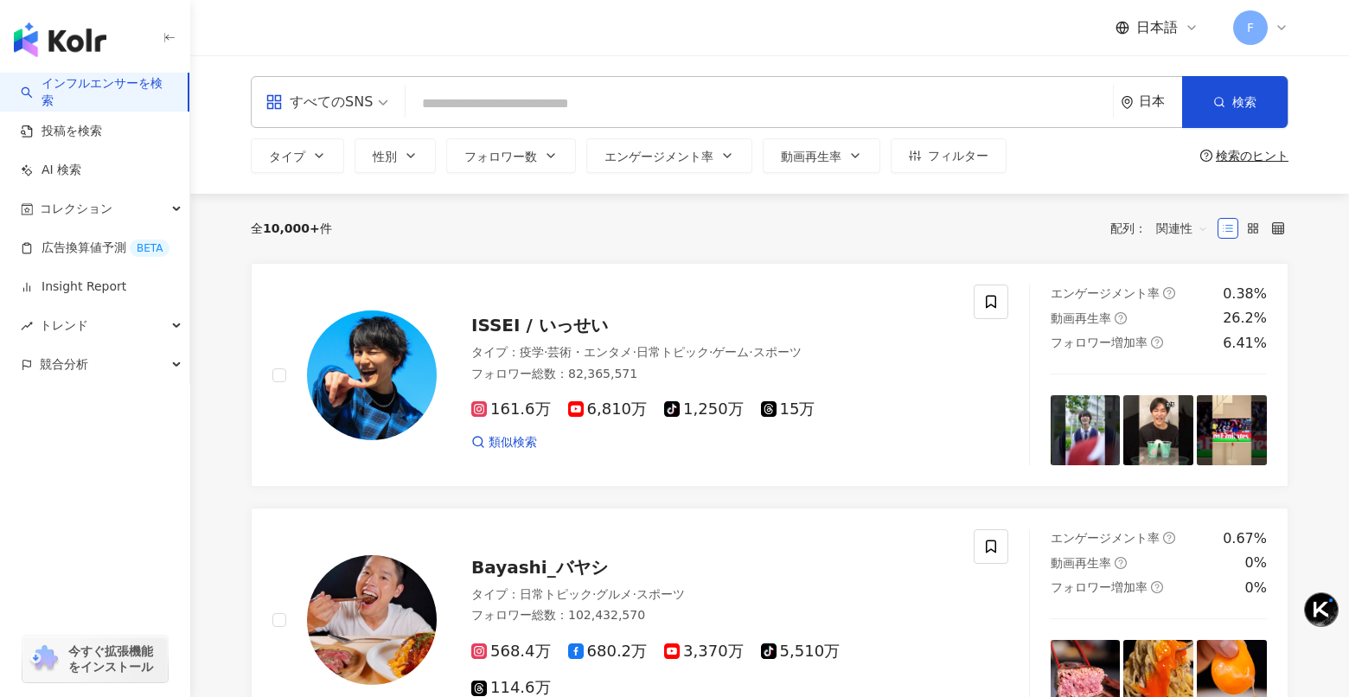
click at [451, 106] on input "search" at bounding box center [760, 103] width 694 height 33
paste input "***"
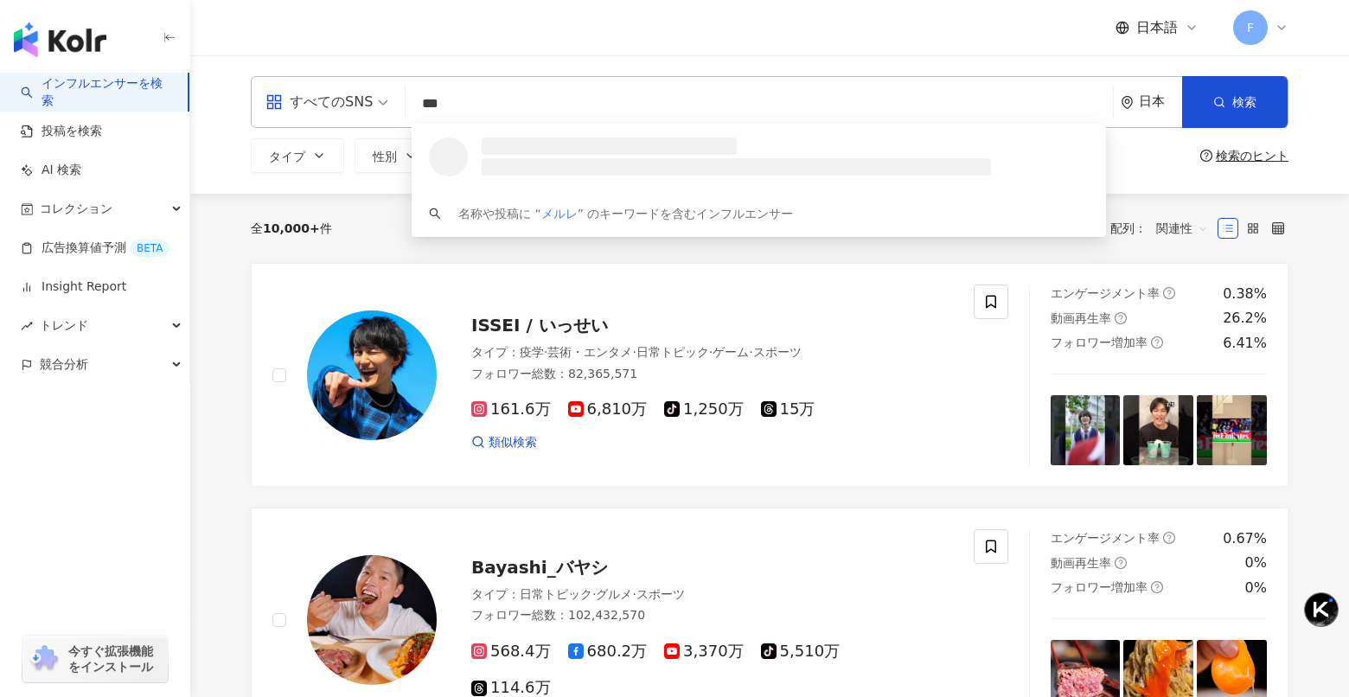
type input "***"
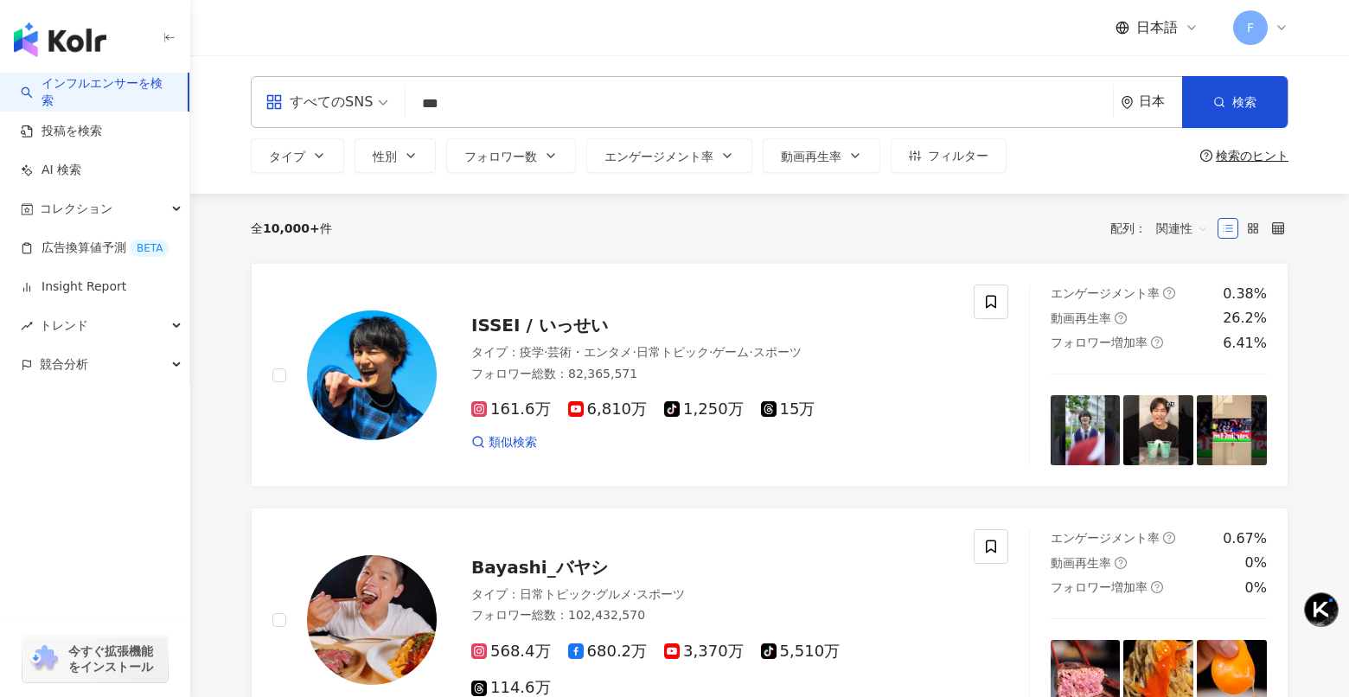
click at [470, 30] on div "日本語 F" at bounding box center [770, 27] width 1038 height 55
click at [1252, 112] on button "検索" at bounding box center [1235, 102] width 106 height 52
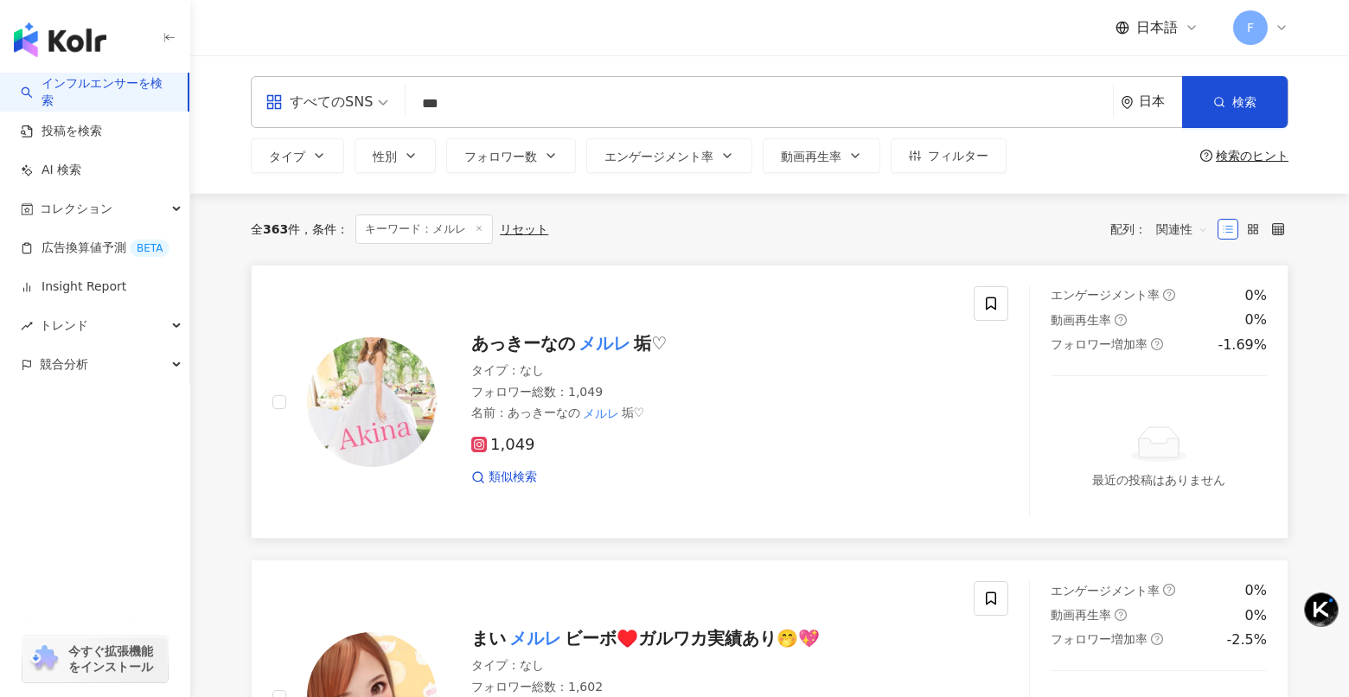
click at [532, 345] on span "あっきーなの" at bounding box center [523, 343] width 104 height 21
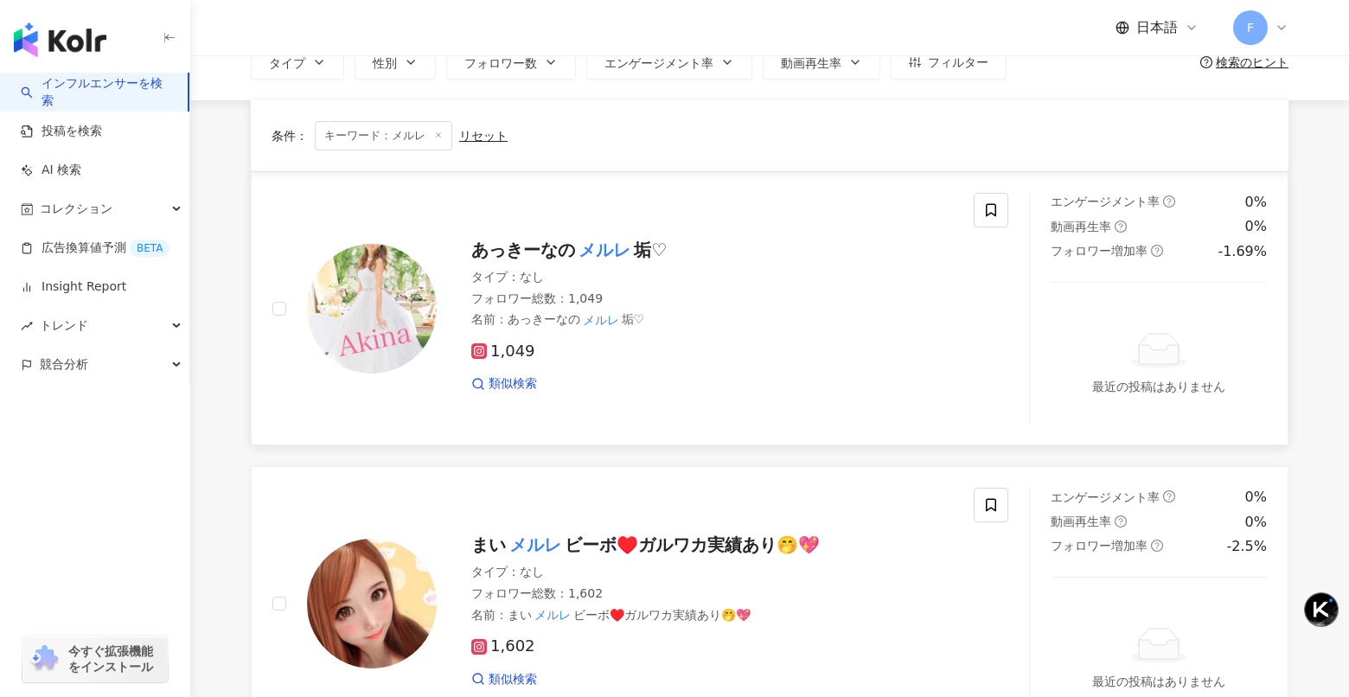
scroll to position [179, 0]
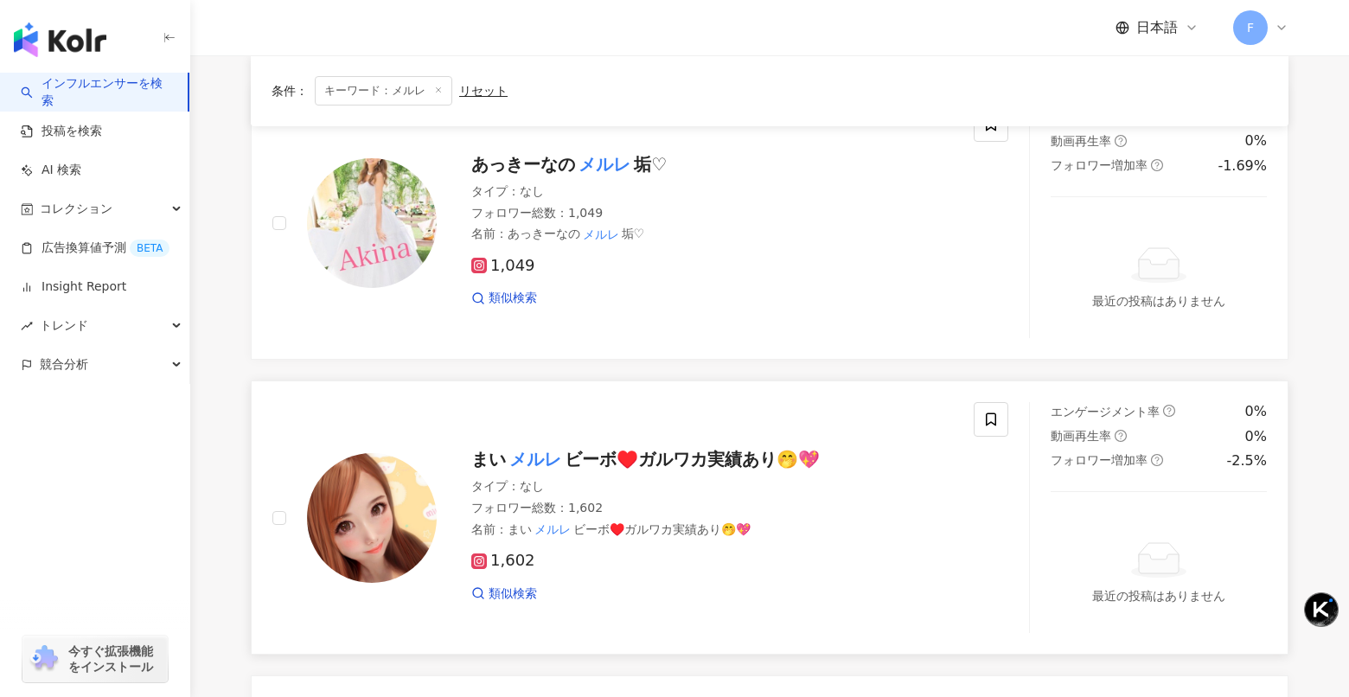
click at [565, 466] on mark "メルレ" at bounding box center [535, 459] width 59 height 28
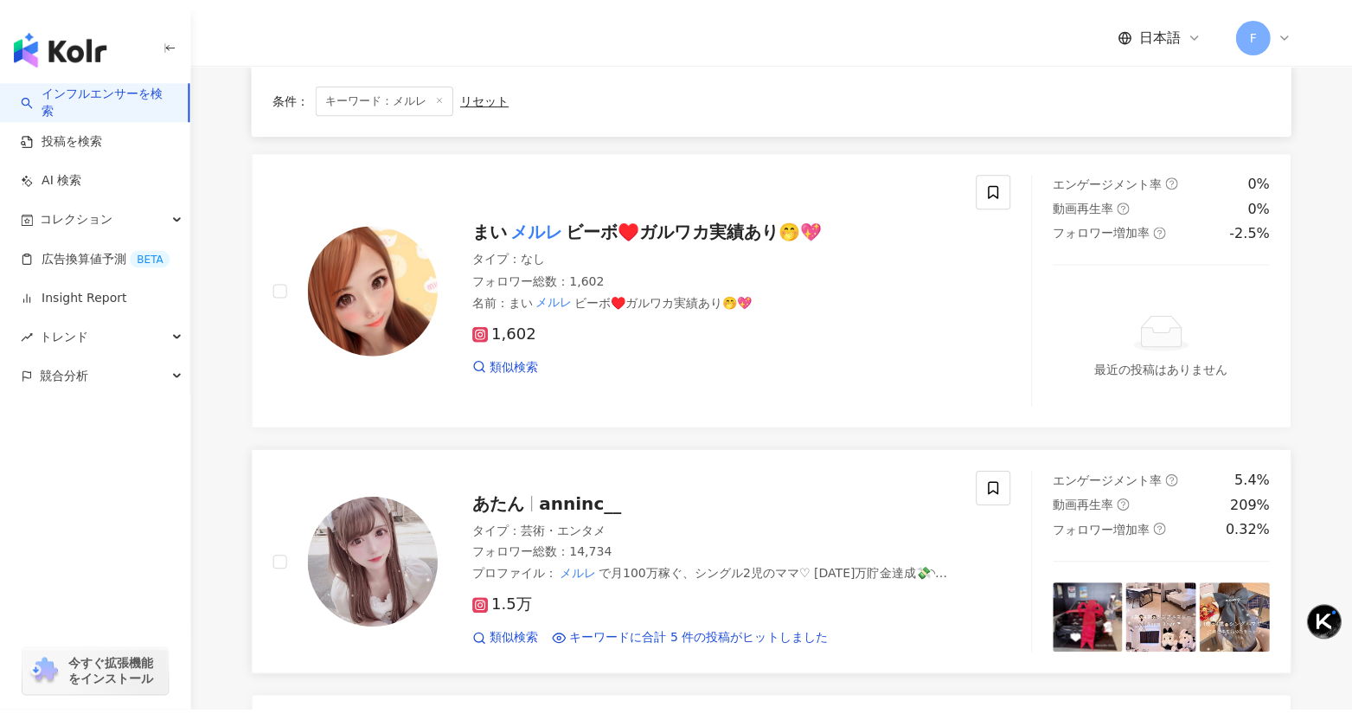
scroll to position [418, 0]
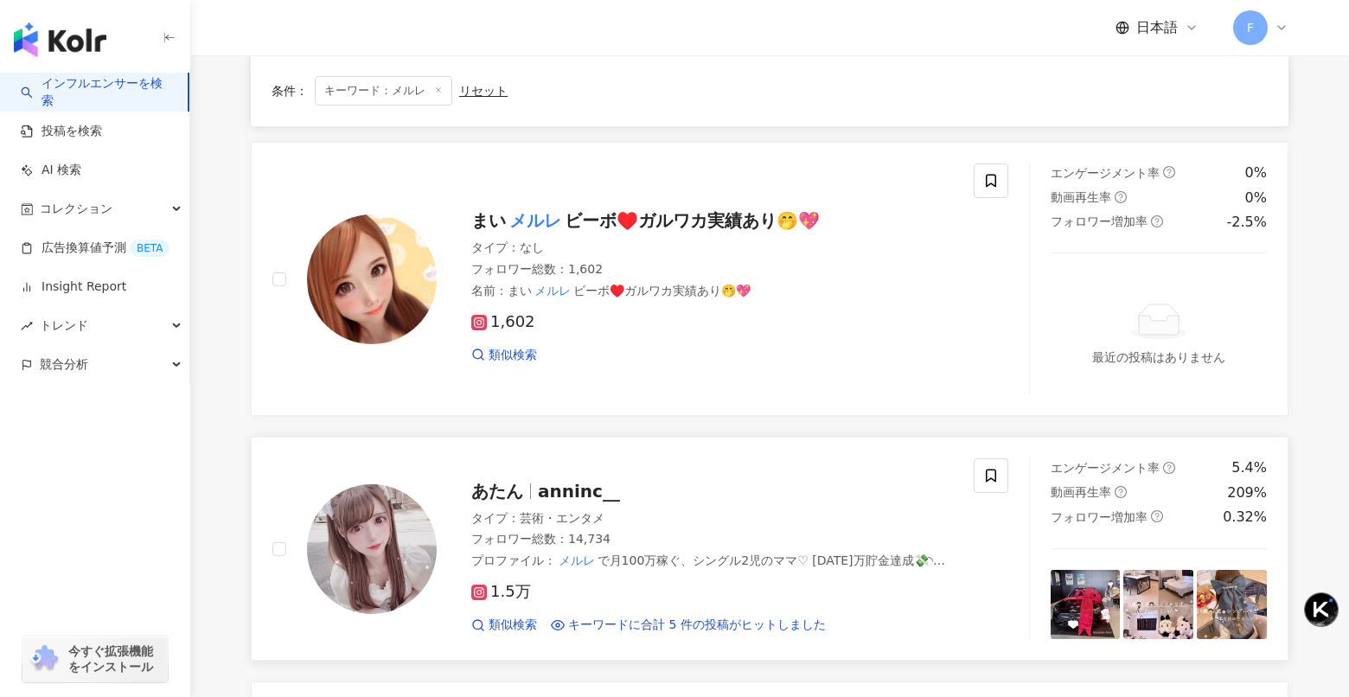
click at [527, 486] on span "あたん" at bounding box center [504, 491] width 67 height 21
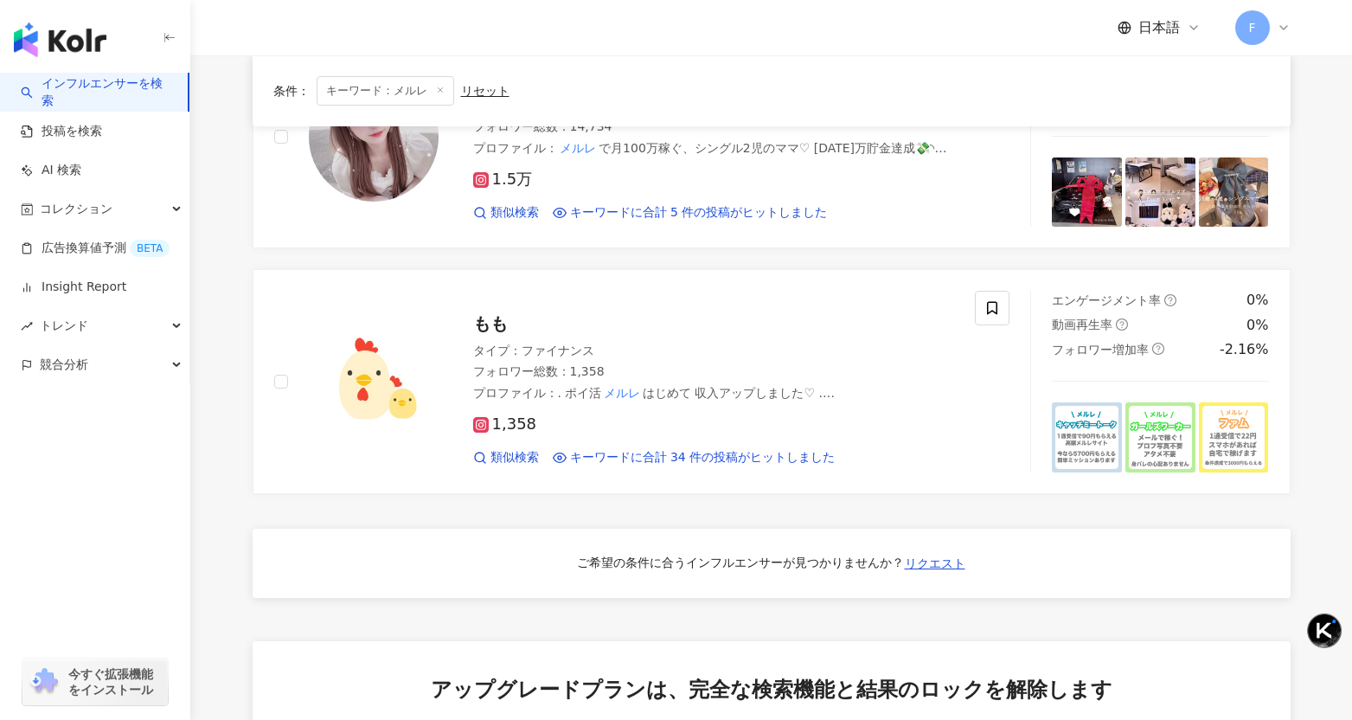
scroll to position [763, 0]
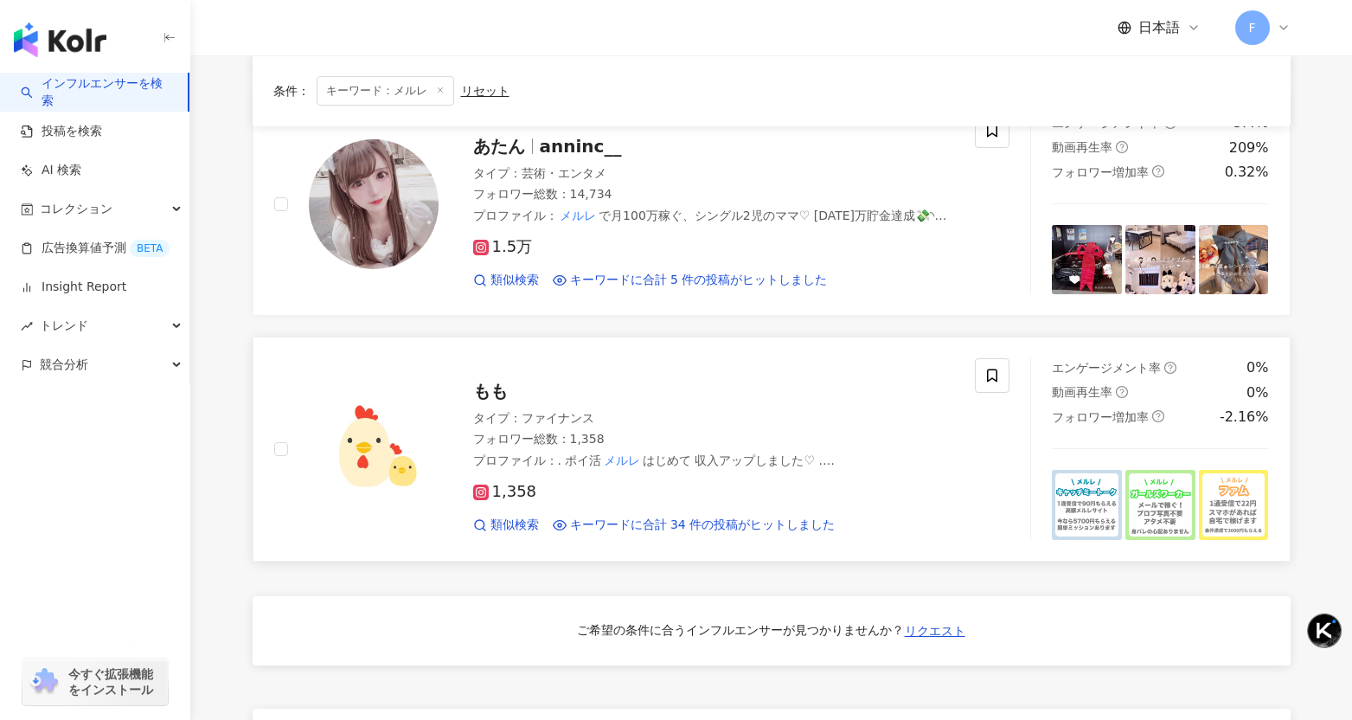
click at [485, 381] on span "もも" at bounding box center [490, 391] width 35 height 21
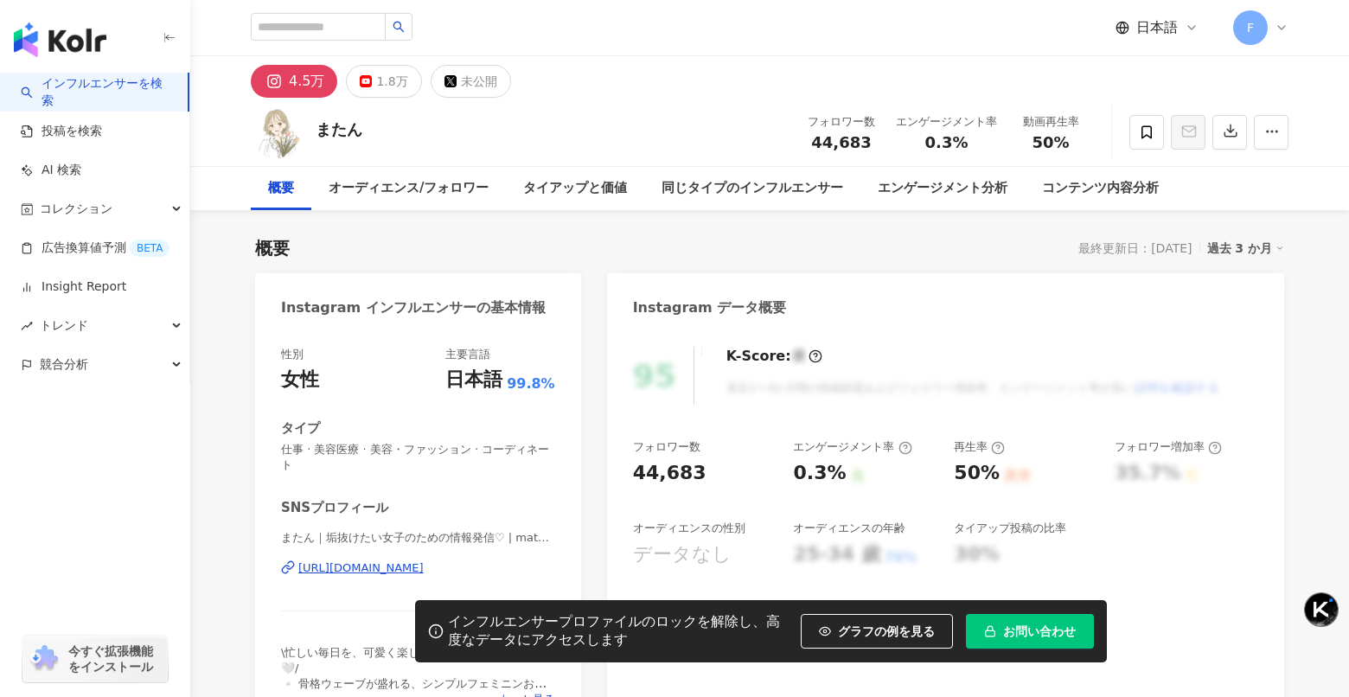
click at [372, 565] on div "https://www.instagram.com/matan_usagi777/" at bounding box center [360, 568] width 125 height 16
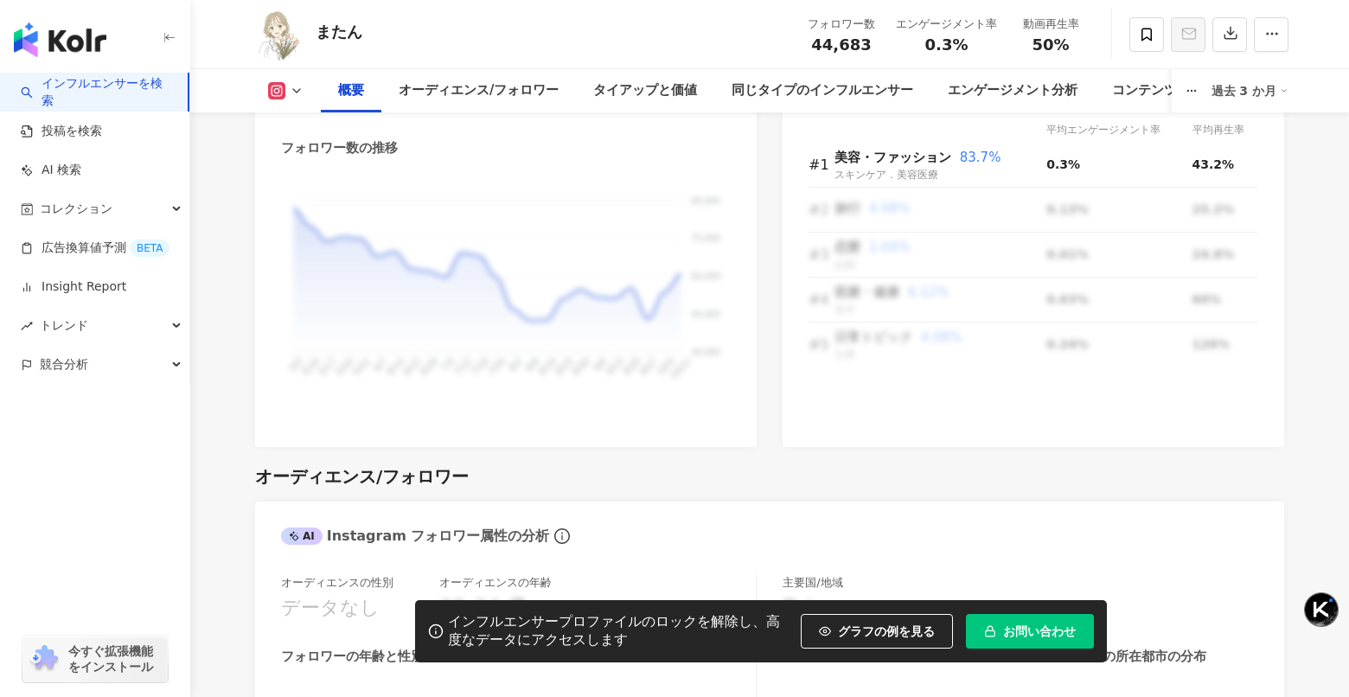
scroll to position [1388, 0]
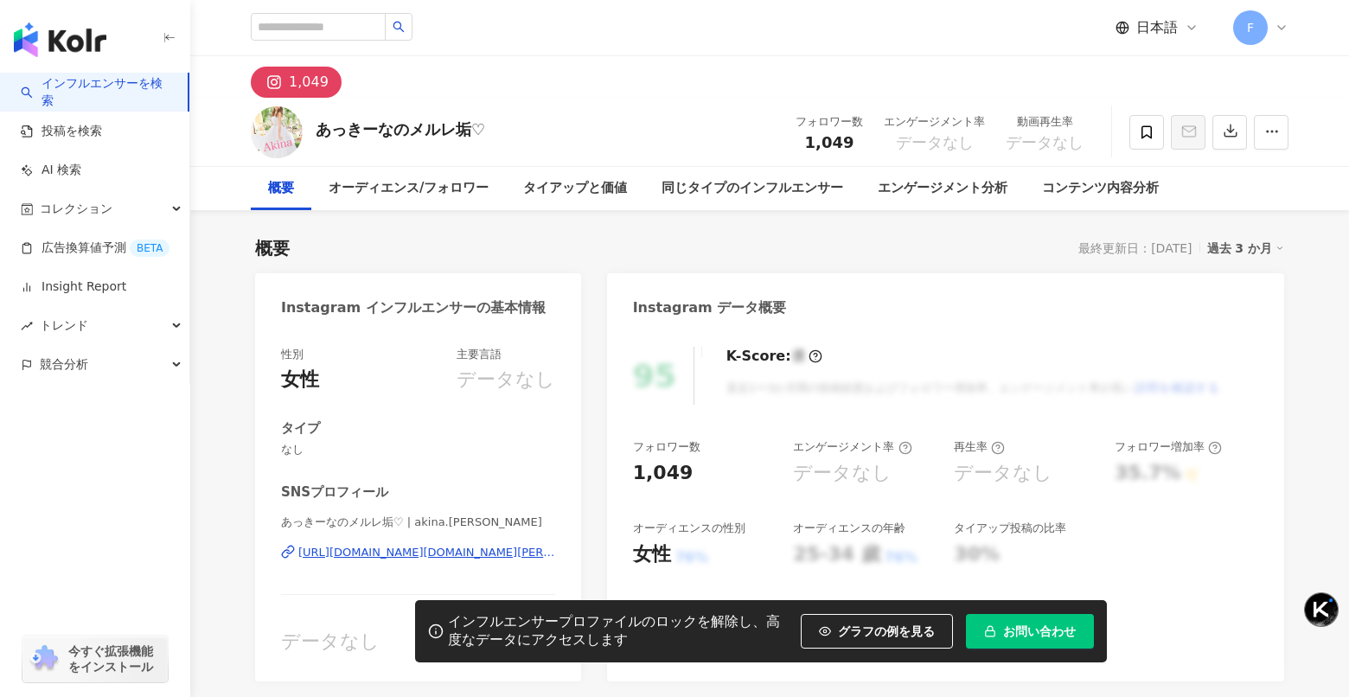
click at [457, 553] on div "[URL][DOMAIN_NAME][DOMAIN_NAME][PERSON_NAME]" at bounding box center [426, 553] width 257 height 16
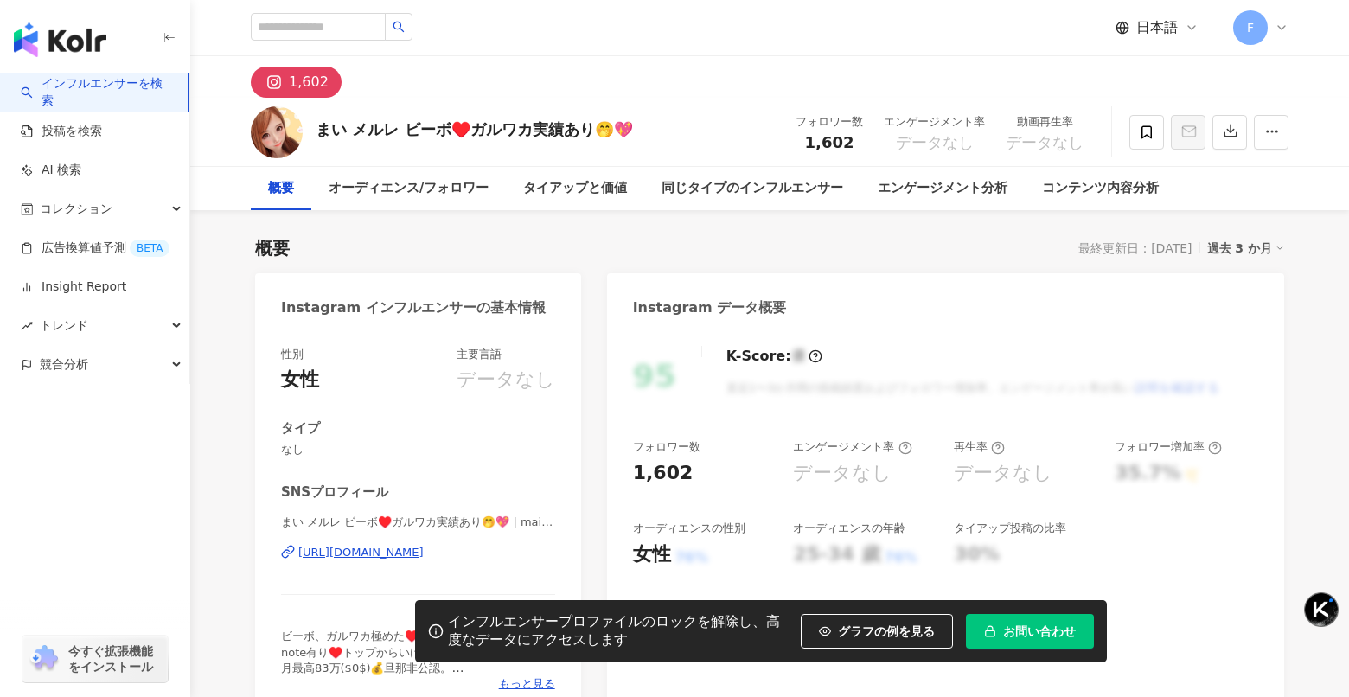
click at [424, 553] on div "https://www.instagram.com/maipyooon/" at bounding box center [360, 553] width 125 height 16
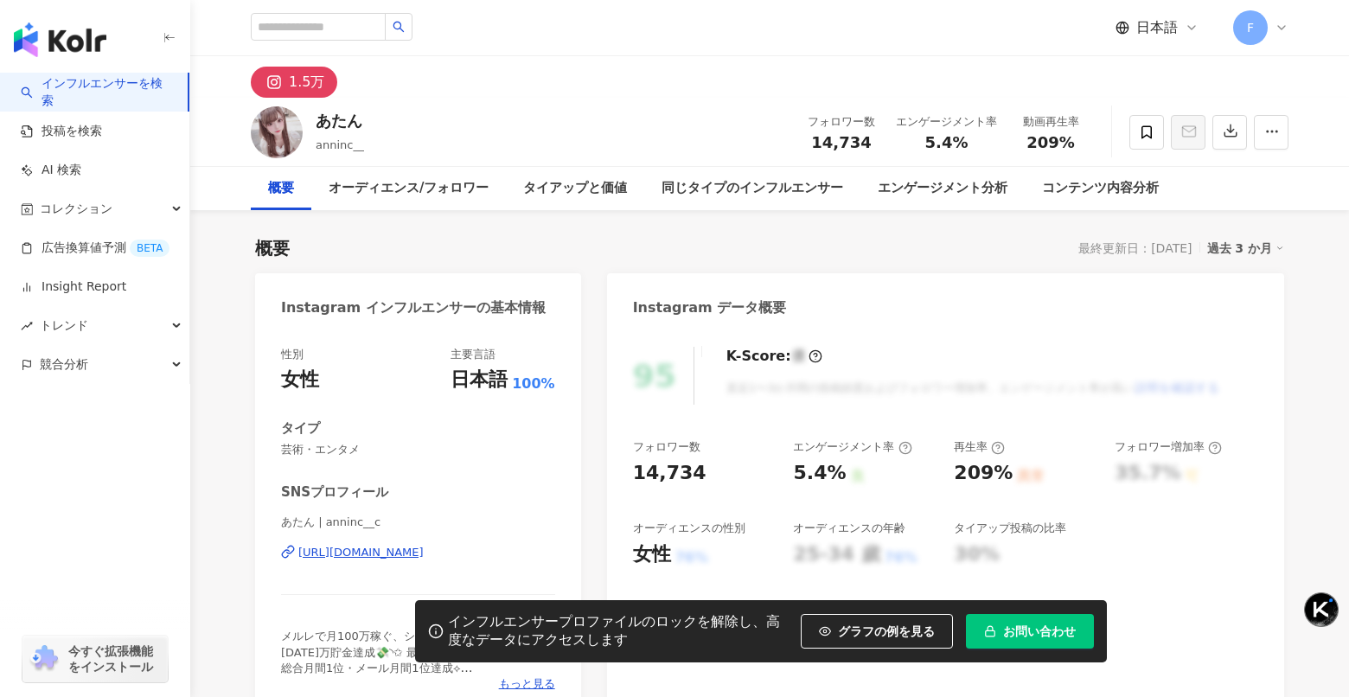
click at [323, 559] on div "[URL][DOMAIN_NAME]" at bounding box center [360, 553] width 125 height 16
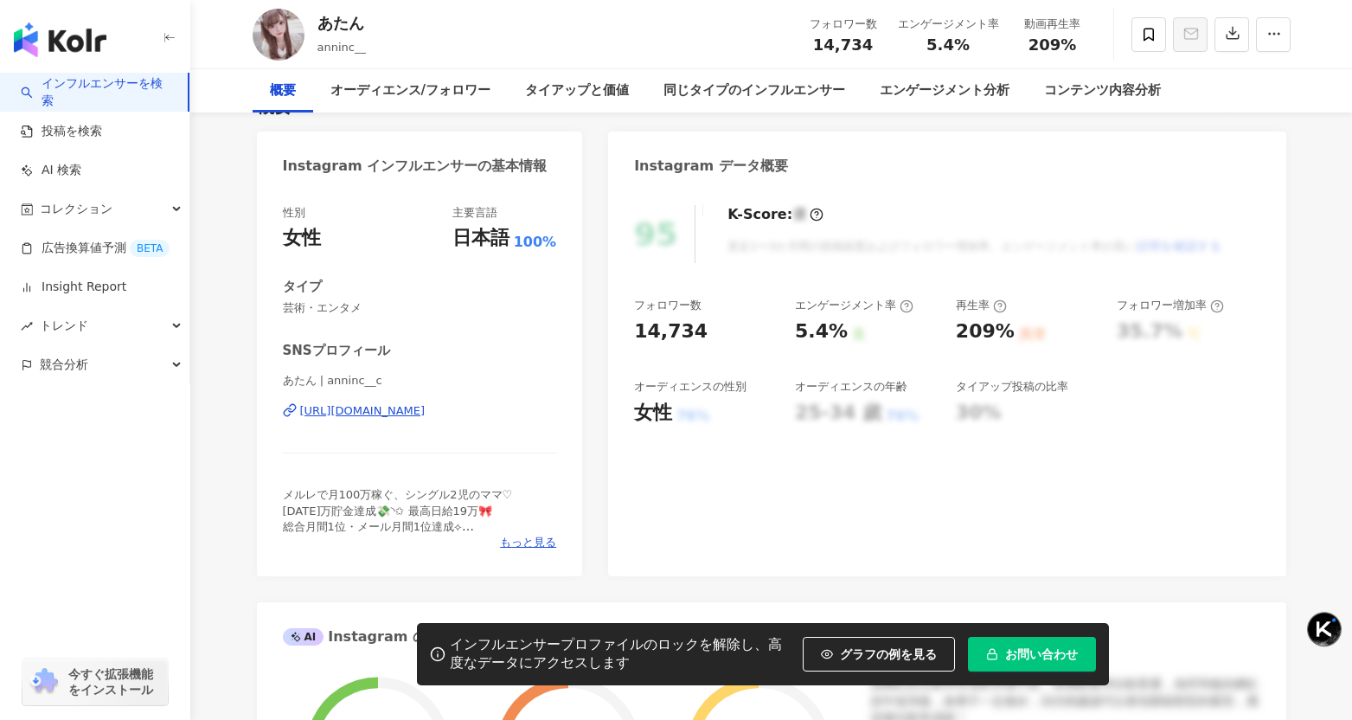
scroll to position [148, 0]
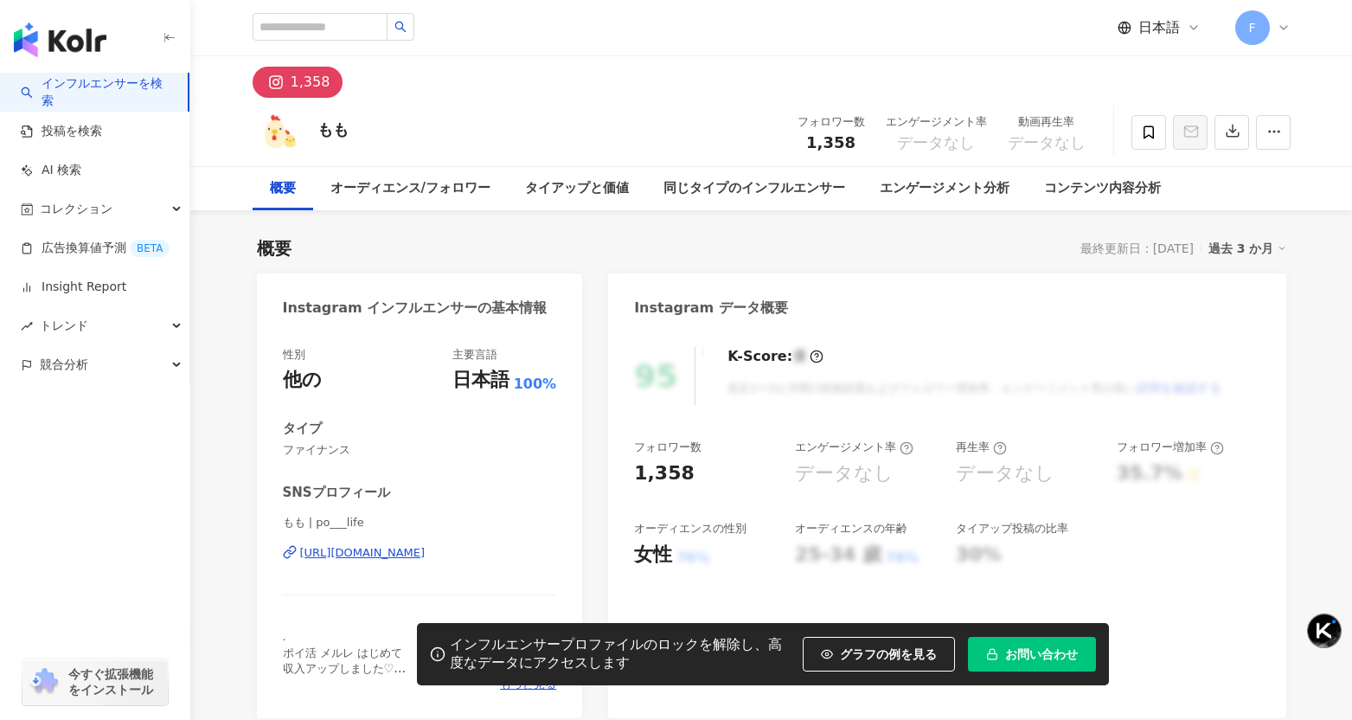
click at [401, 556] on div "[URL][DOMAIN_NAME]" at bounding box center [362, 553] width 125 height 16
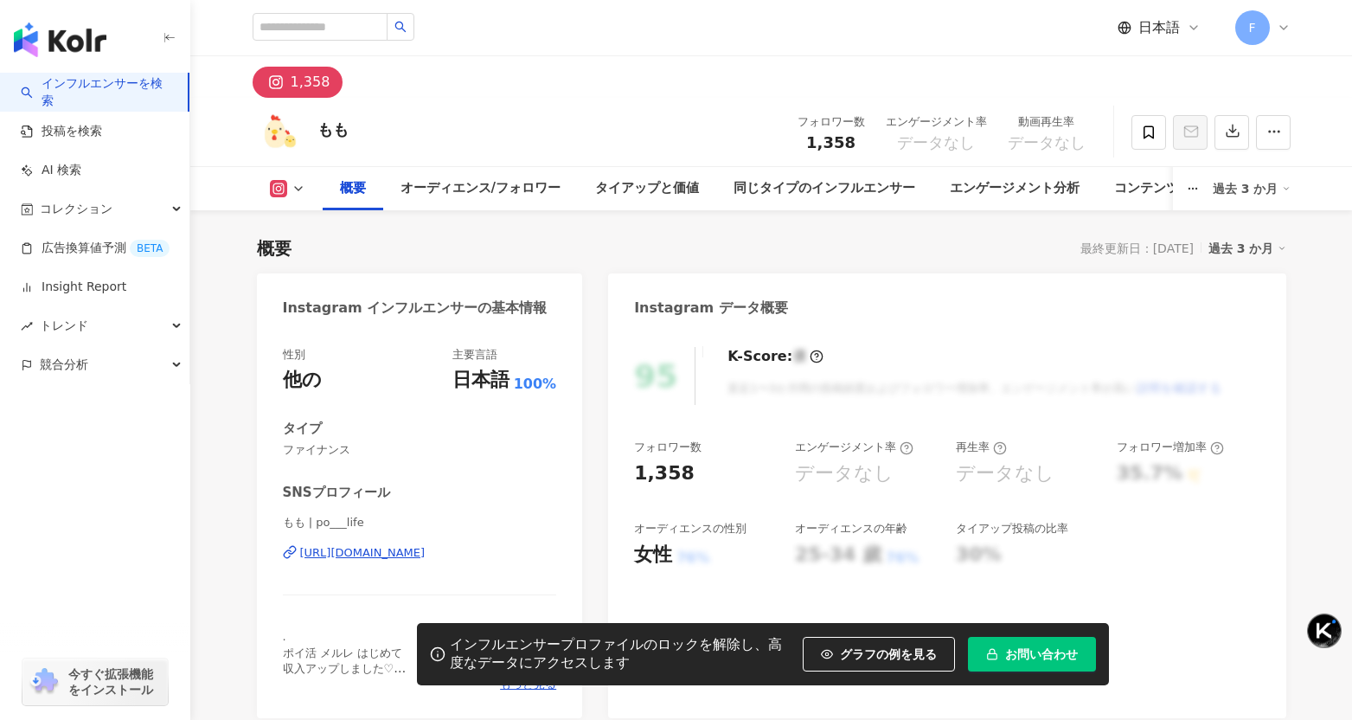
scroll to position [804, 0]
